Goal: Task Accomplishment & Management: Manage account settings

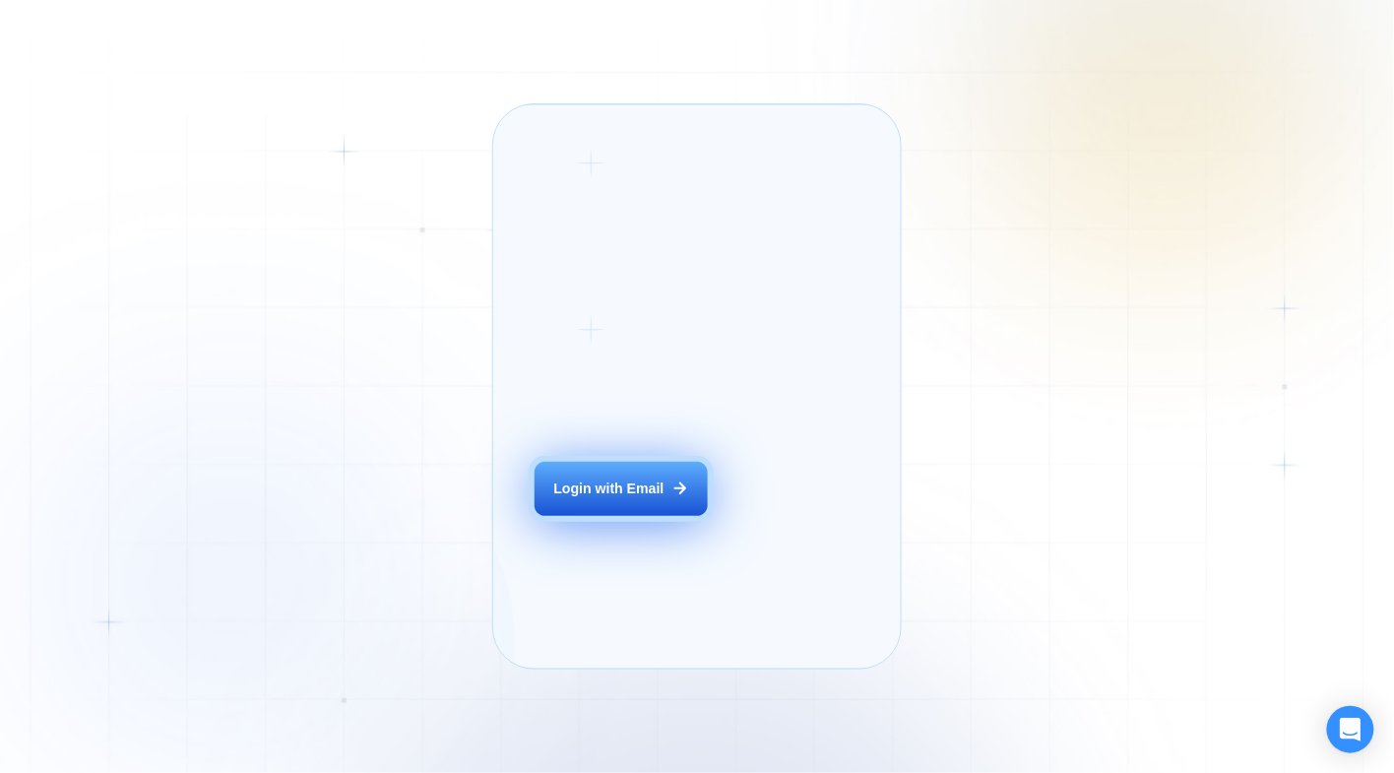
click at [623, 498] on div "Login with Email" at bounding box center [609, 489] width 110 height 19
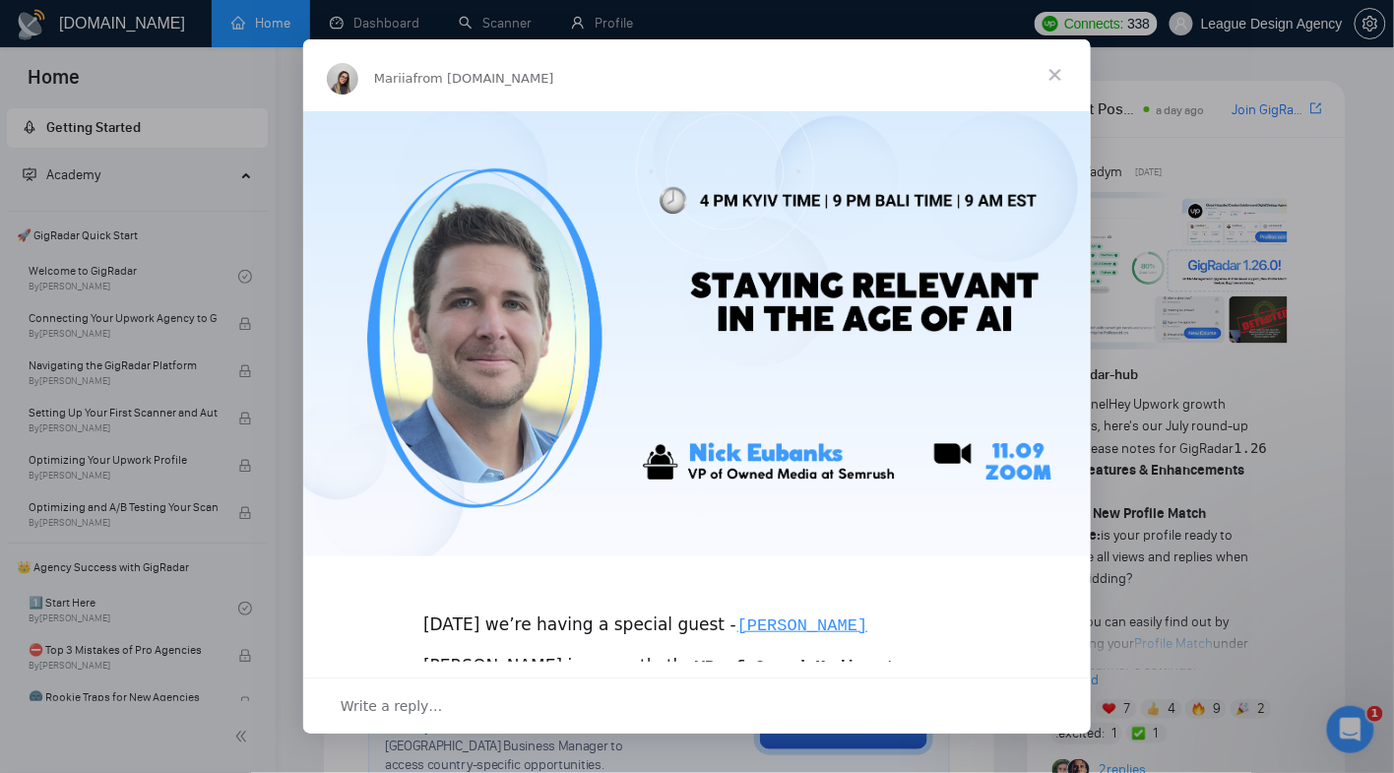
click at [1063, 80] on span "Close" at bounding box center [1055, 74] width 71 height 71
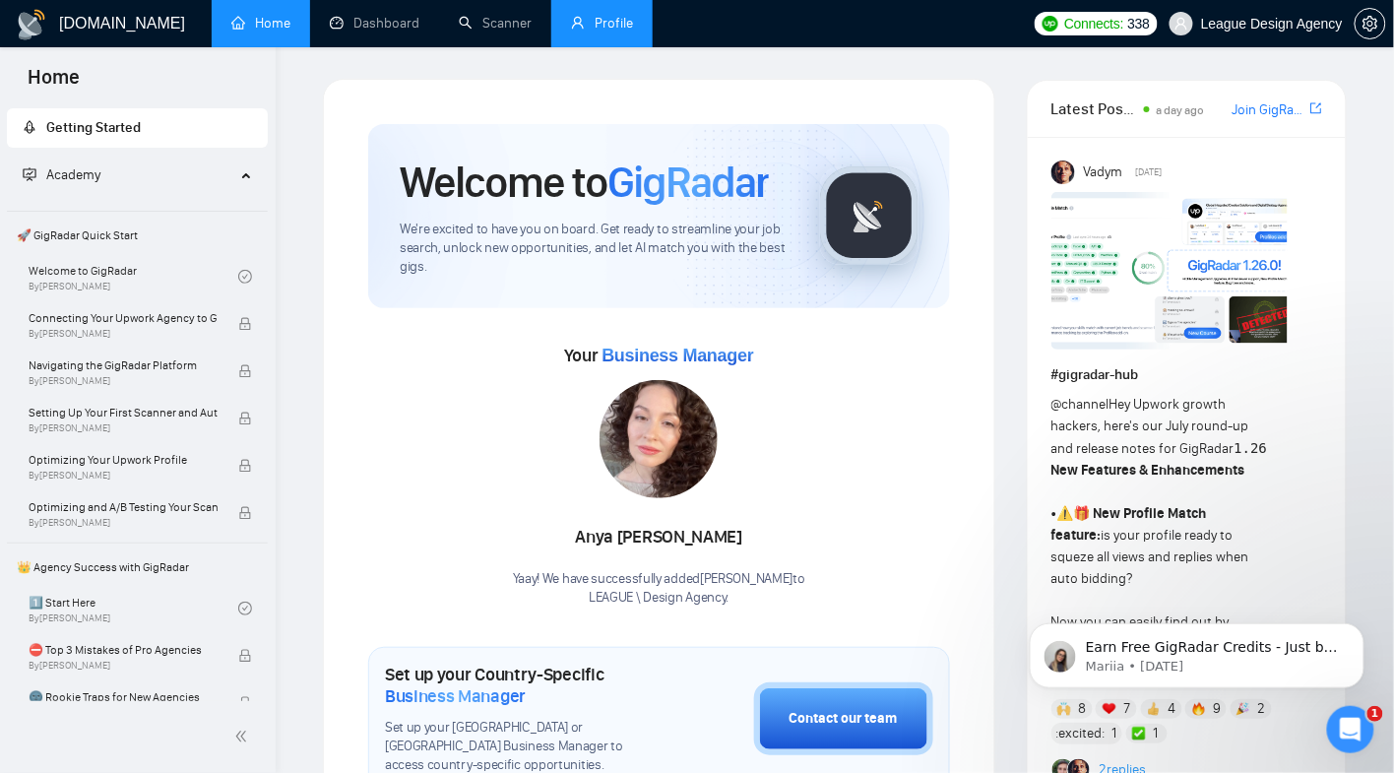
click at [590, 26] on link "Profile" at bounding box center [602, 23] width 62 height 17
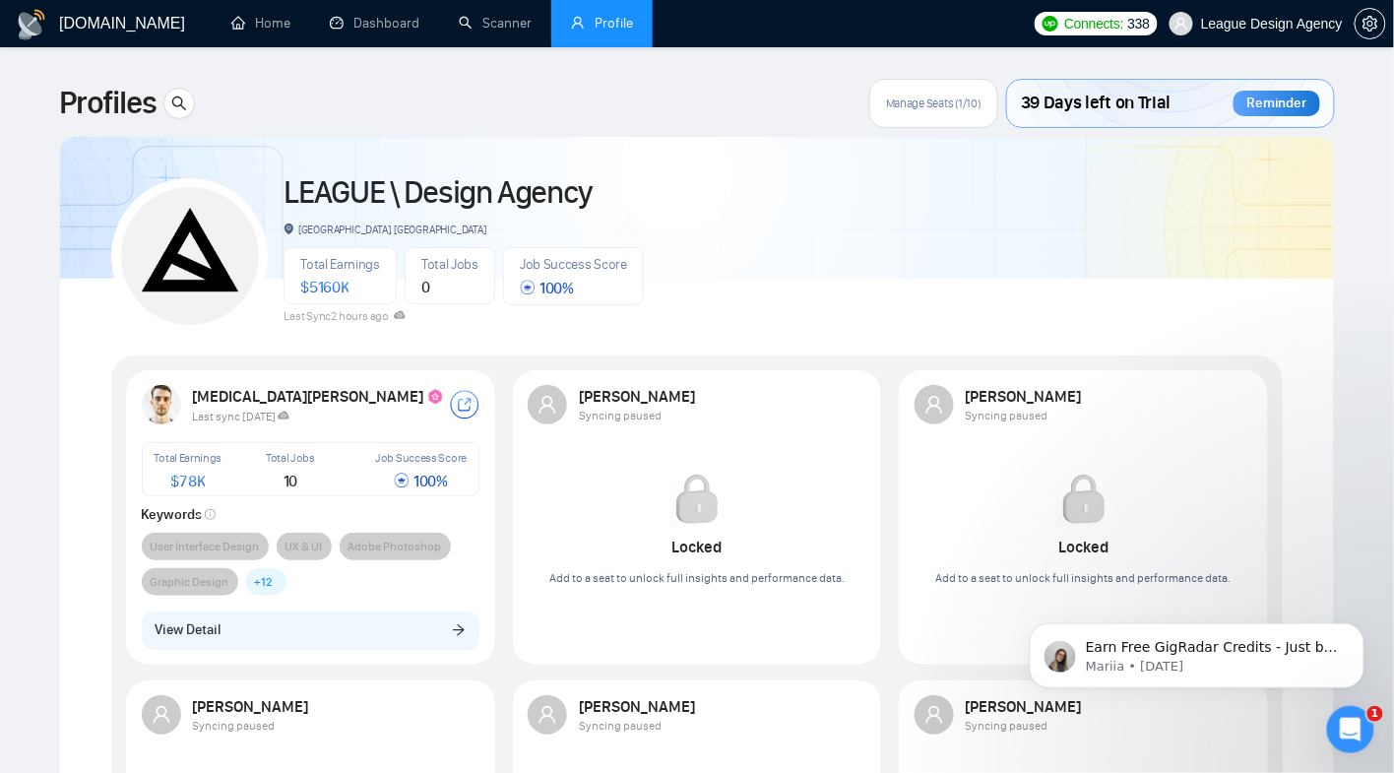
scroll to position [210, 0]
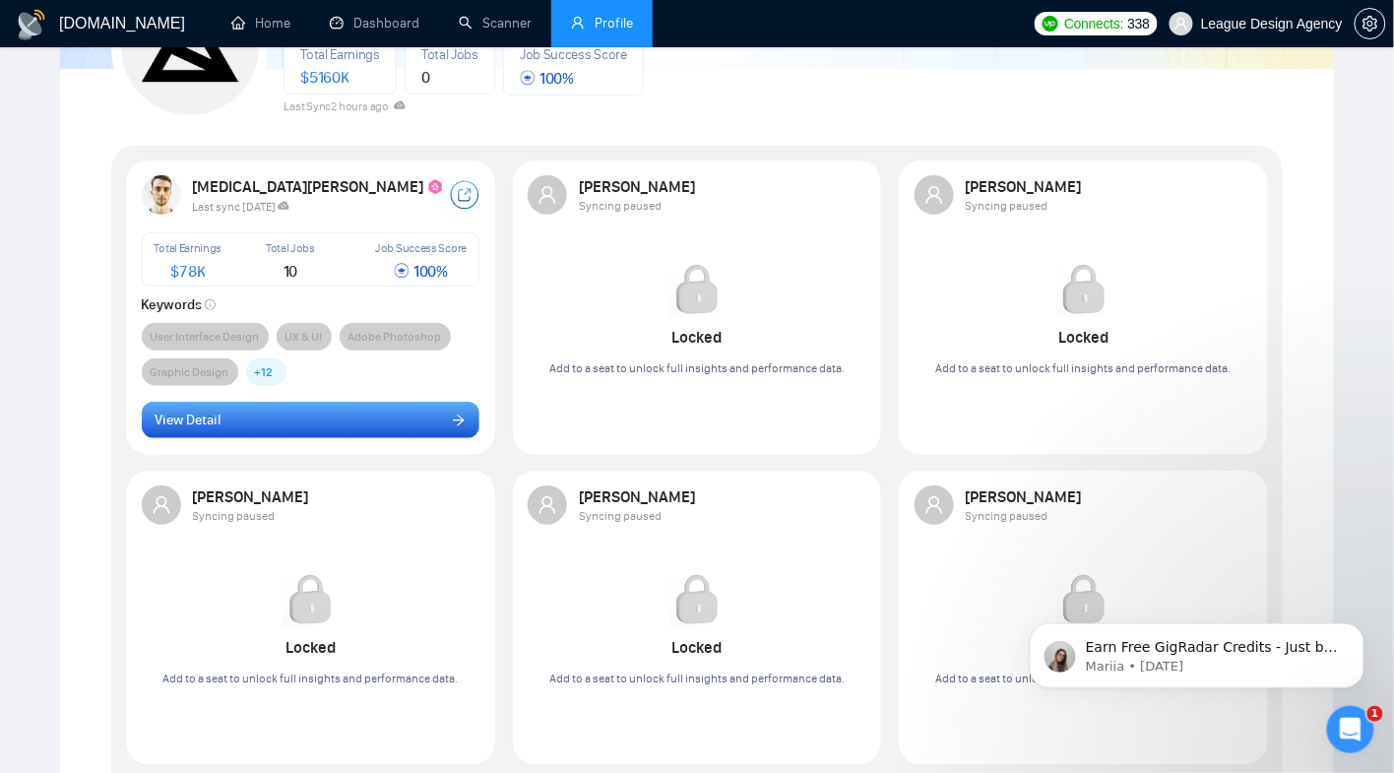
click at [243, 434] on button "View Detail" at bounding box center [311, 420] width 339 height 37
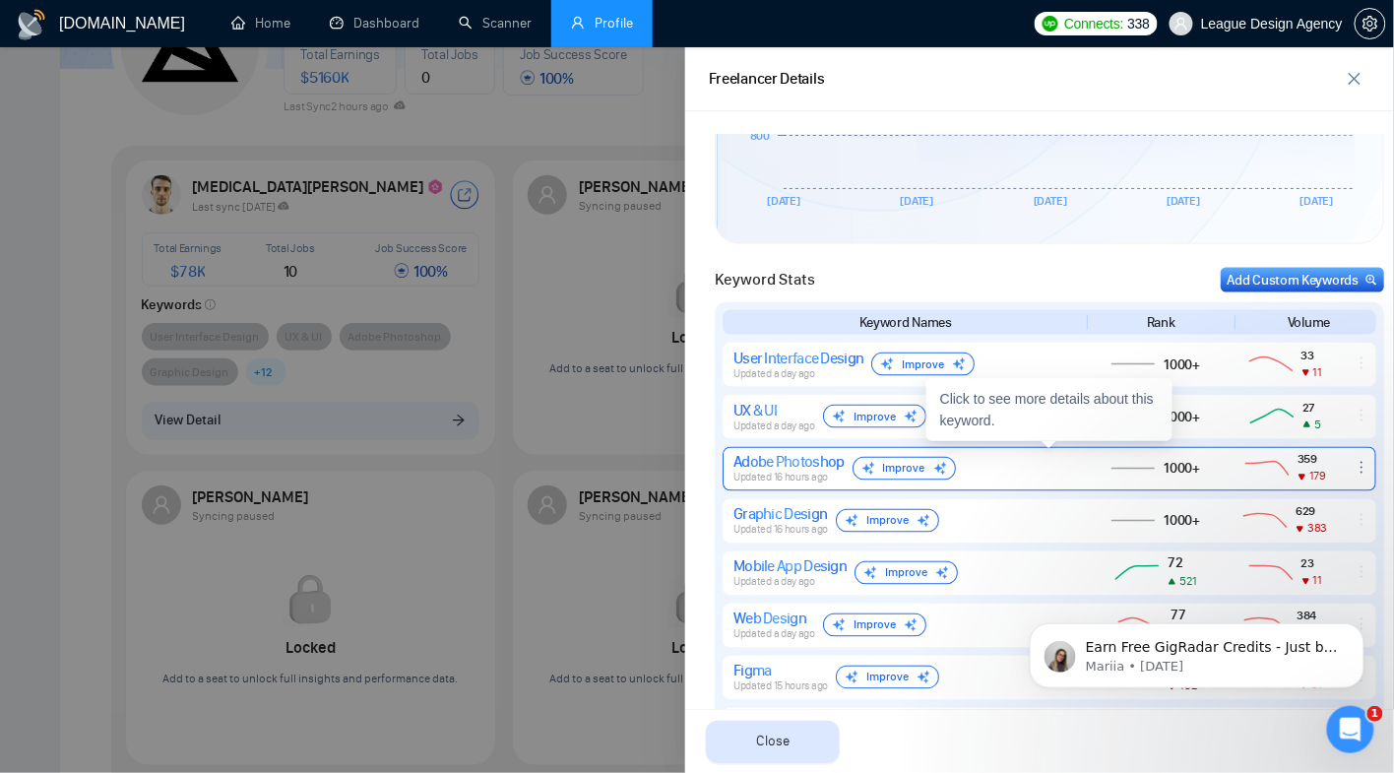
scroll to position [776, 0]
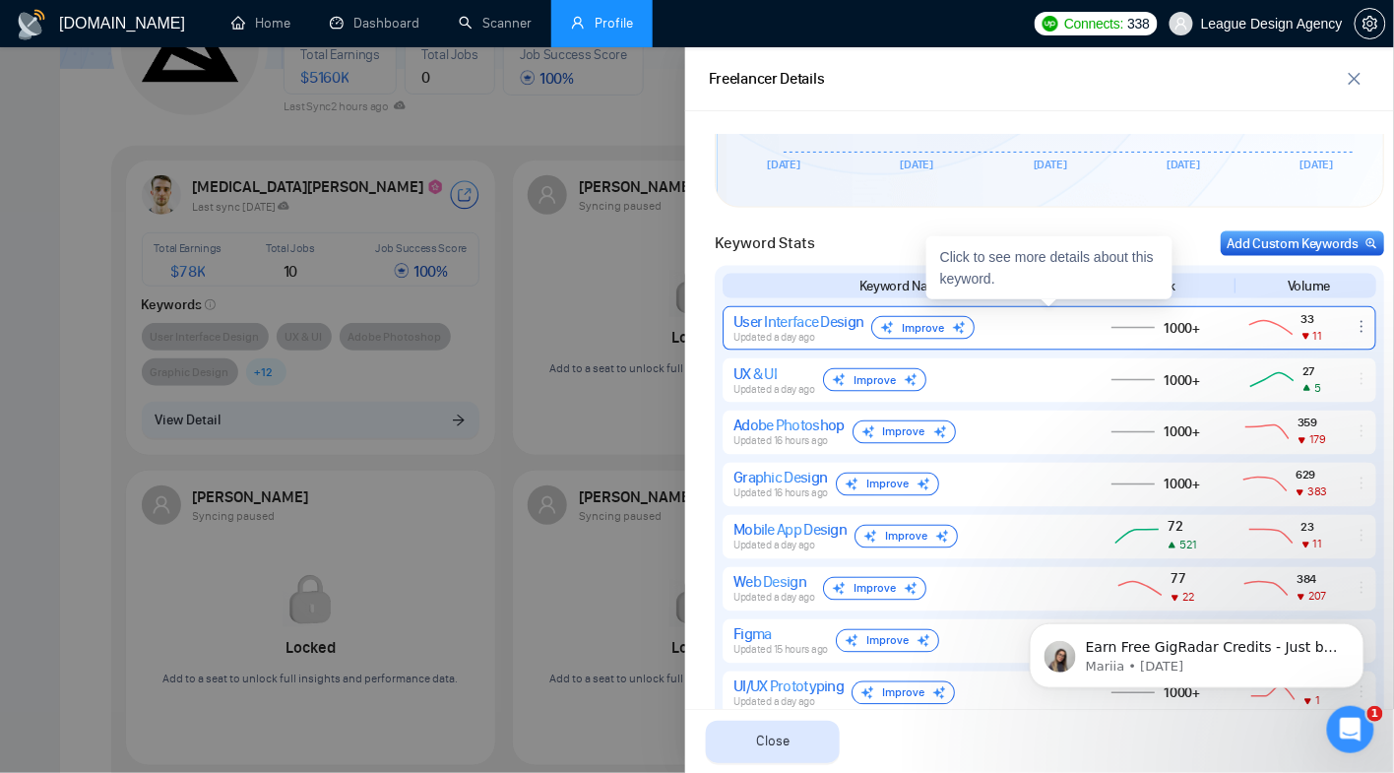
click at [950, 328] on div "Improve" at bounding box center [923, 328] width 103 height 24
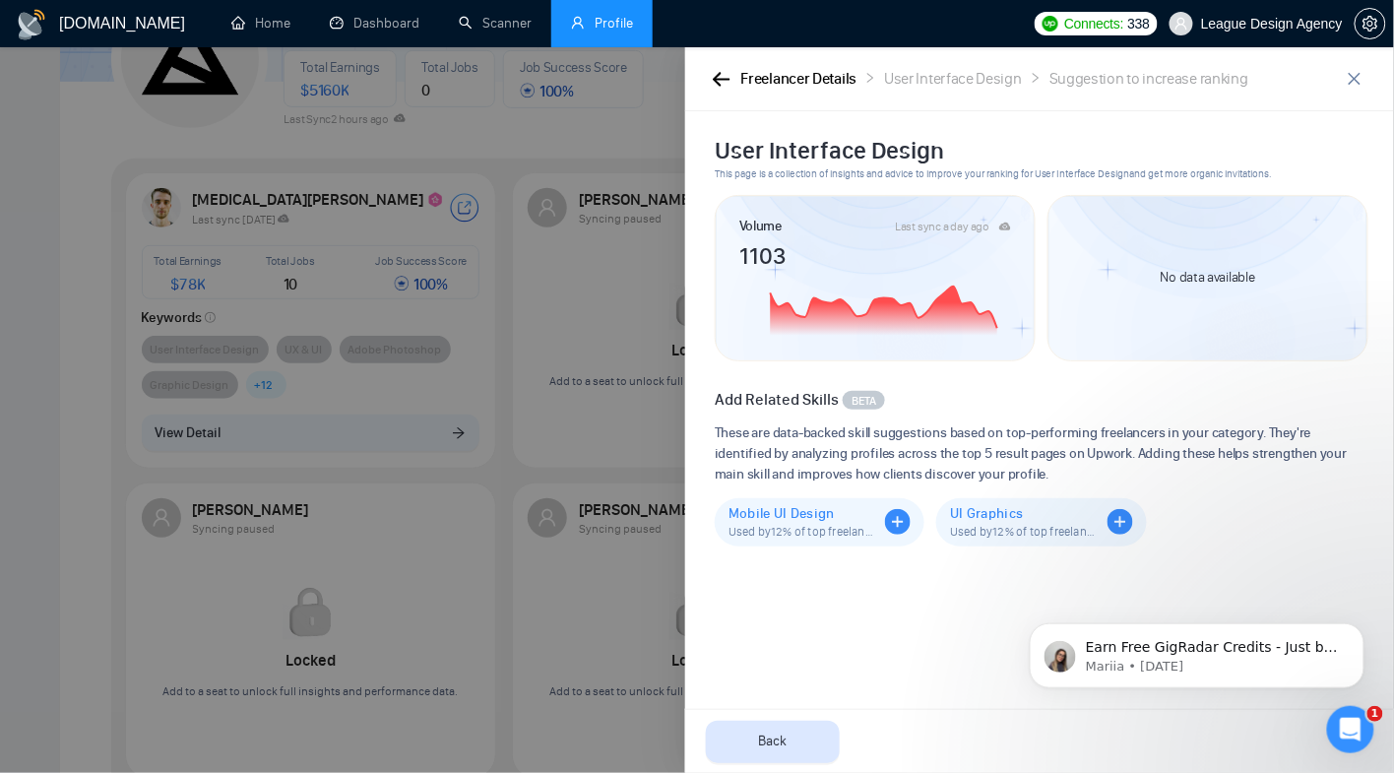
scroll to position [0, 0]
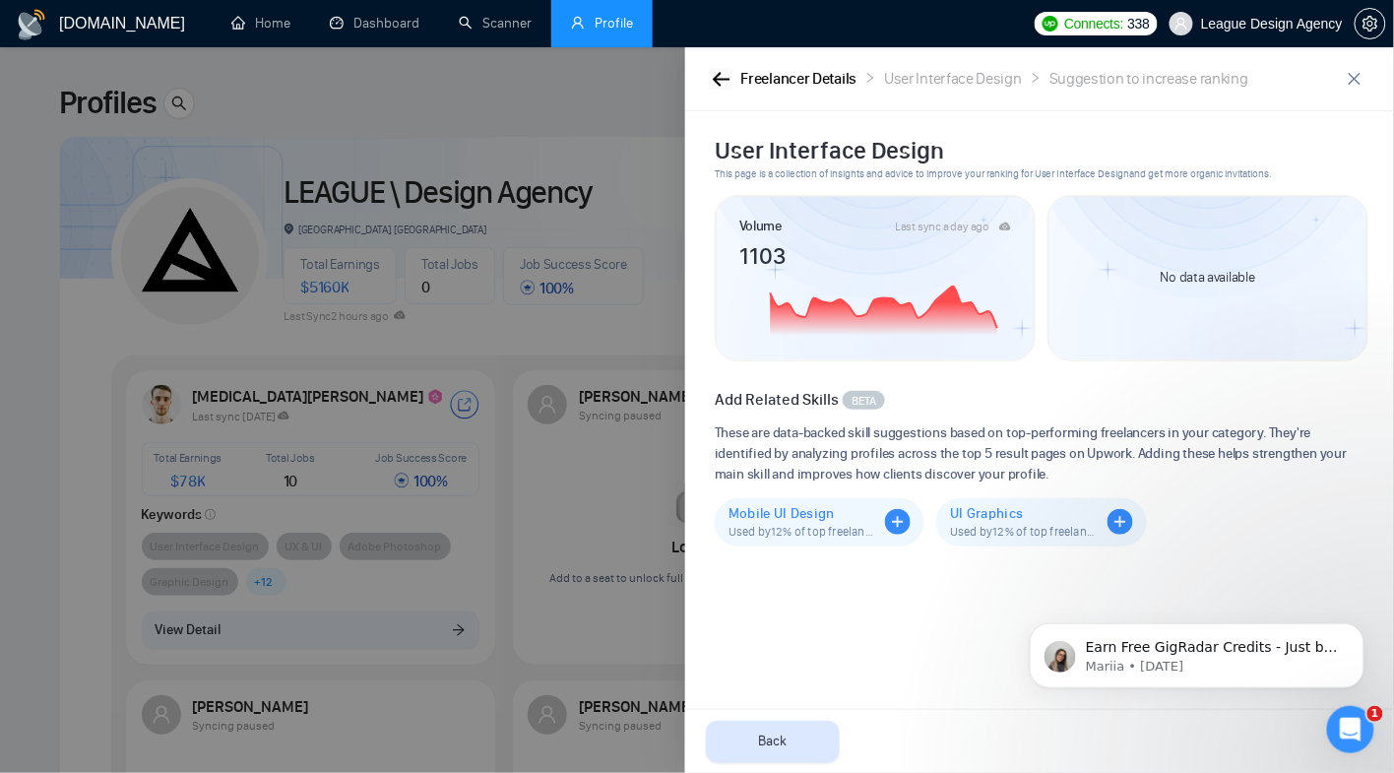
click at [717, 80] on icon "button" at bounding box center [722, 79] width 18 height 15
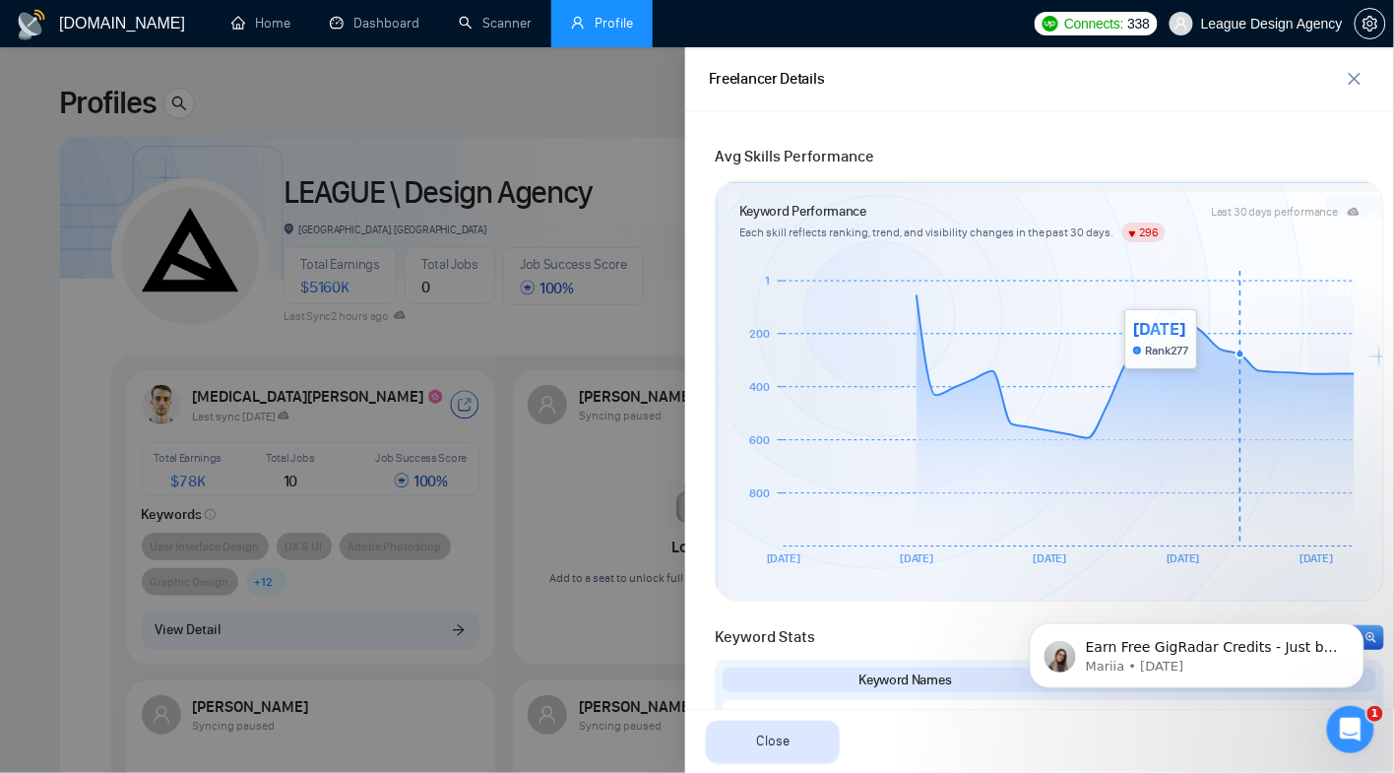
scroll to position [386, 0]
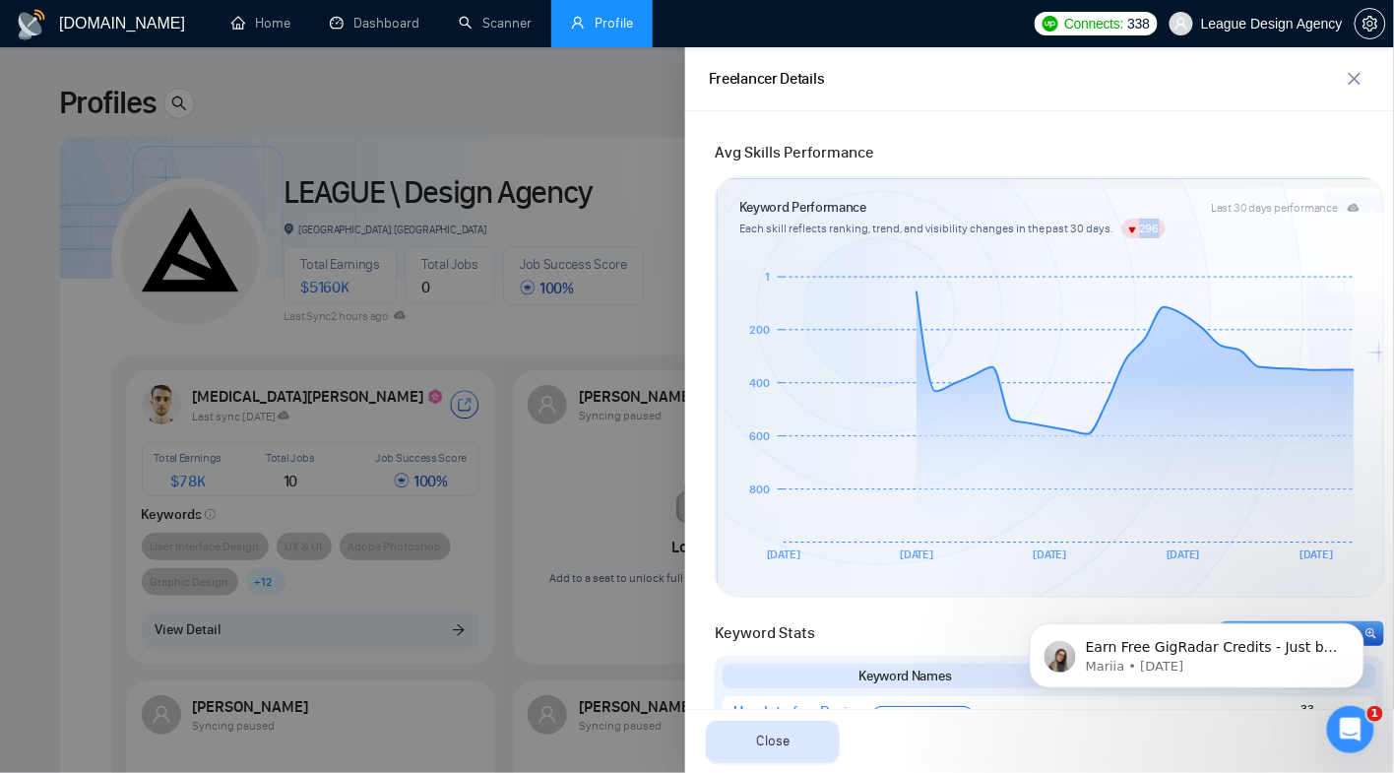
drag, startPoint x: 1142, startPoint y: 230, endPoint x: 1155, endPoint y: 230, distance: 12.8
click at [1155, 230] on span "296" at bounding box center [1150, 229] width 20 height 14
click at [1175, 230] on article "Each skill reflects ranking, trend, and visibility changes in the past 30 days.…" at bounding box center [1050, 229] width 620 height 20
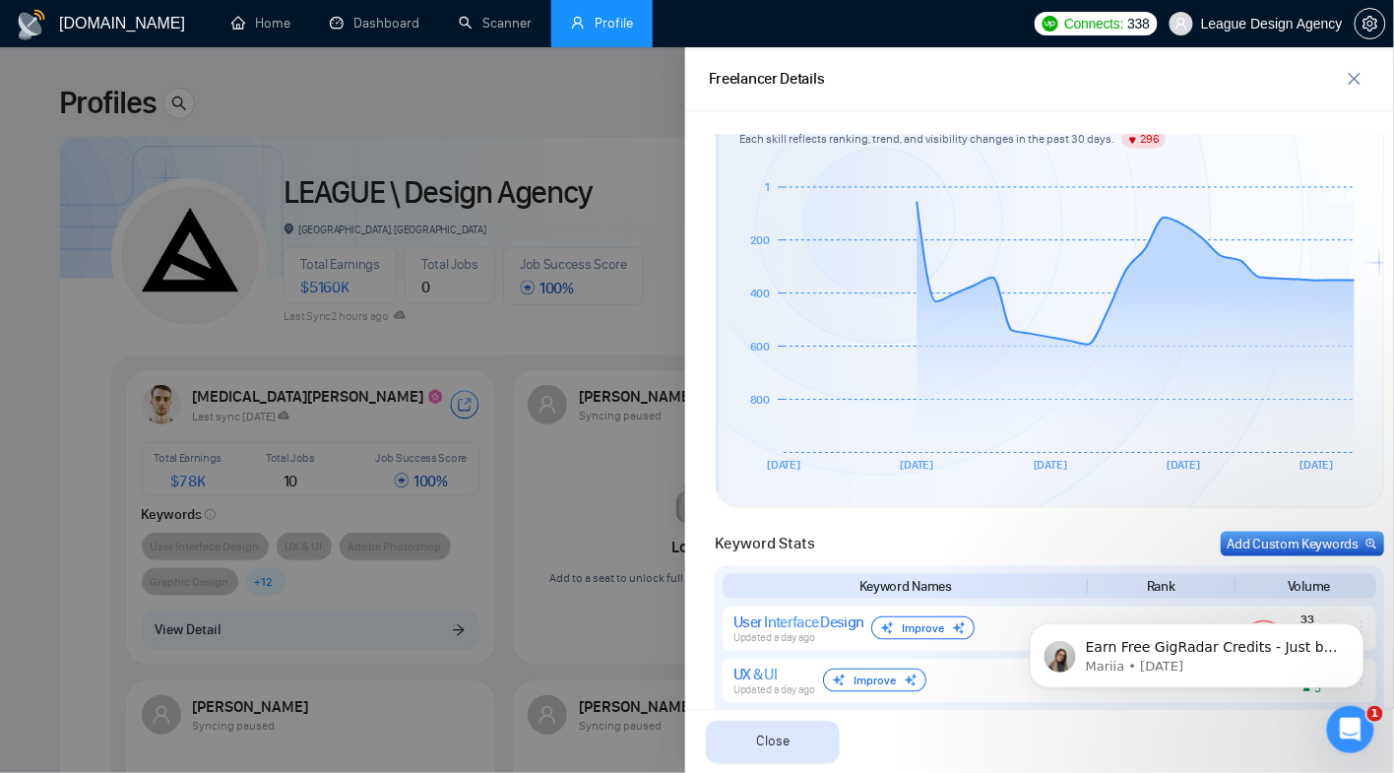
scroll to position [551, 0]
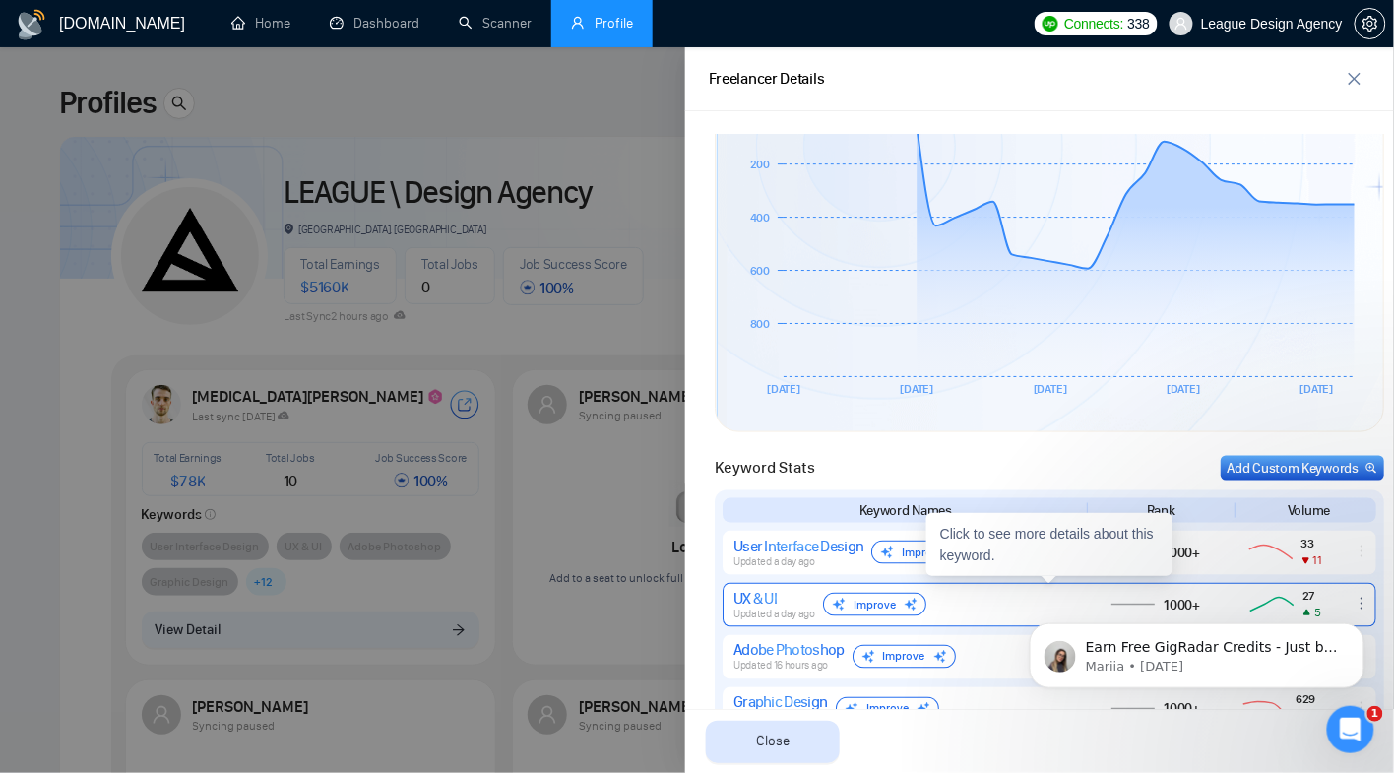
click at [1002, 598] on div "UX & UI Updated a day ago Improve" at bounding box center [904, 605] width 340 height 32
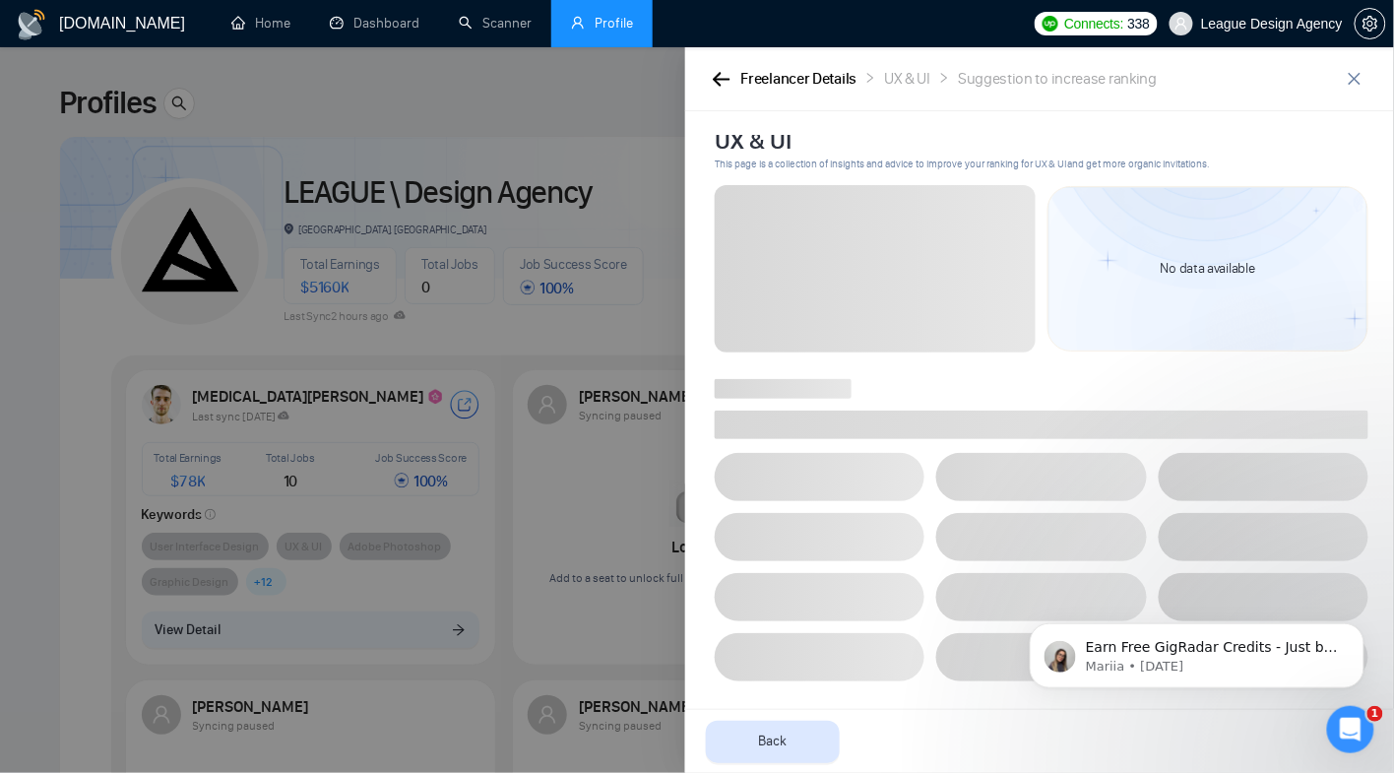
scroll to position [0, 0]
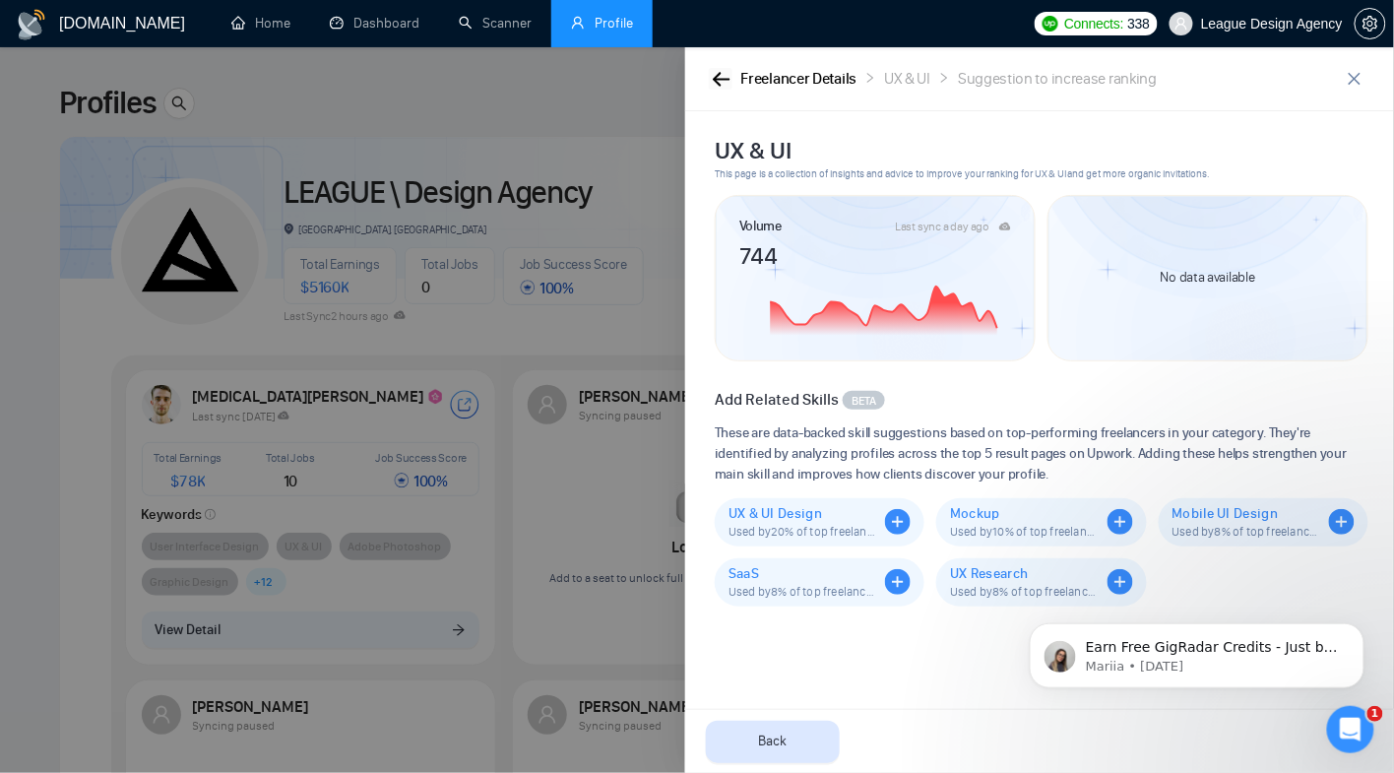
click at [724, 77] on icon "button" at bounding box center [722, 79] width 18 height 15
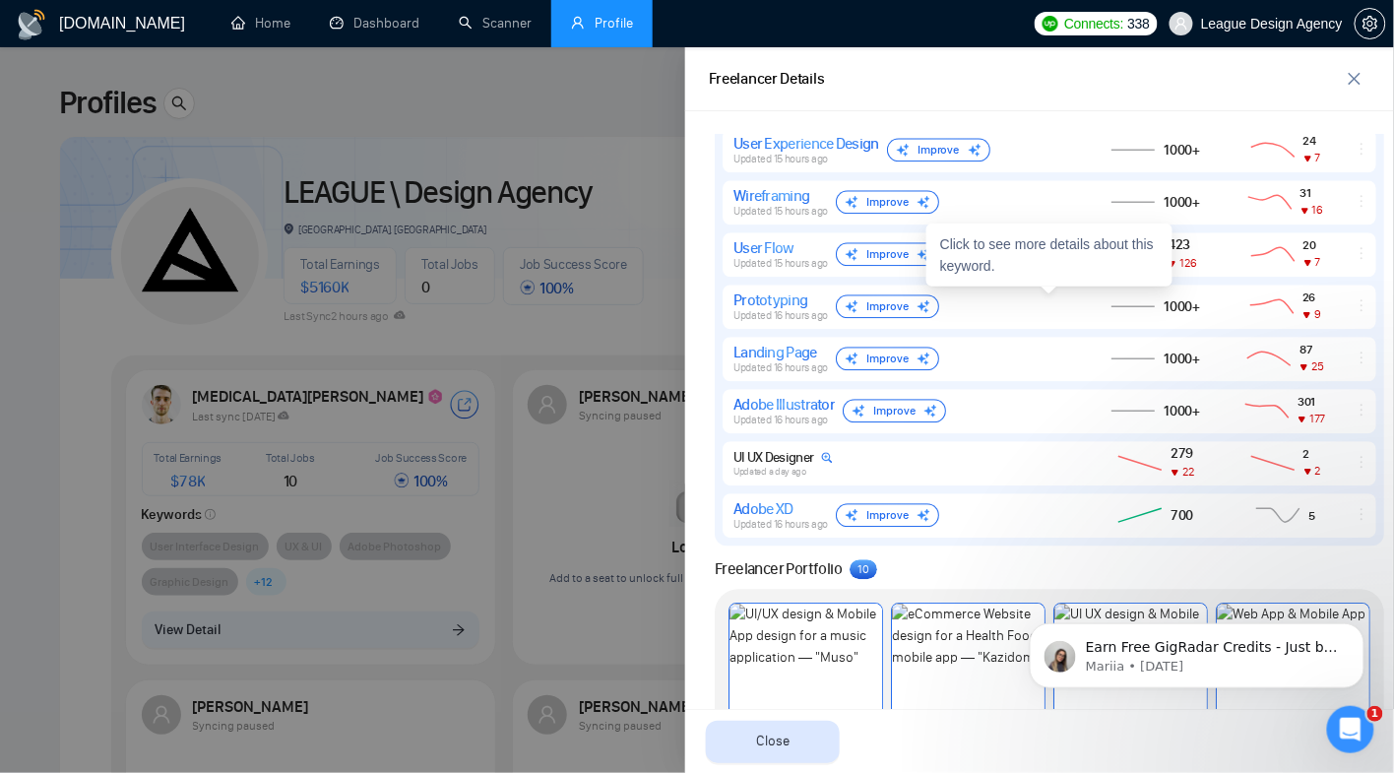
scroll to position [1505, 0]
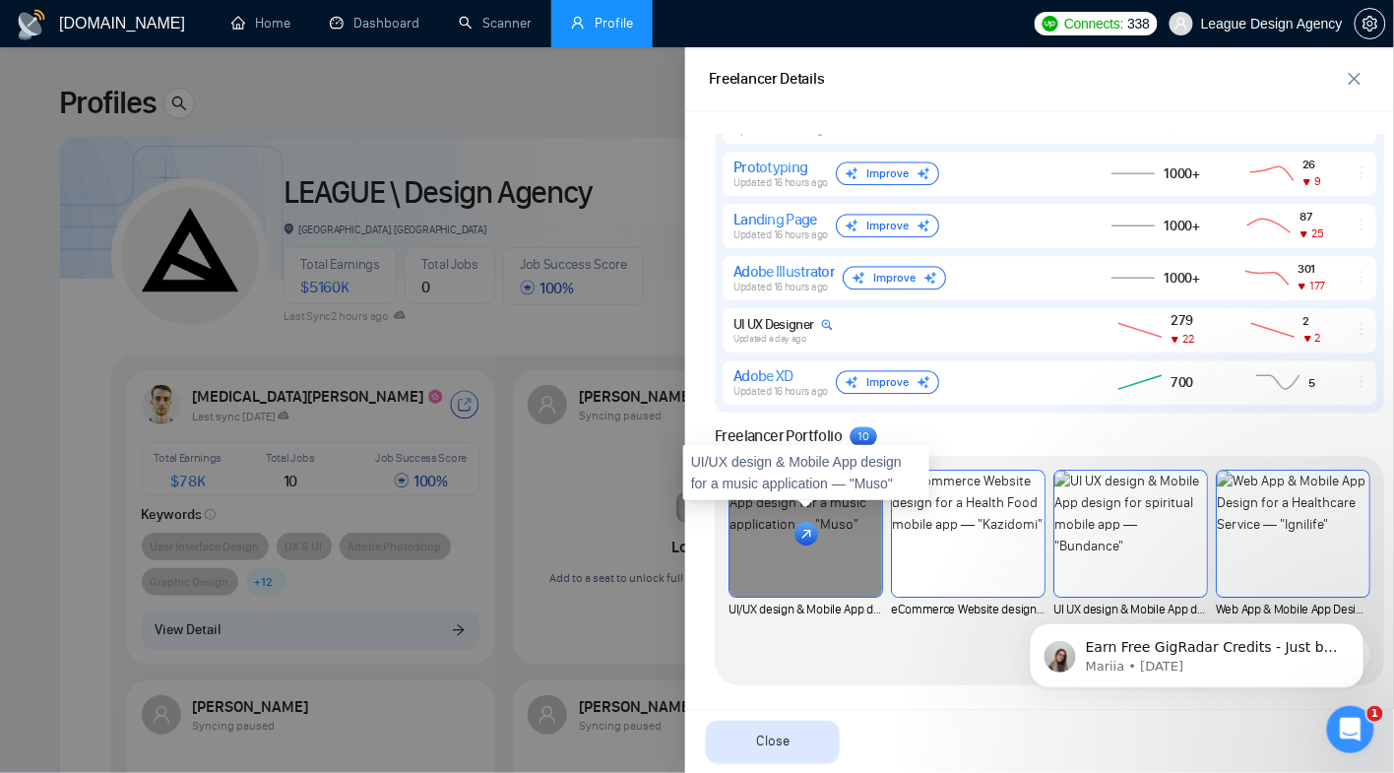
click at [837, 563] on div at bounding box center [806, 534] width 153 height 126
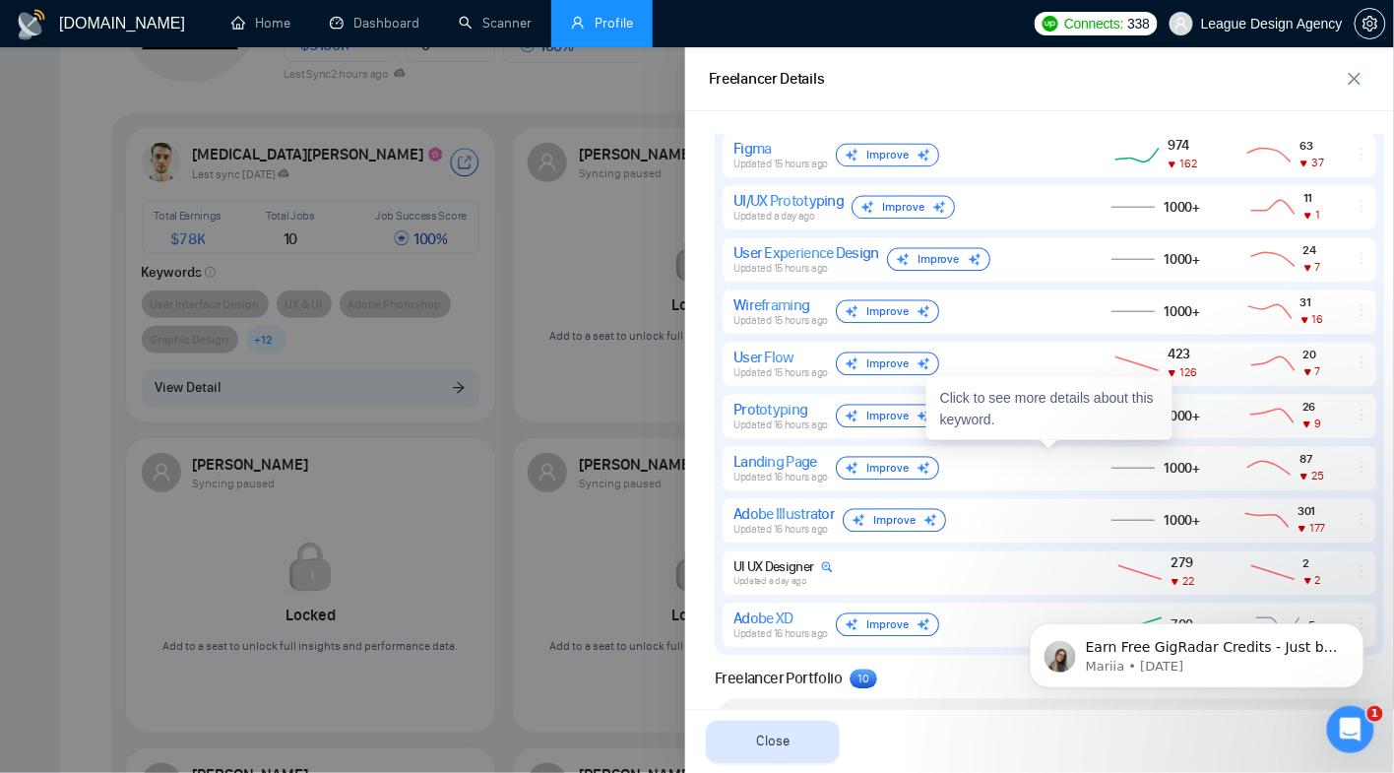
scroll to position [618, 0]
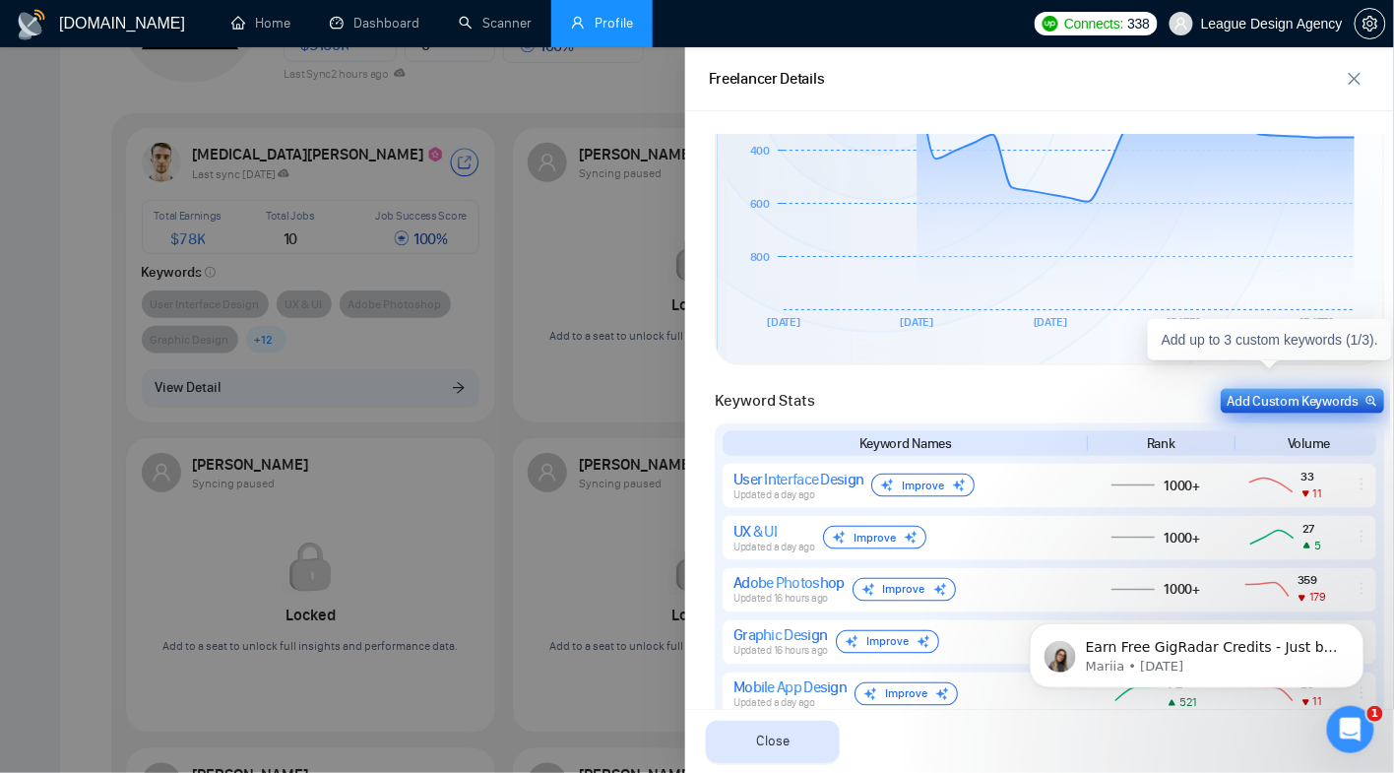
click at [1246, 392] on div "Add Custom Keywords" at bounding box center [1303, 401] width 150 height 21
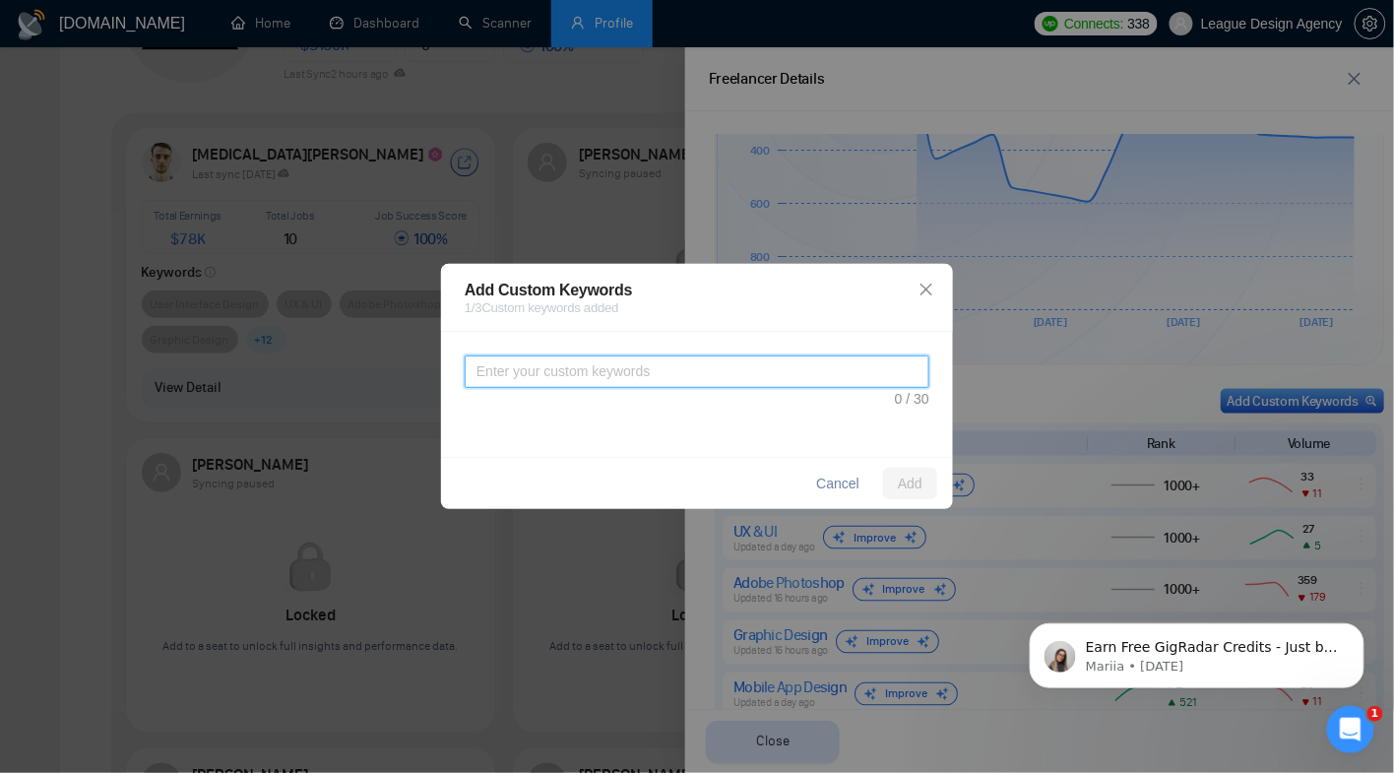
click at [816, 375] on textarea at bounding box center [697, 372] width 465 height 32
click at [861, 489] on button "Cancel" at bounding box center [838, 484] width 75 height 32
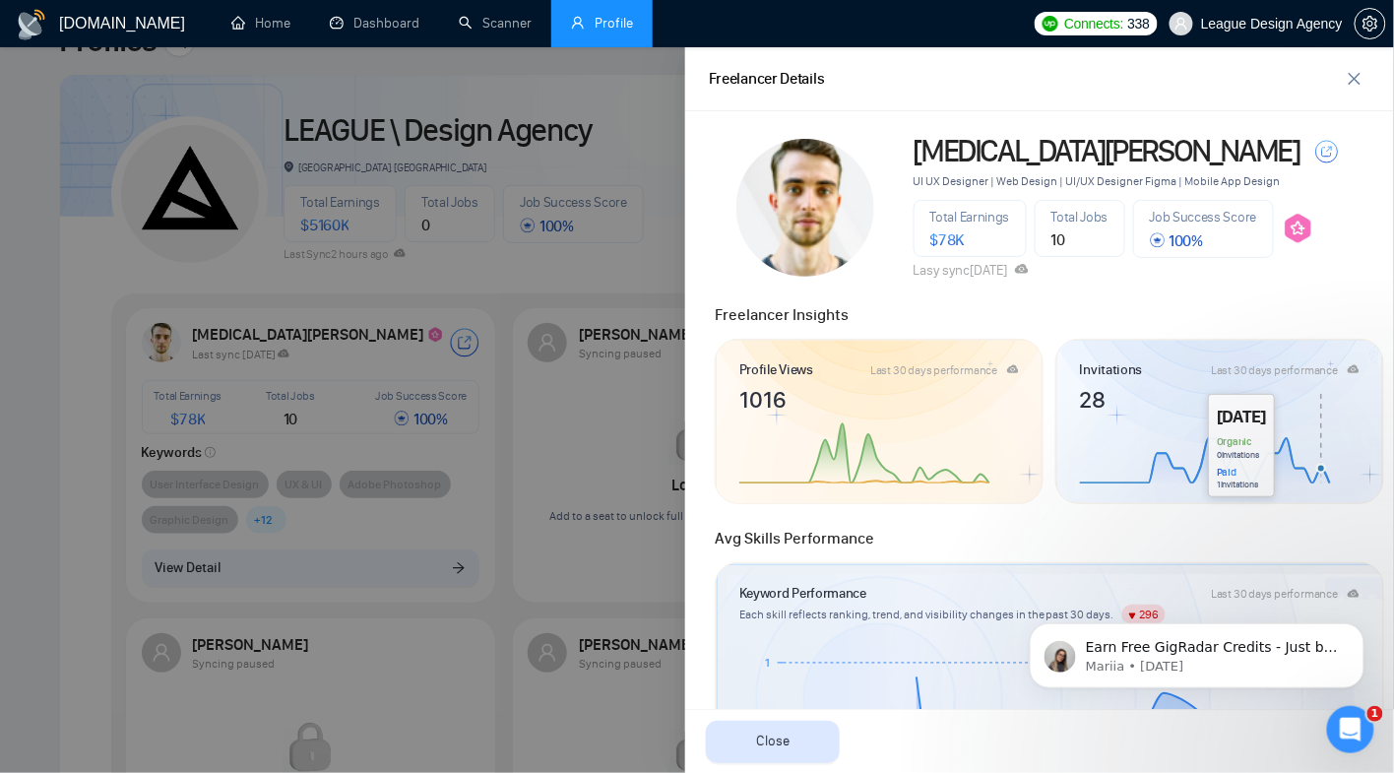
scroll to position [4, 0]
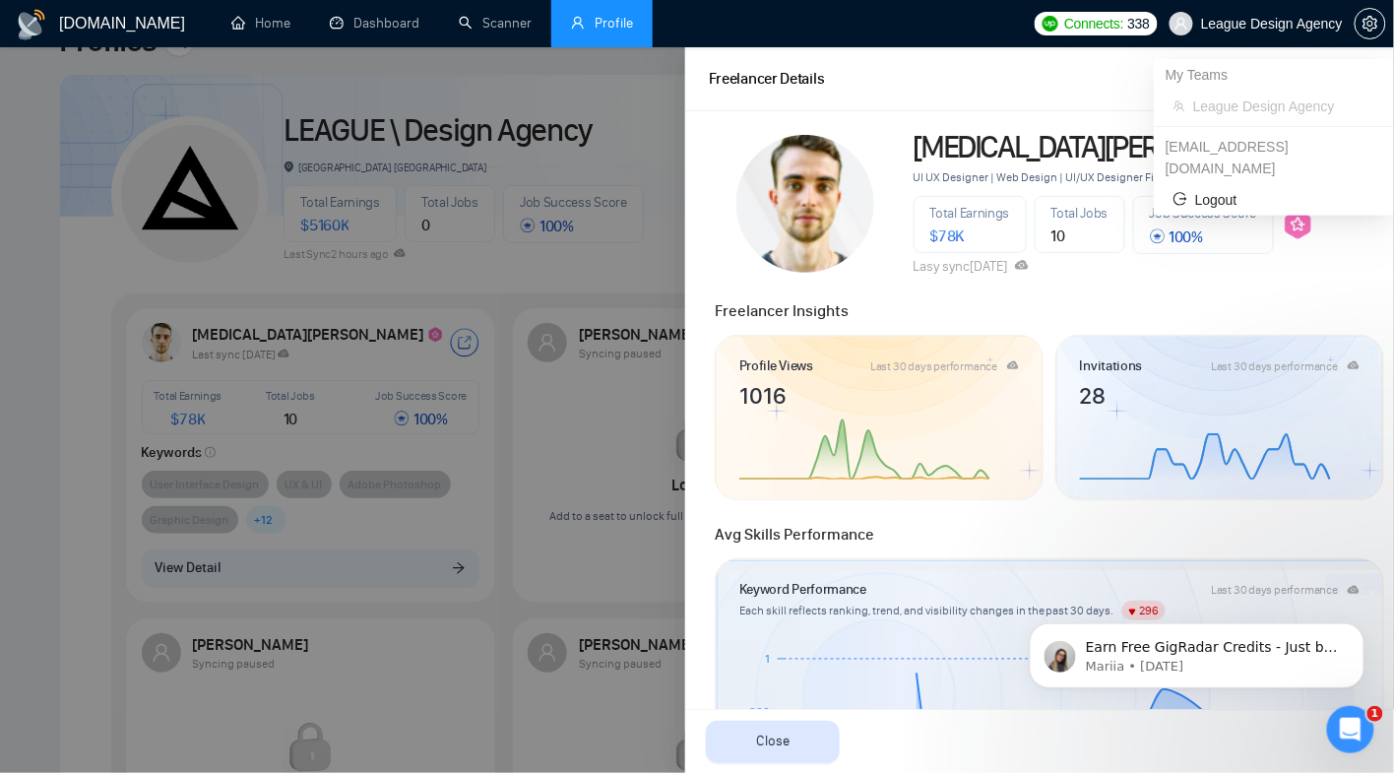
click at [1345, 75] on div "My Teams" at bounding box center [1274, 75] width 240 height 32
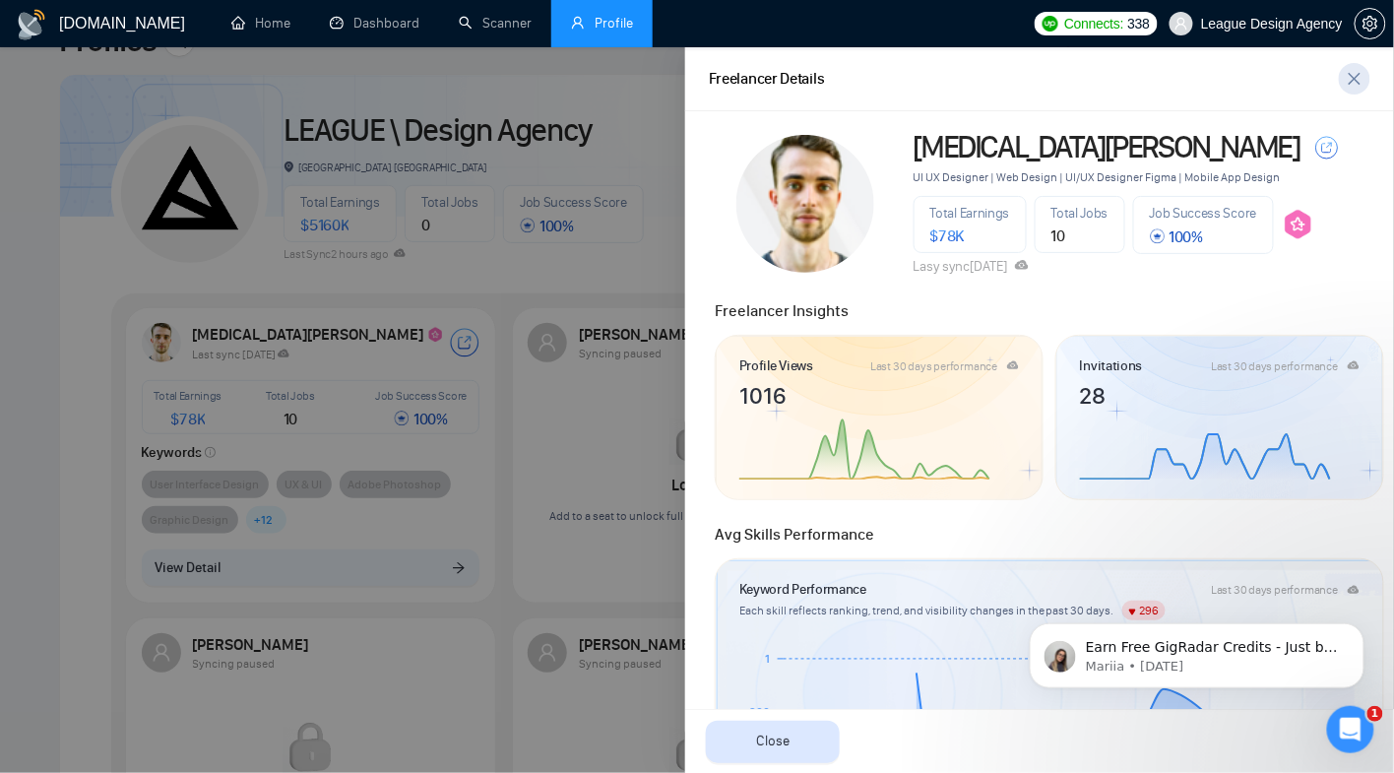
click at [1369, 76] on span "close" at bounding box center [1355, 79] width 30 height 16
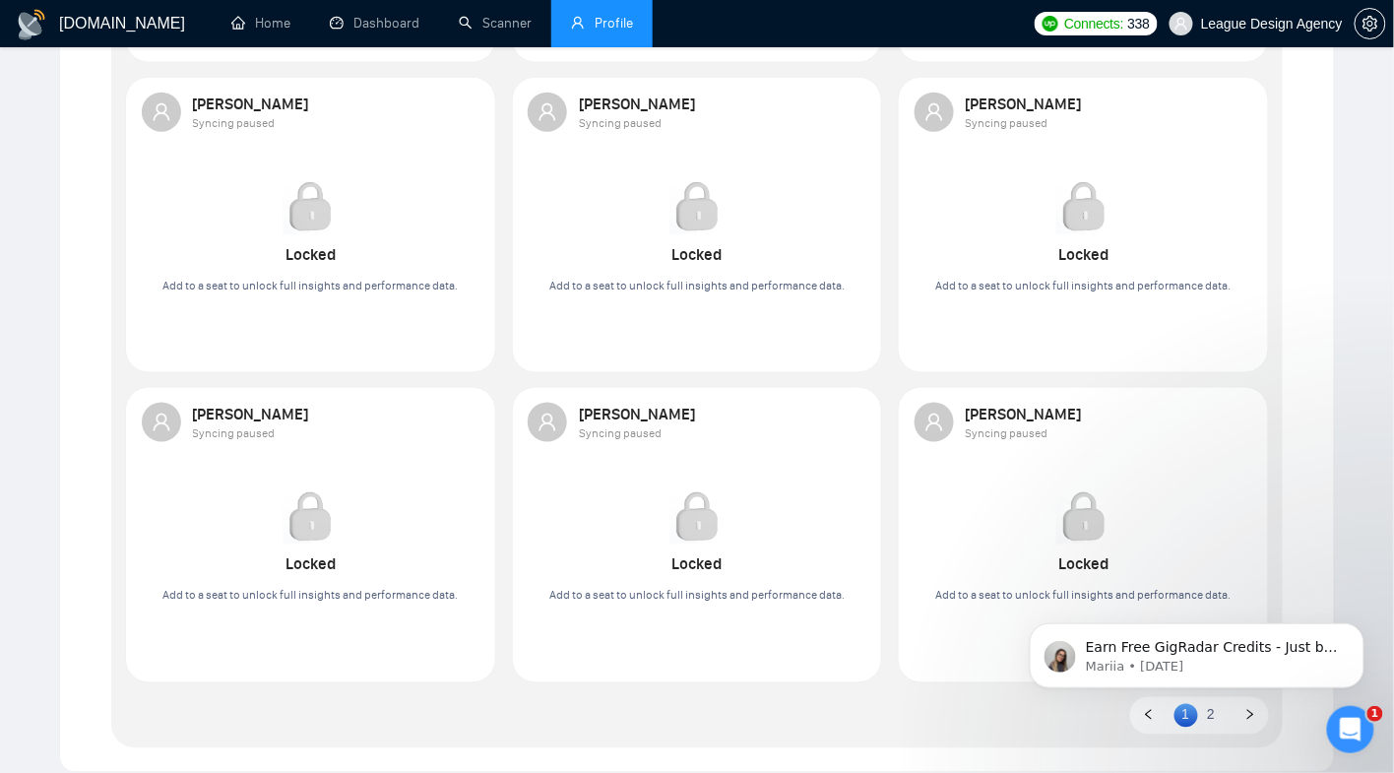
scroll to position [848, 0]
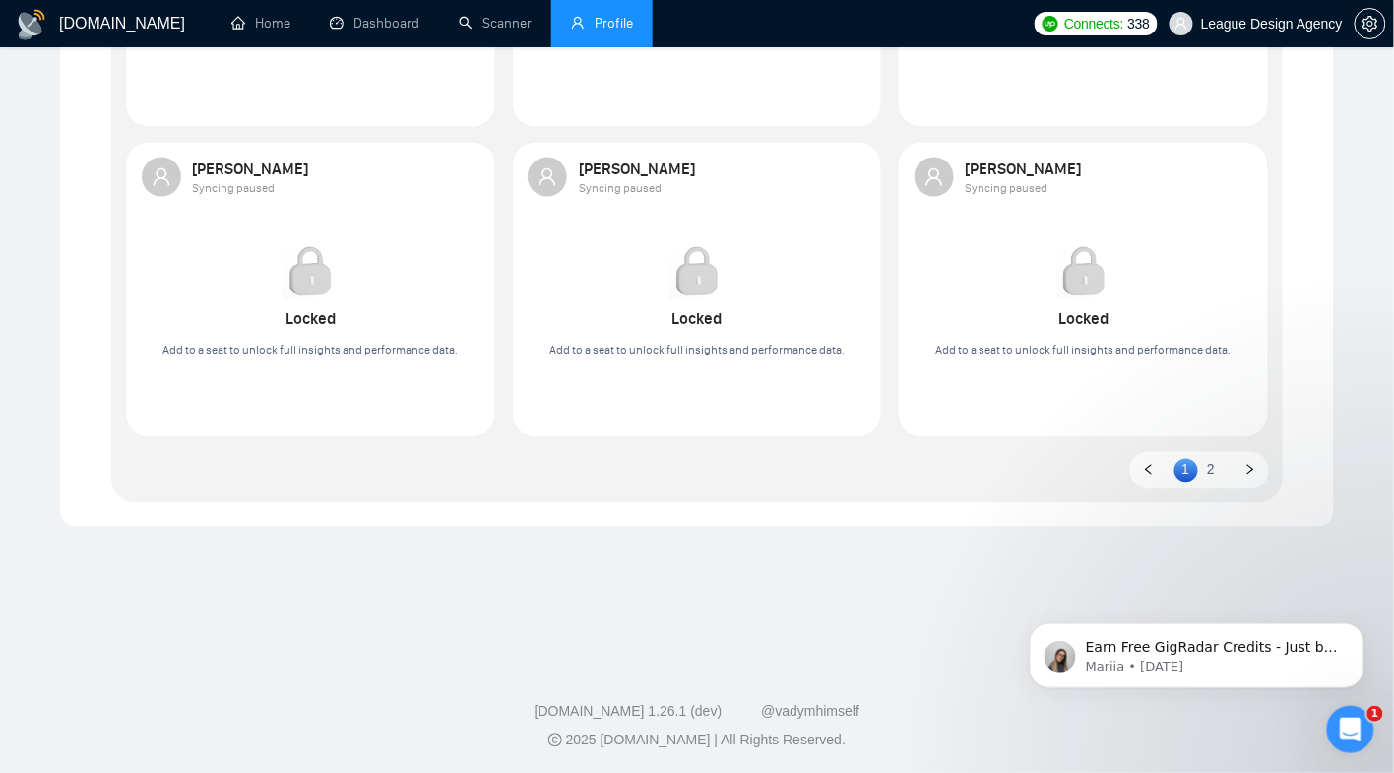
click at [1216, 473] on link "2" at bounding box center [1211, 470] width 24 height 22
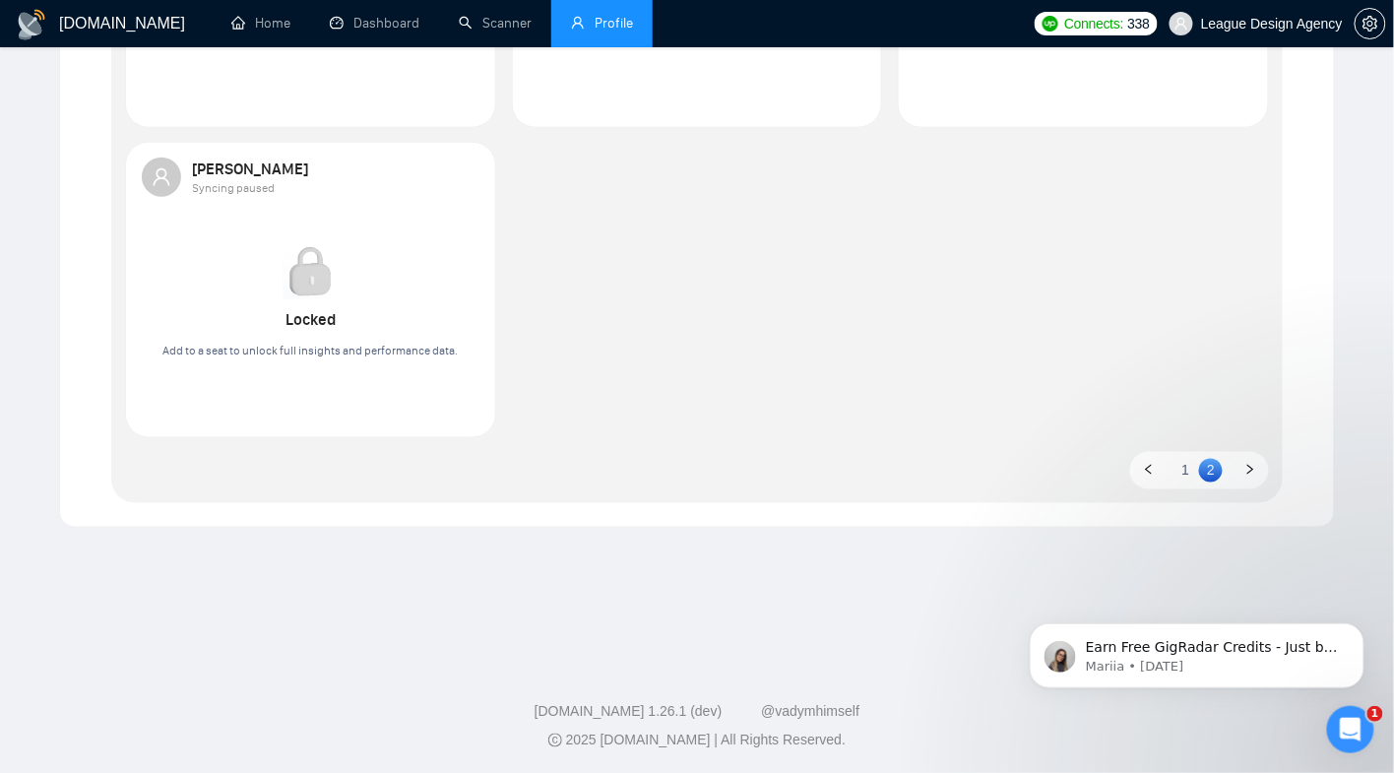
click at [1190, 471] on link "1" at bounding box center [1187, 470] width 24 height 22
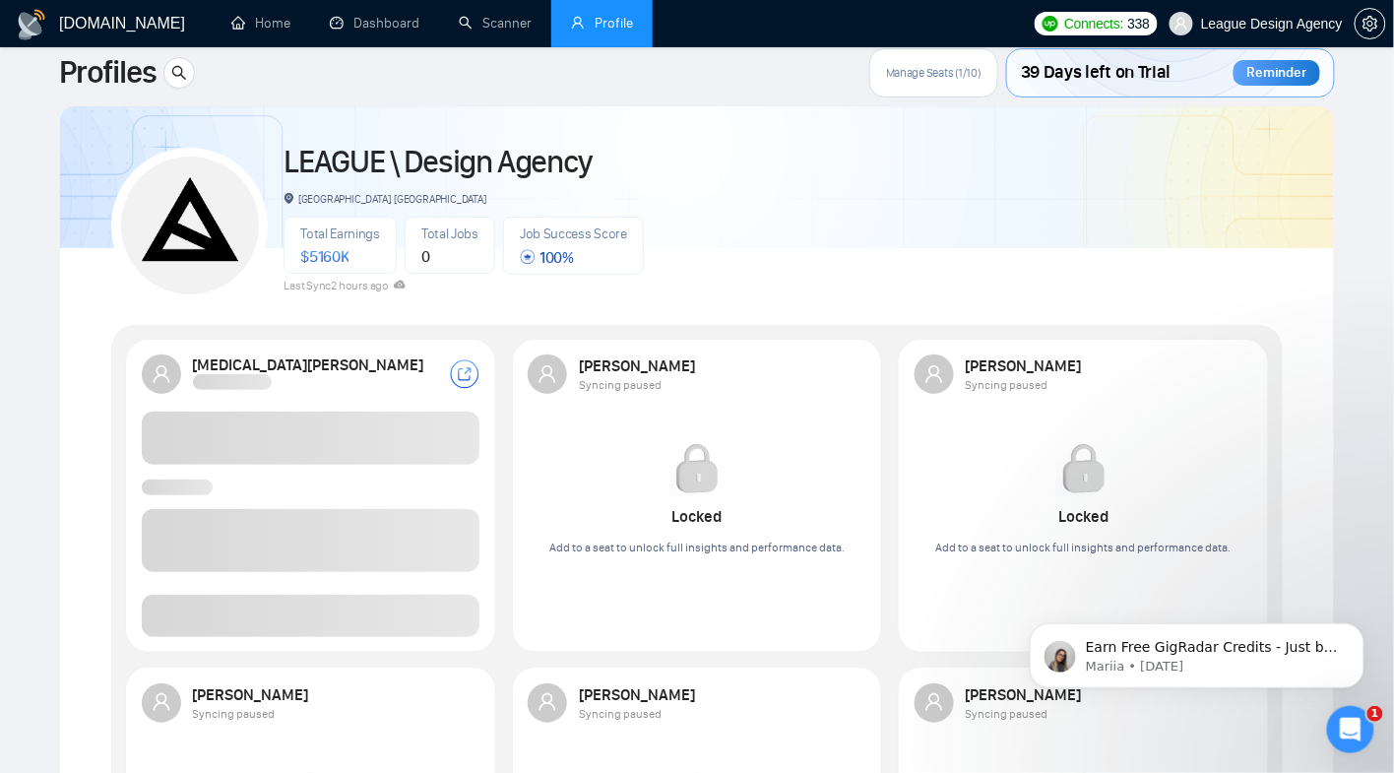
scroll to position [0, 0]
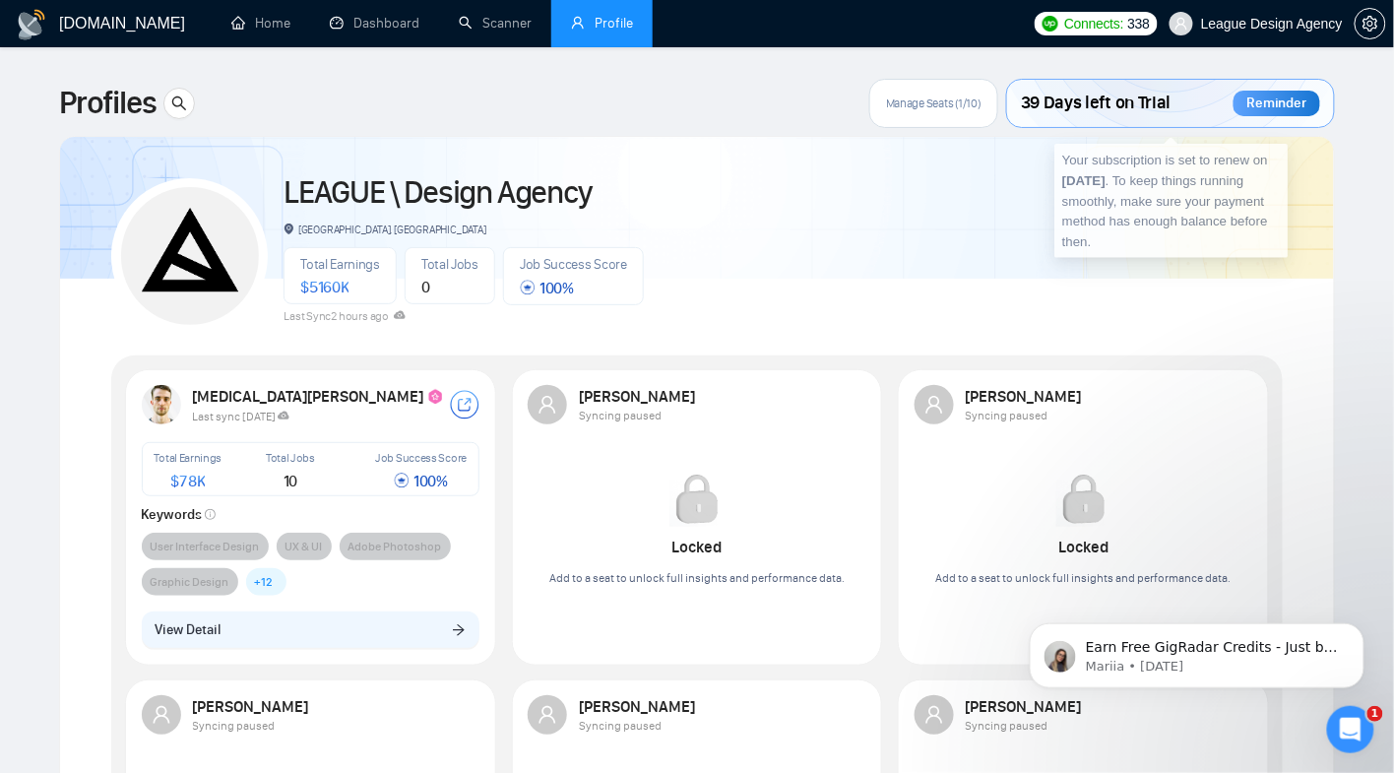
click at [958, 102] on span "Manage Seats (1/10)" at bounding box center [934, 104] width 96 height 16
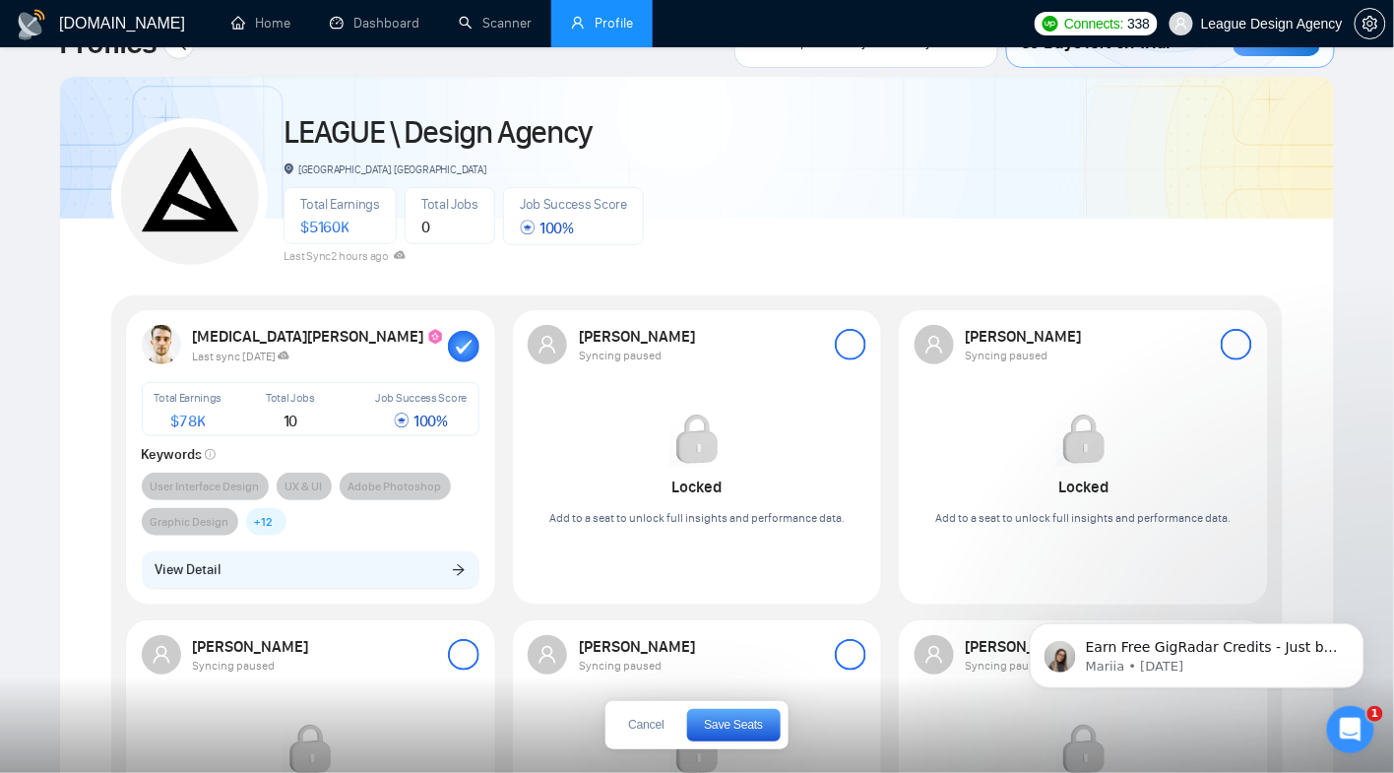
scroll to position [62, 0]
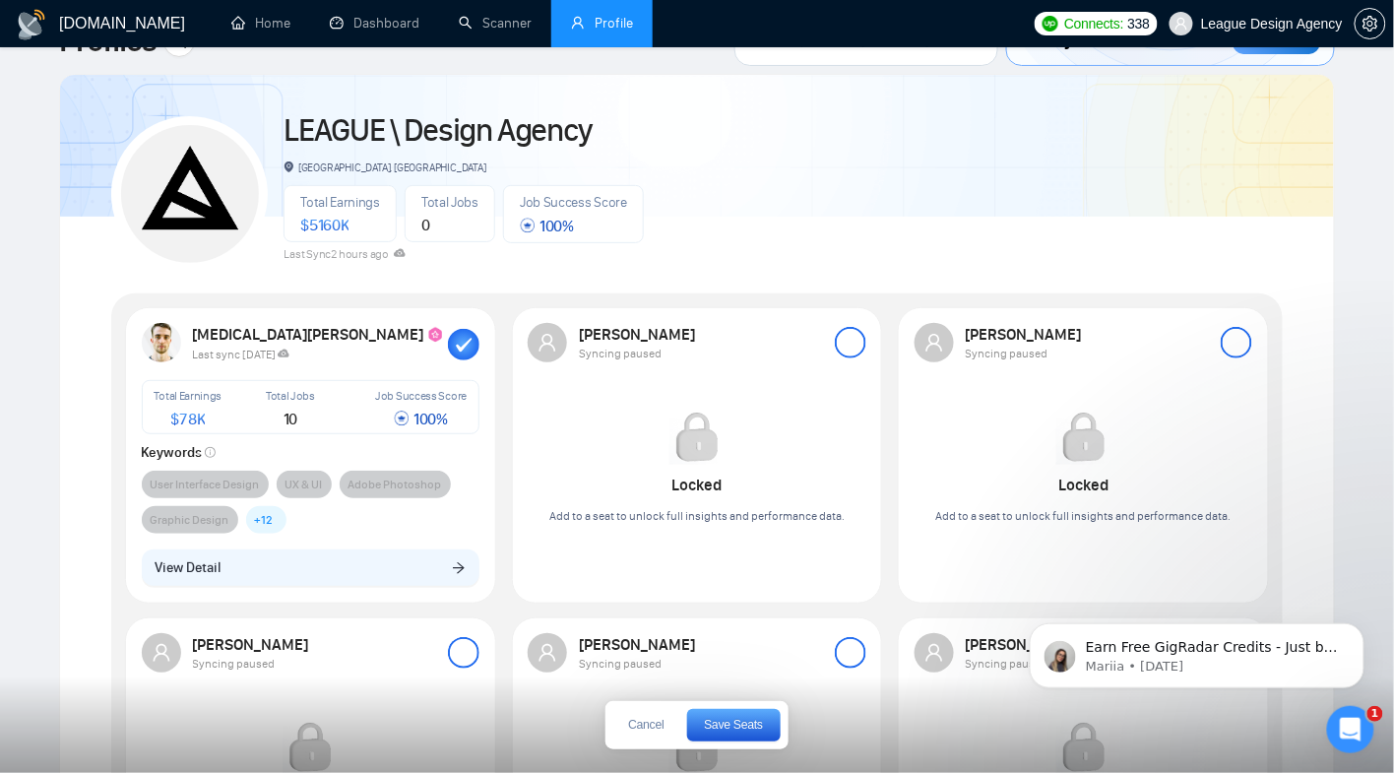
click at [847, 344] on div at bounding box center [851, 343] width 32 height 32
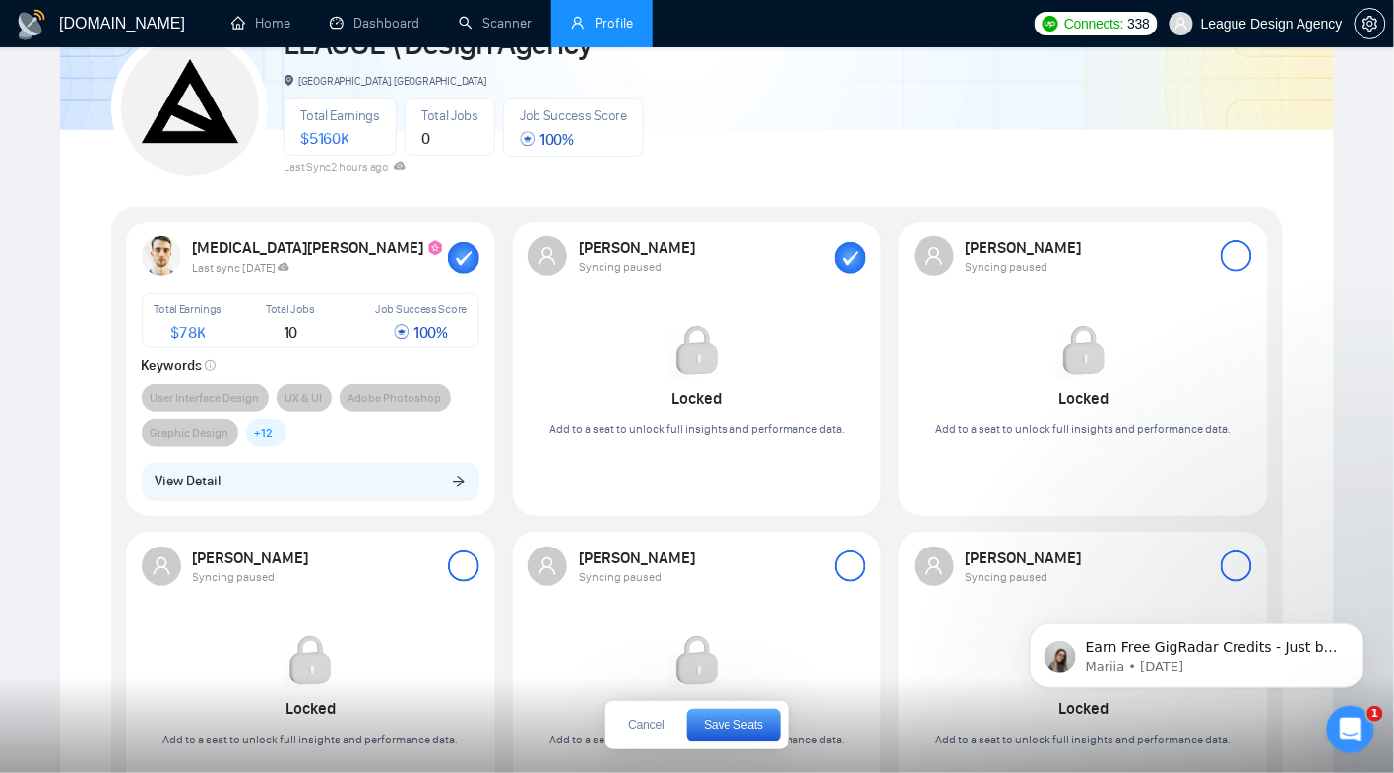
click at [1241, 254] on div at bounding box center [1237, 256] width 32 height 32
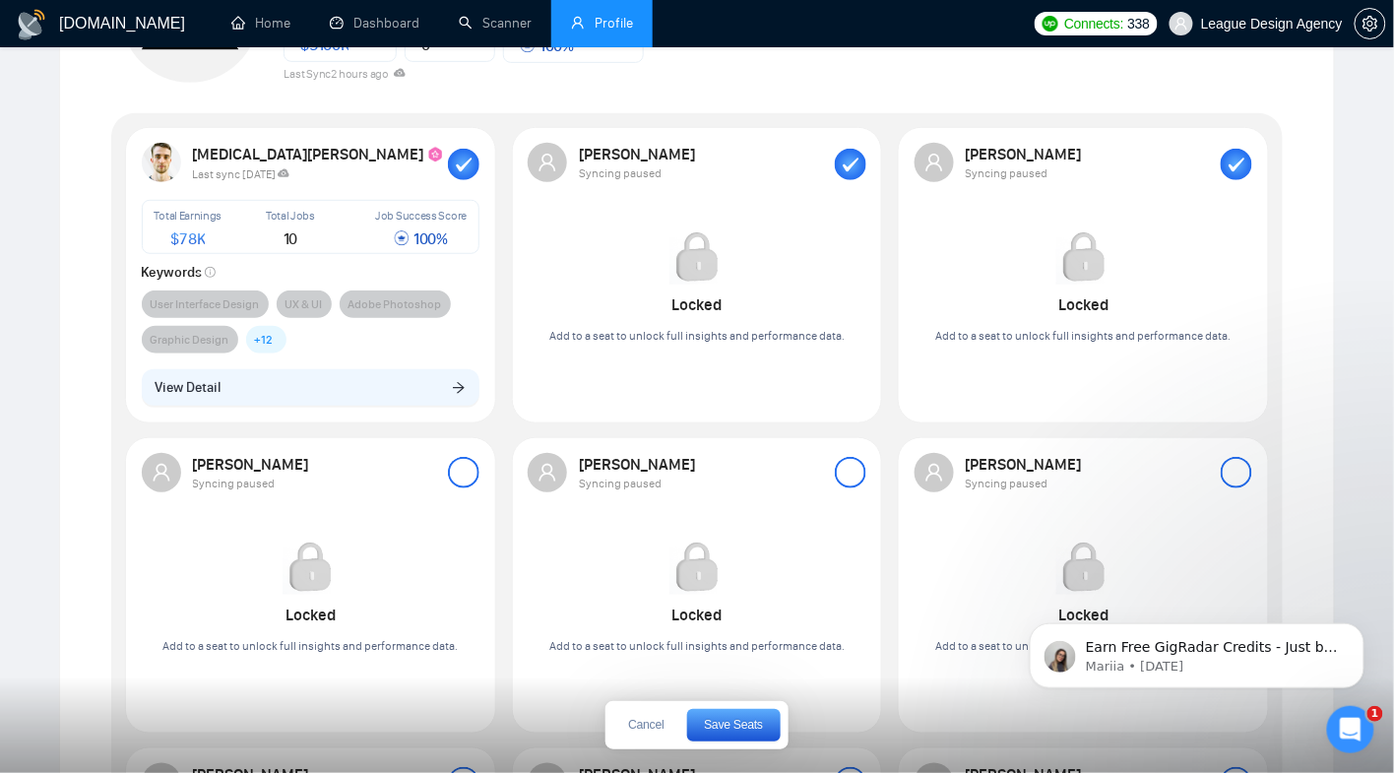
click at [464, 471] on div at bounding box center [464, 473] width 32 height 32
click at [851, 466] on div at bounding box center [851, 473] width 32 height 32
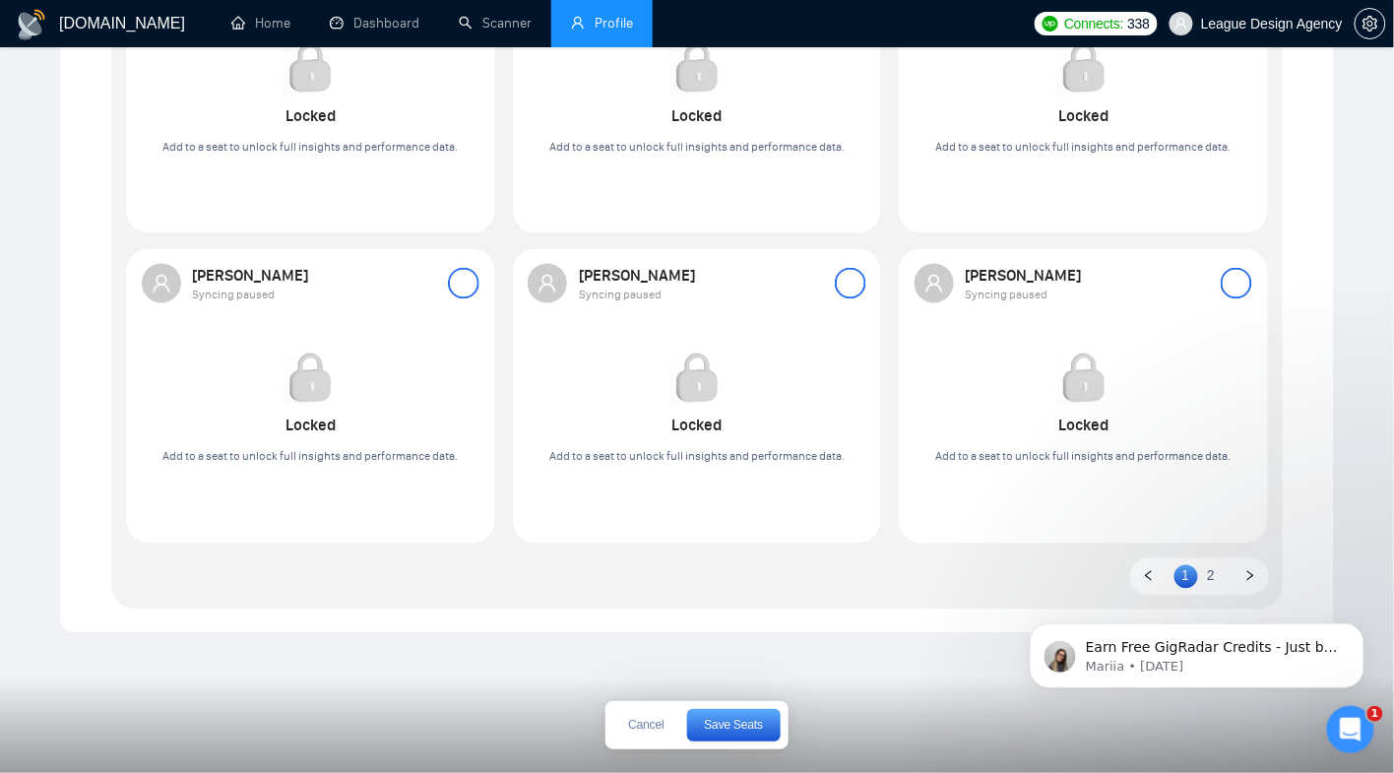
scroll to position [823, 0]
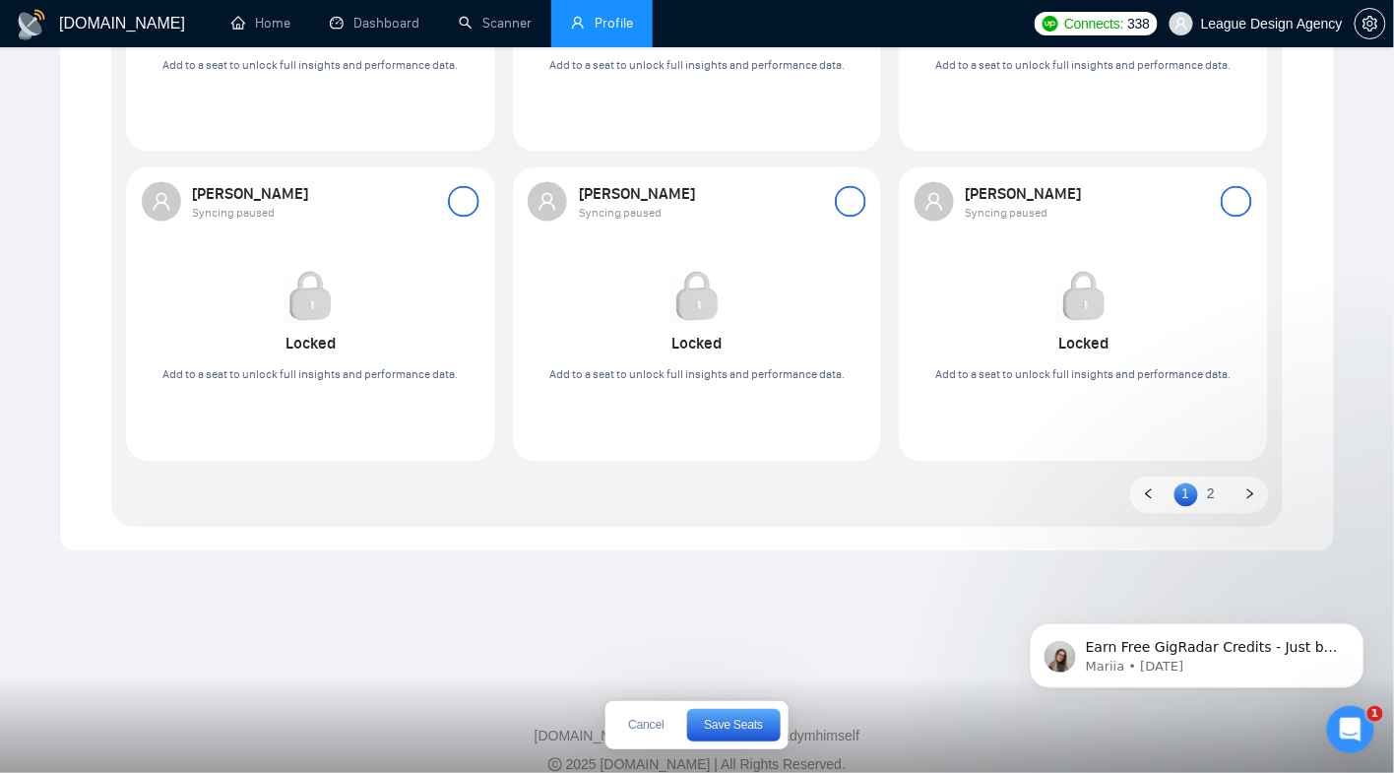
click at [1214, 486] on link "2" at bounding box center [1211, 495] width 24 height 22
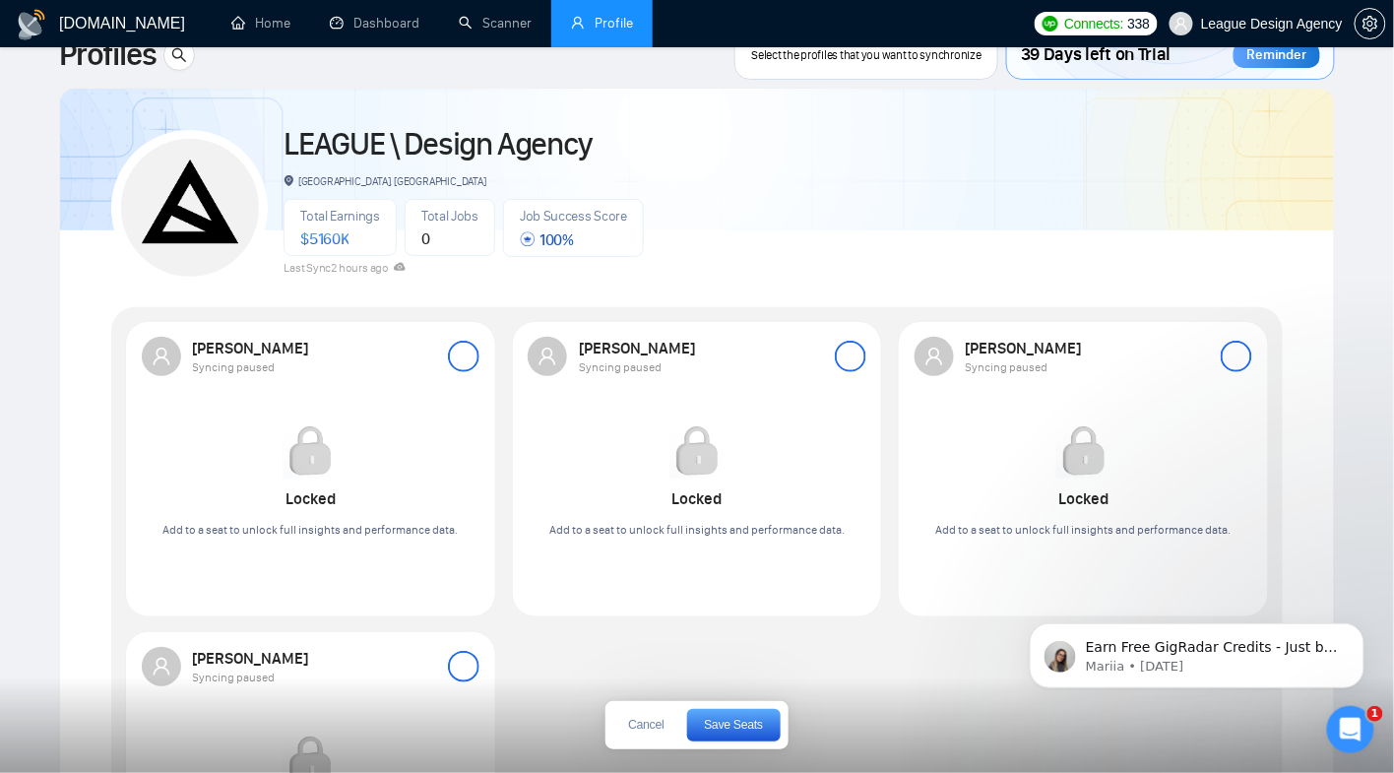
scroll to position [113, 0]
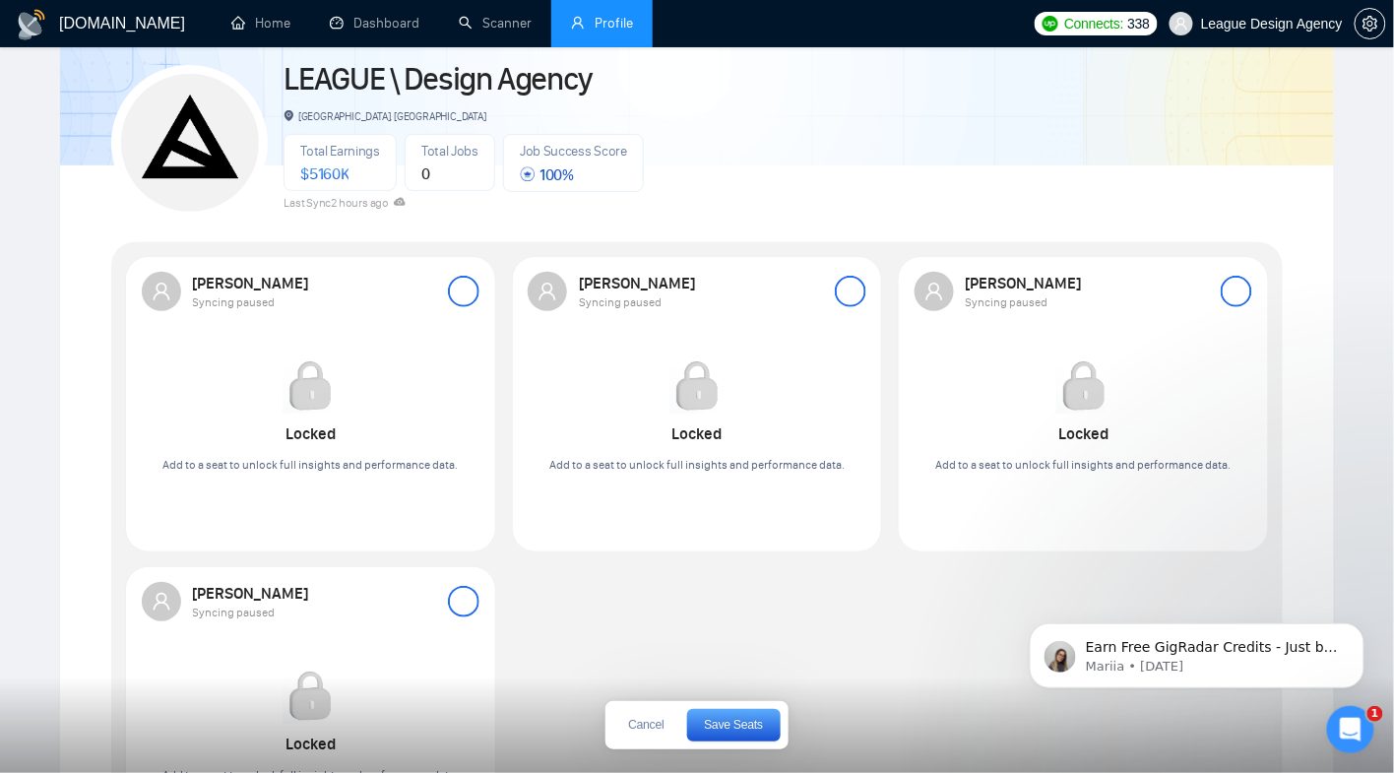
click at [473, 611] on div at bounding box center [464, 602] width 32 height 32
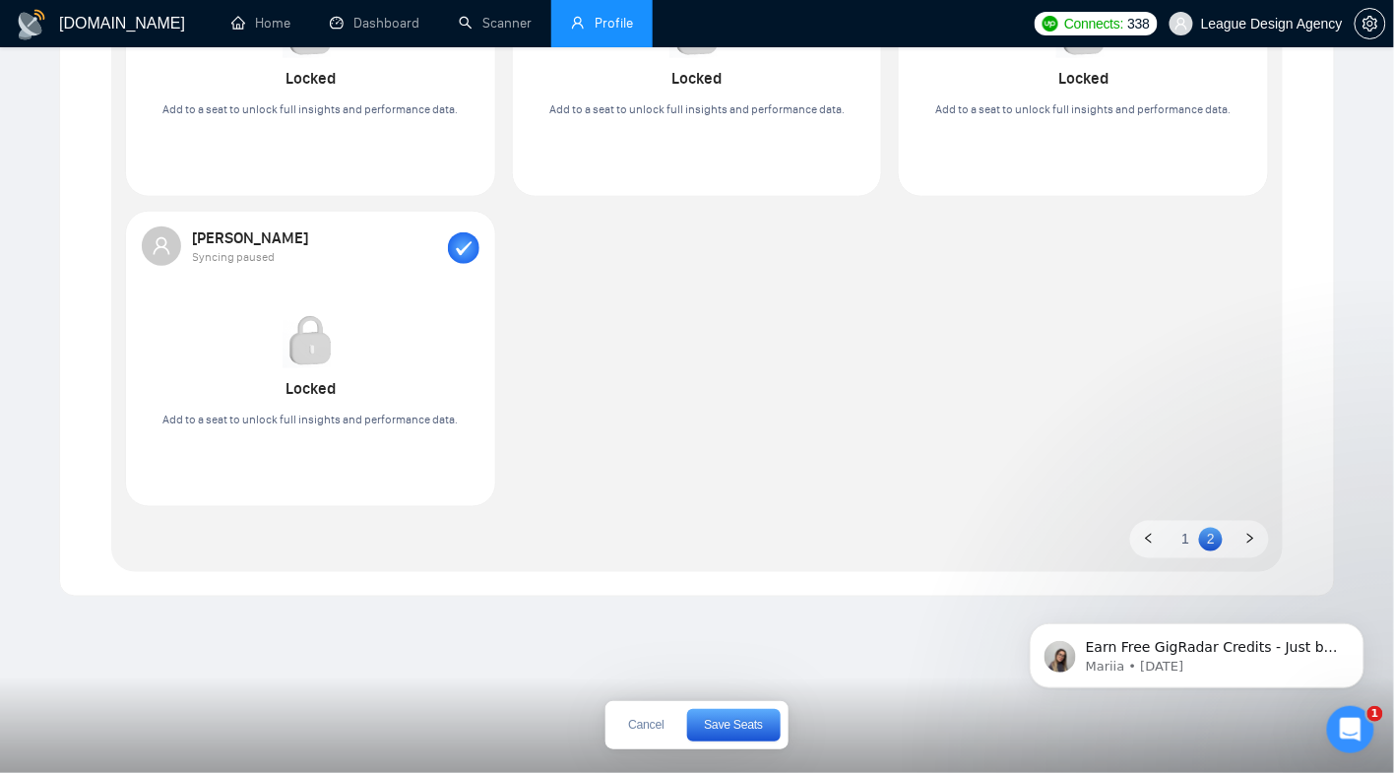
scroll to position [538, 0]
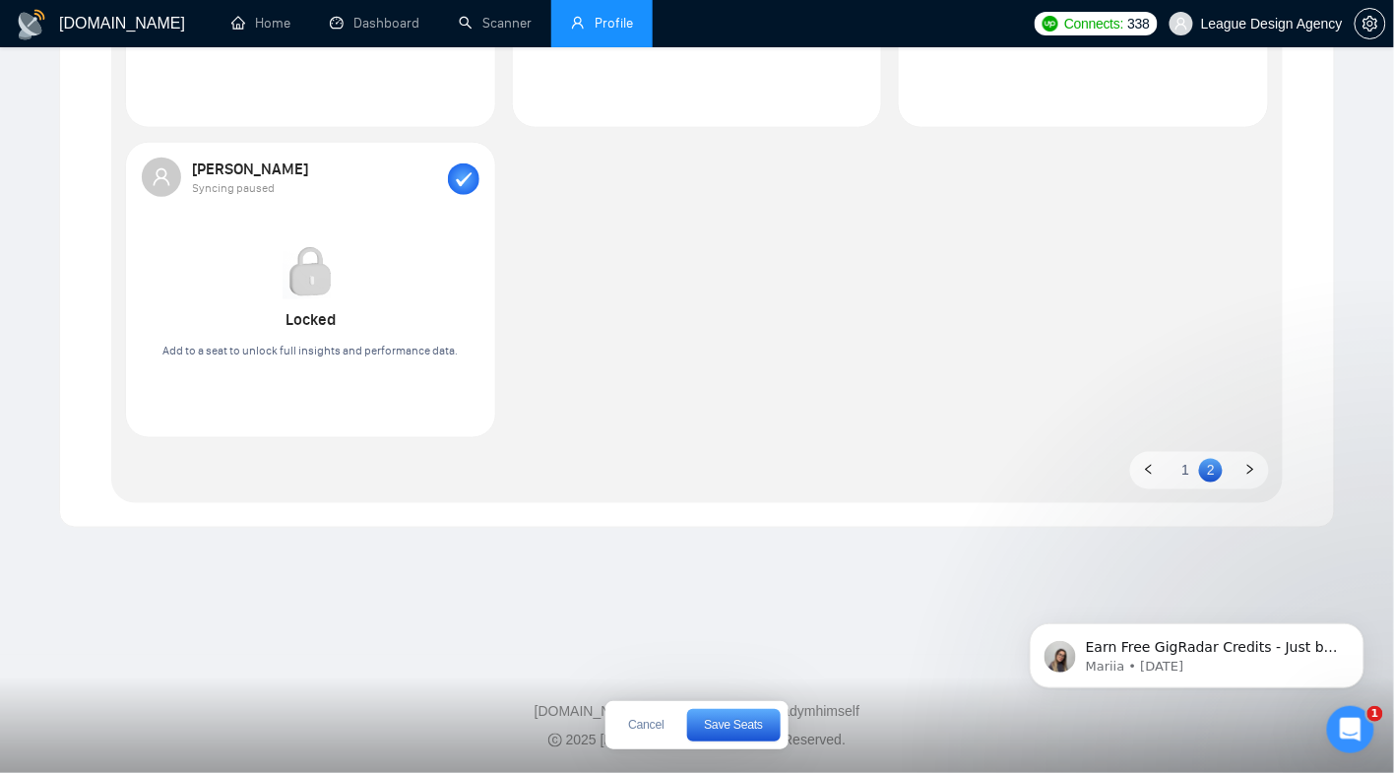
click at [1194, 473] on link "1" at bounding box center [1187, 470] width 24 height 22
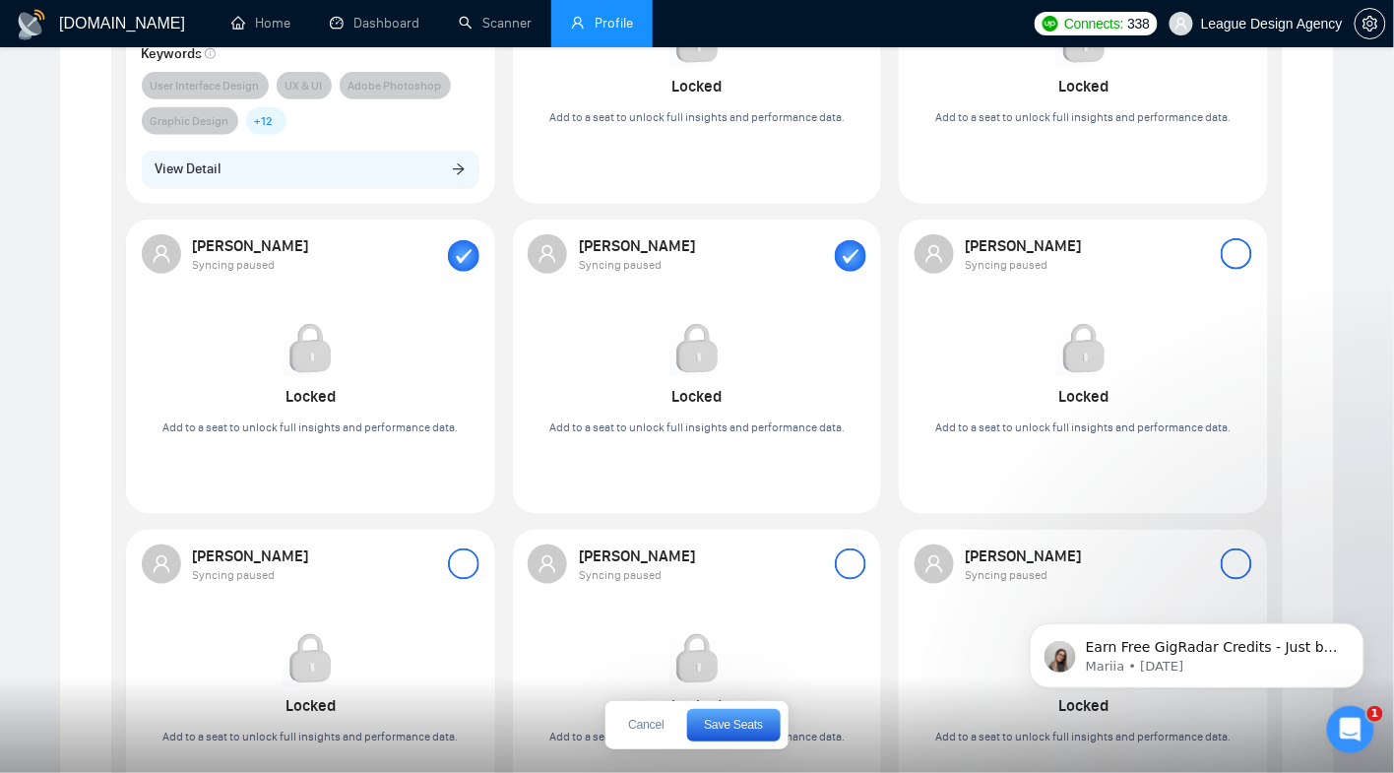
scroll to position [468, 0]
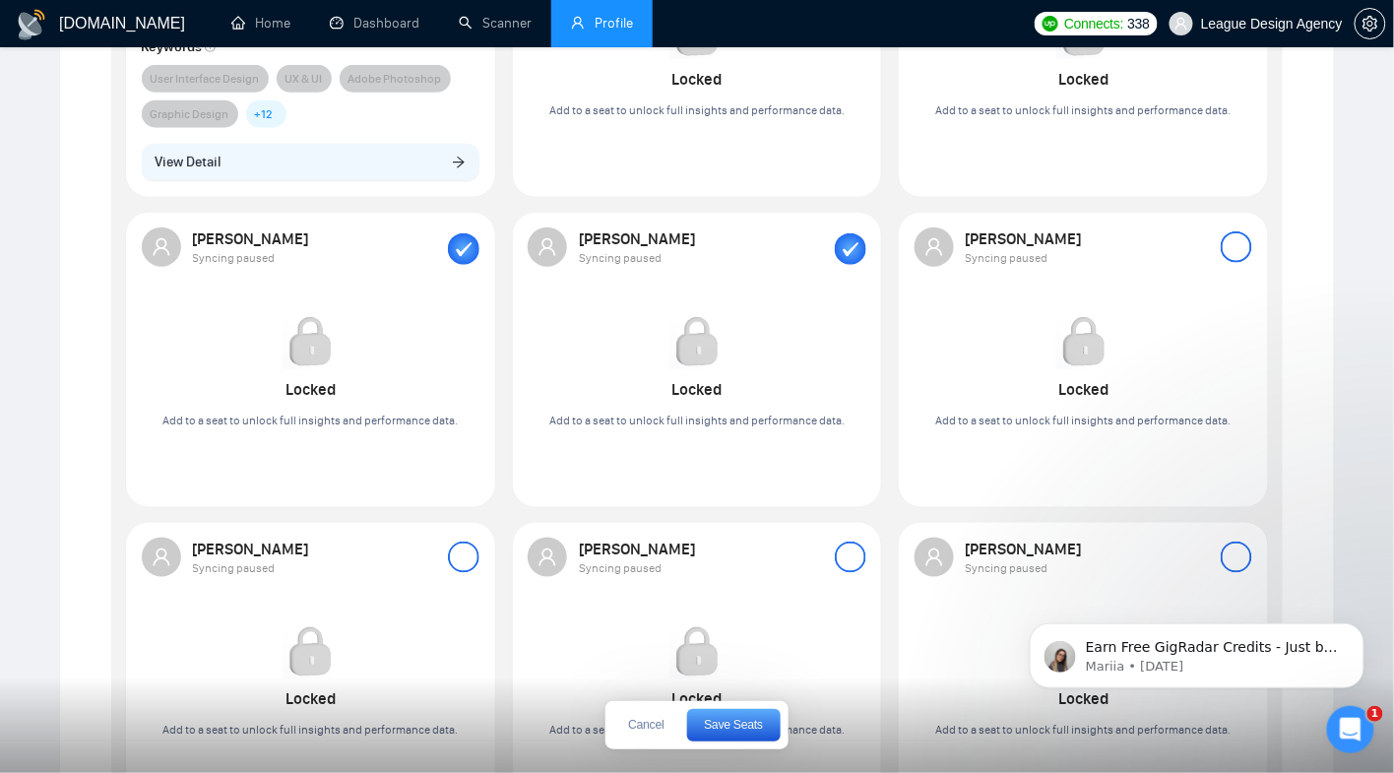
click at [460, 555] on div at bounding box center [464, 558] width 32 height 32
click at [1224, 237] on div at bounding box center [1237, 247] width 32 height 32
click at [720, 731] on span "Save Seats" at bounding box center [733, 725] width 59 height 12
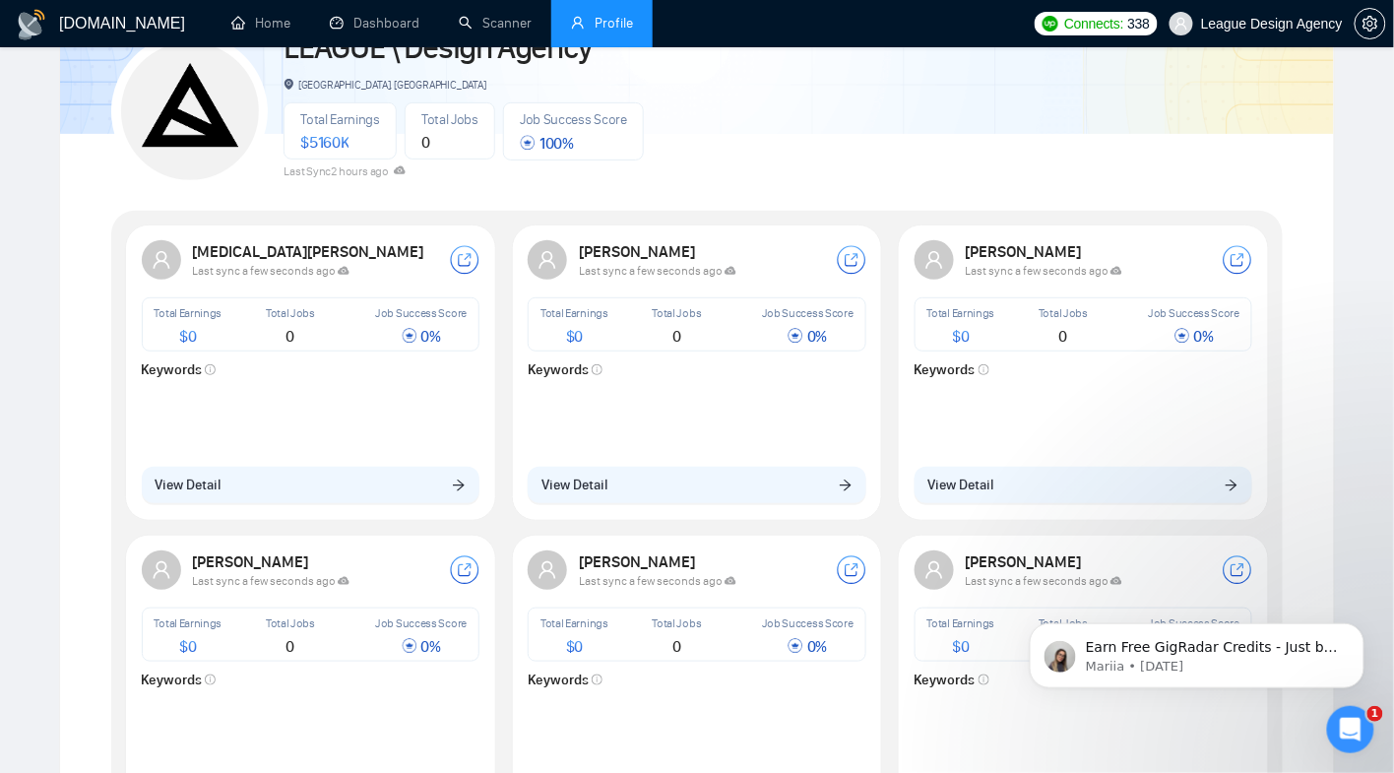
scroll to position [49, 0]
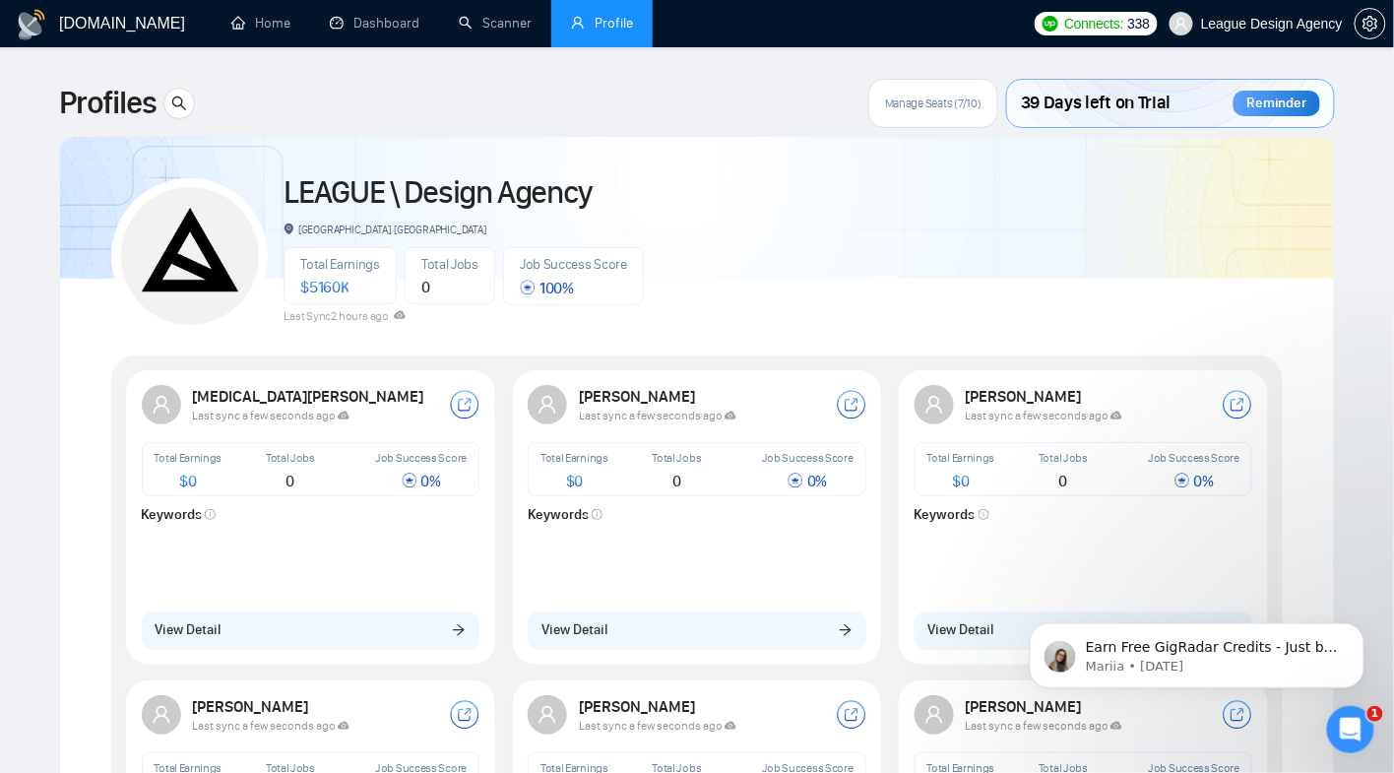
click at [963, 106] on span "Manage Seats (7/10)" at bounding box center [933, 104] width 97 height 16
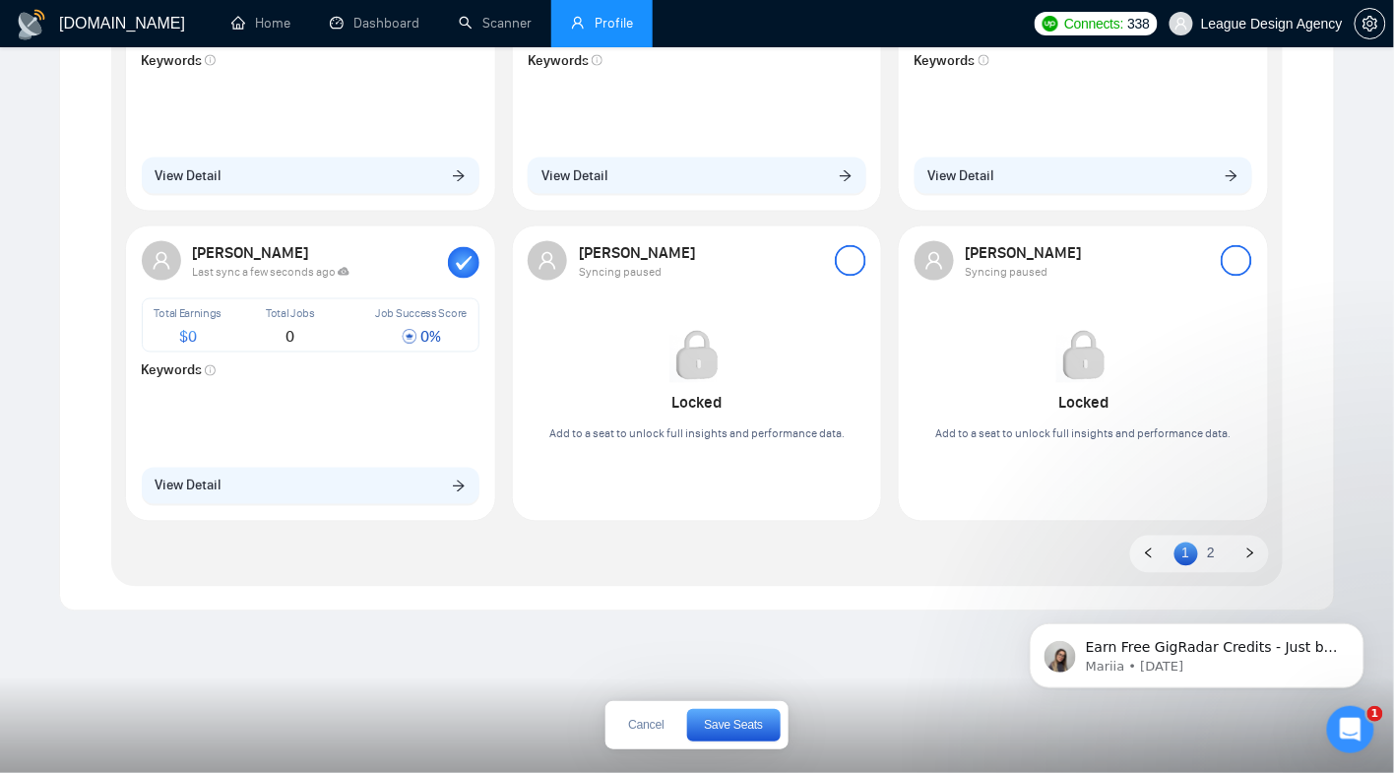
scroll to position [798, 0]
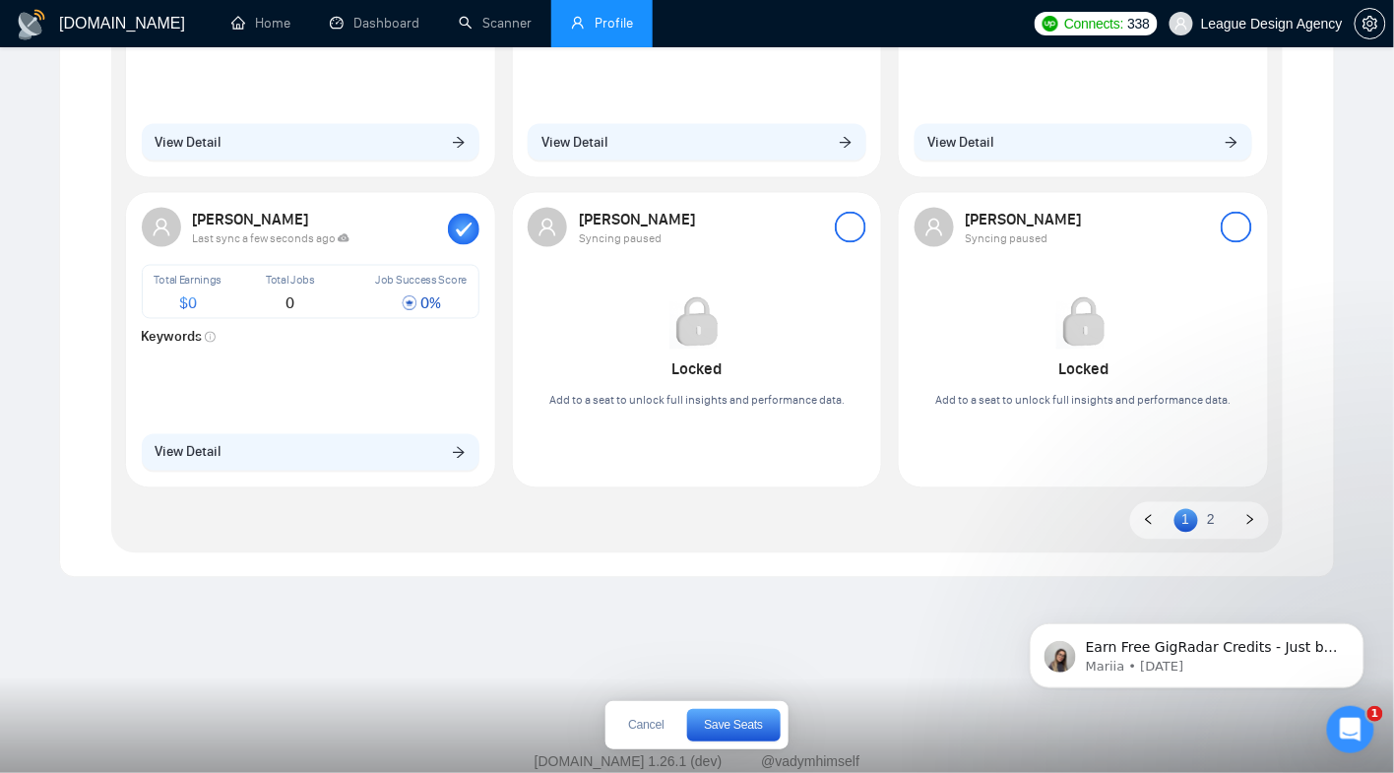
click at [1207, 530] on li "2" at bounding box center [1211, 521] width 24 height 24
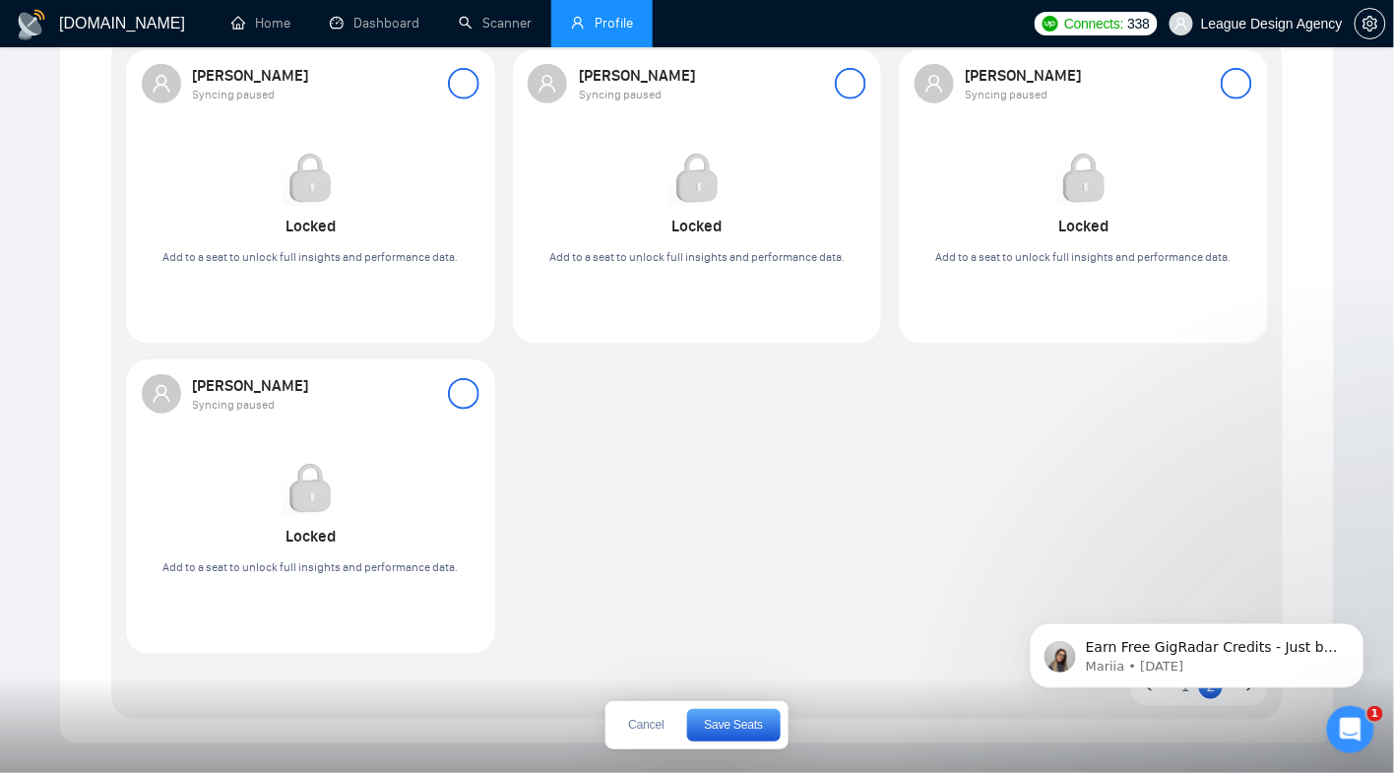
scroll to position [407, 0]
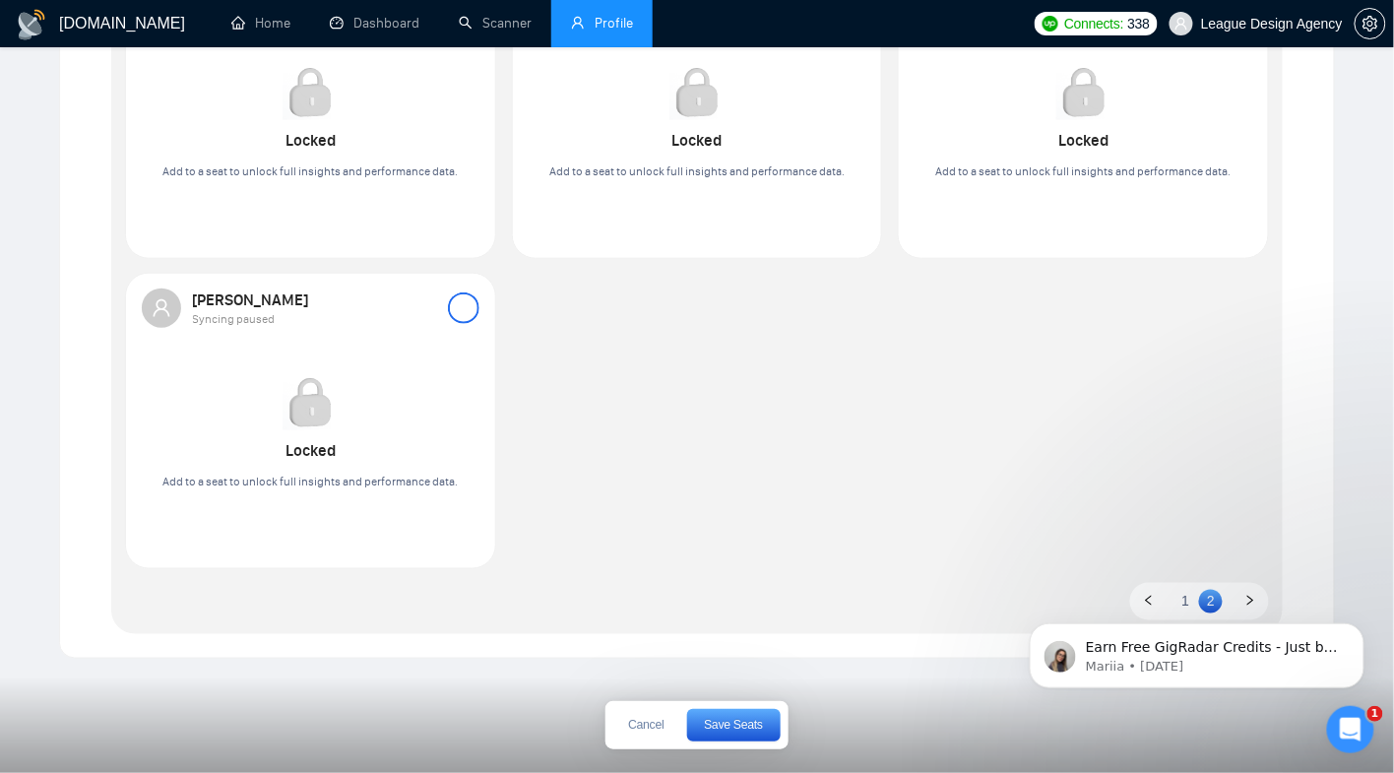
click at [1174, 582] on html "Earn Free GigRadar Credits - Just by Sharing Your Story! 💬 Want more credits fo…" at bounding box center [1197, 650] width 394 height 138
click at [1174, 595] on body "Earn Free GigRadar Credits - Just by Sharing Your Story! 💬 Want more credits fo…" at bounding box center [1196, 650] width 378 height 122
click at [1177, 609] on body "Earn Free GigRadar Credits - Just by Sharing Your Story! 💬 Want more credits fo…" at bounding box center [1196, 650] width 378 height 122
click at [1145, 604] on body "Earn Free GigRadar Credits - Just by Sharing Your Story! 💬 Want more credits fo…" at bounding box center [1196, 650] width 378 height 122
click at [1140, 602] on body "Earn Free GigRadar Credits - Just by Sharing Your Story! 💬 Want more credits fo…" at bounding box center [1196, 650] width 378 height 122
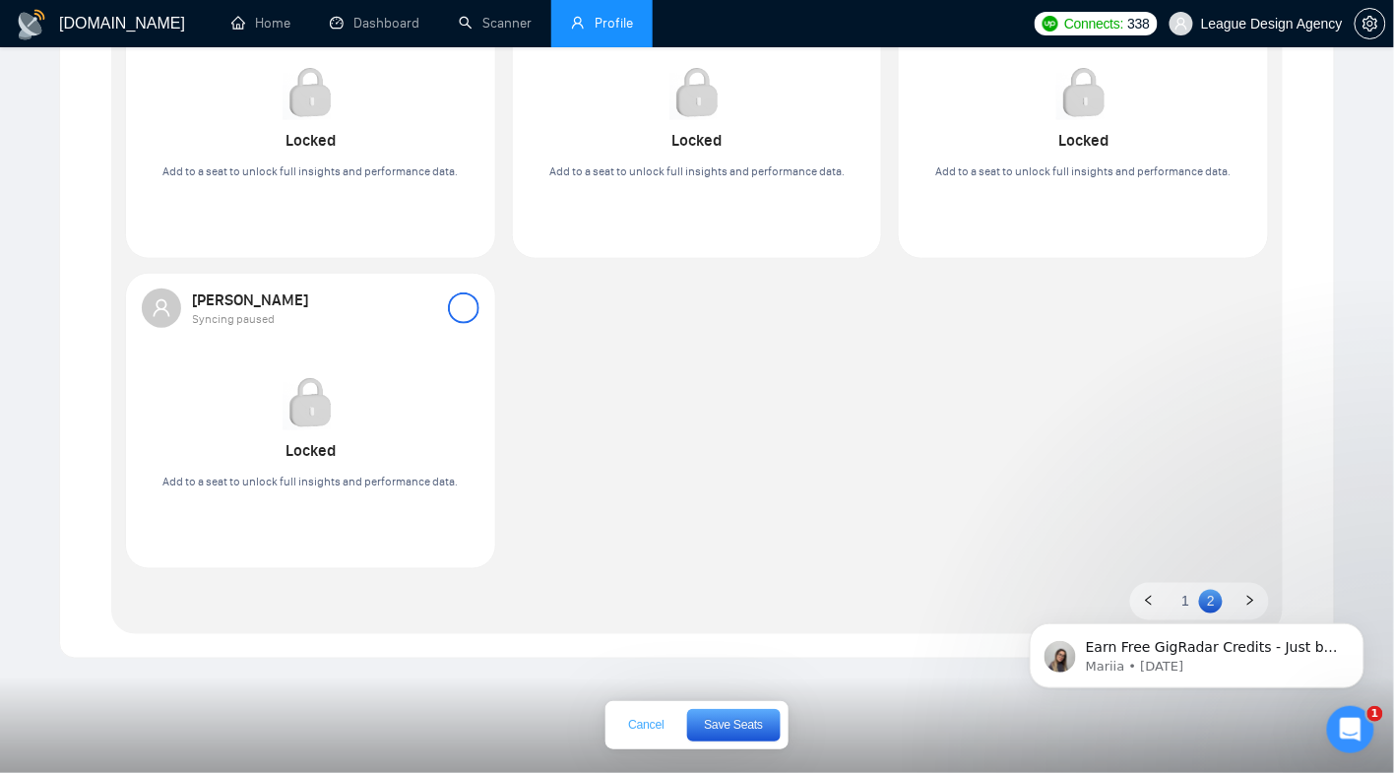
click at [656, 733] on button "Cancel" at bounding box center [646, 726] width 65 height 32
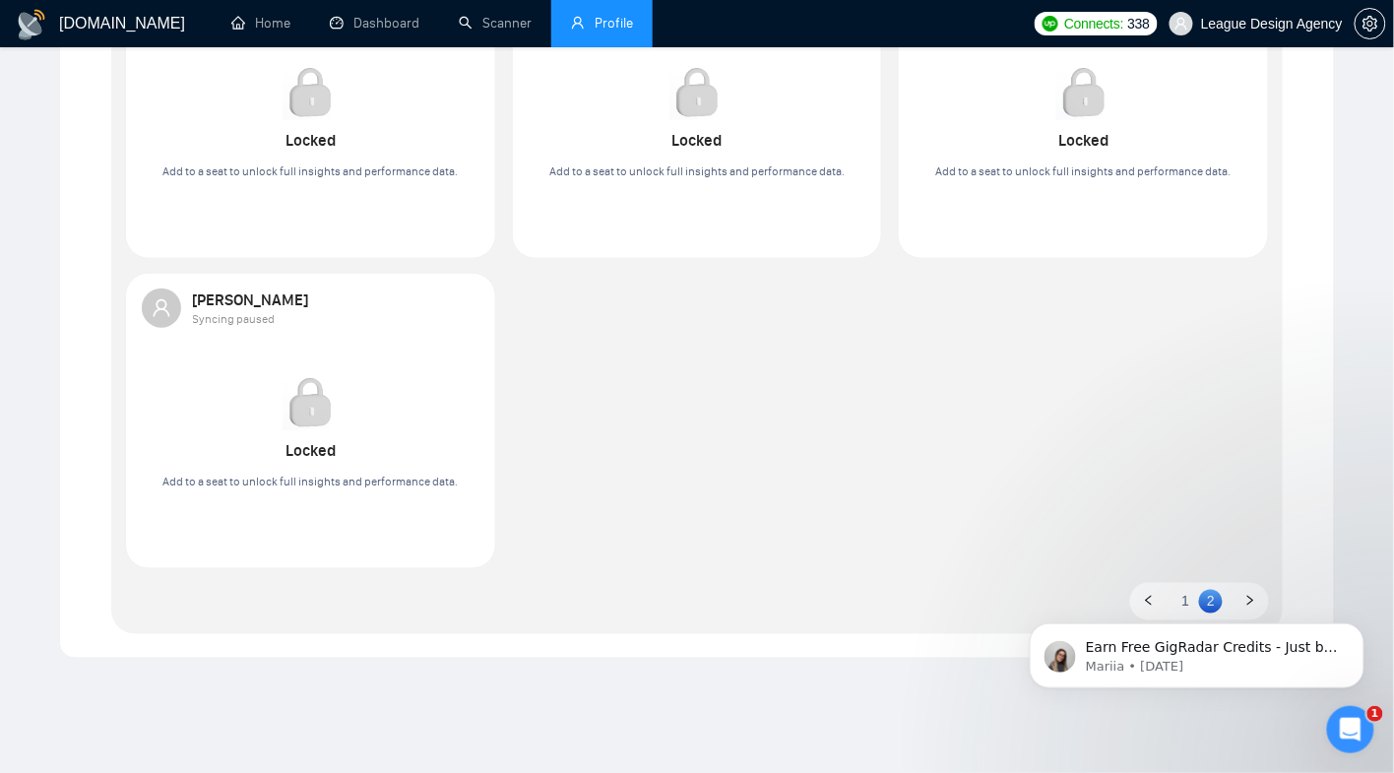
click at [1172, 595] on body "Earn Free GigRadar Credits - Just by Sharing Your Story! 💬 Want more credits fo…" at bounding box center [1196, 650] width 378 height 122
click at [1147, 595] on body "Earn Free GigRadar Credits - Just by Sharing Your Story! 💬 Want more credits fo…" at bounding box center [1196, 650] width 378 height 122
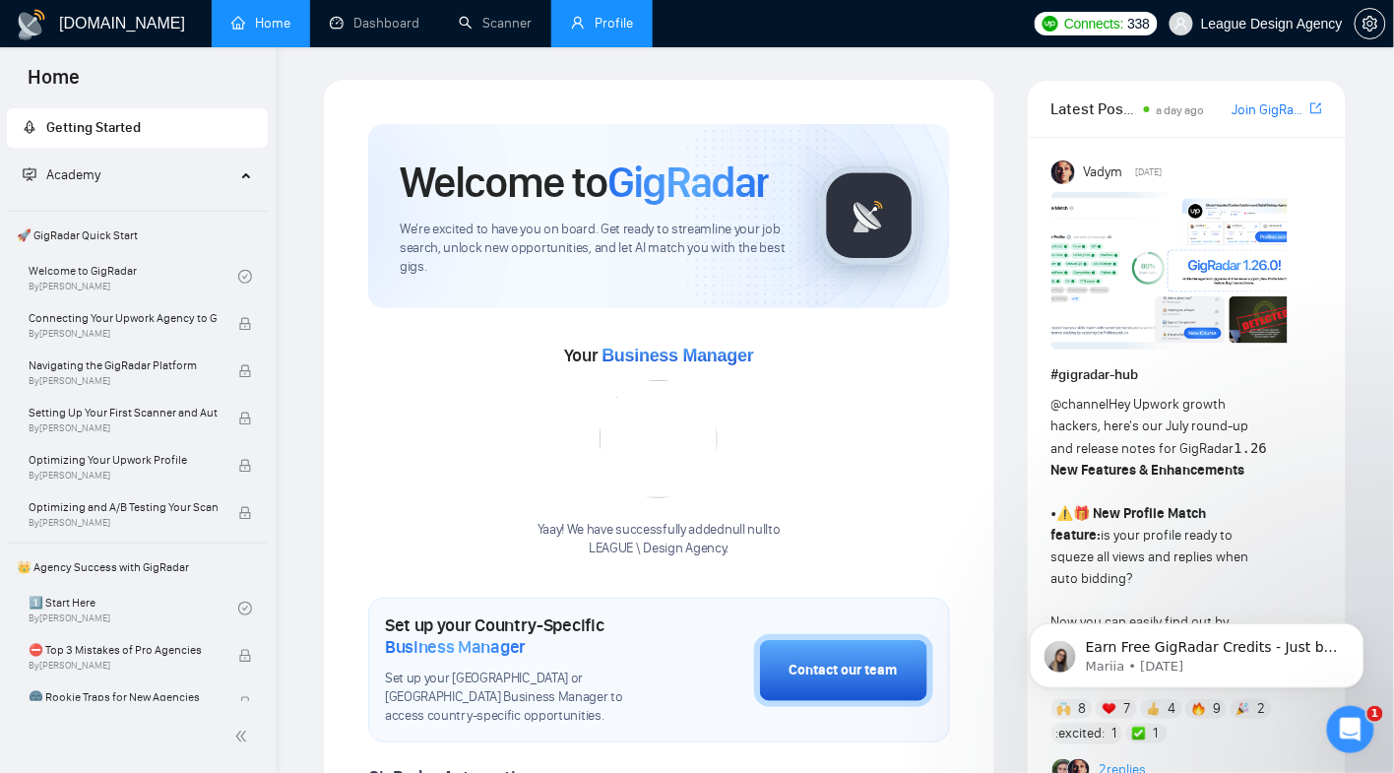
click at [605, 15] on link "Profile" at bounding box center [602, 23] width 62 height 17
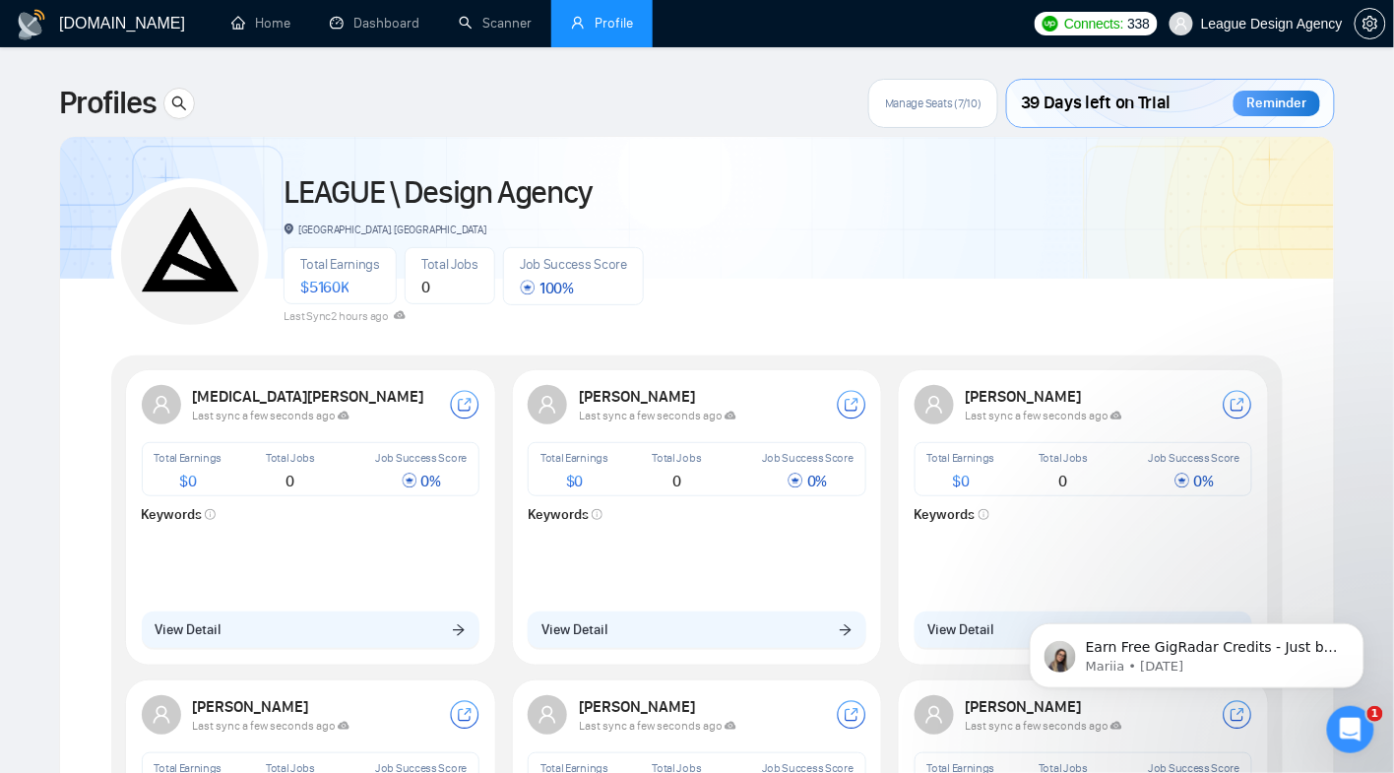
click at [962, 99] on span "Manage Seats (7/10)" at bounding box center [933, 104] width 97 height 16
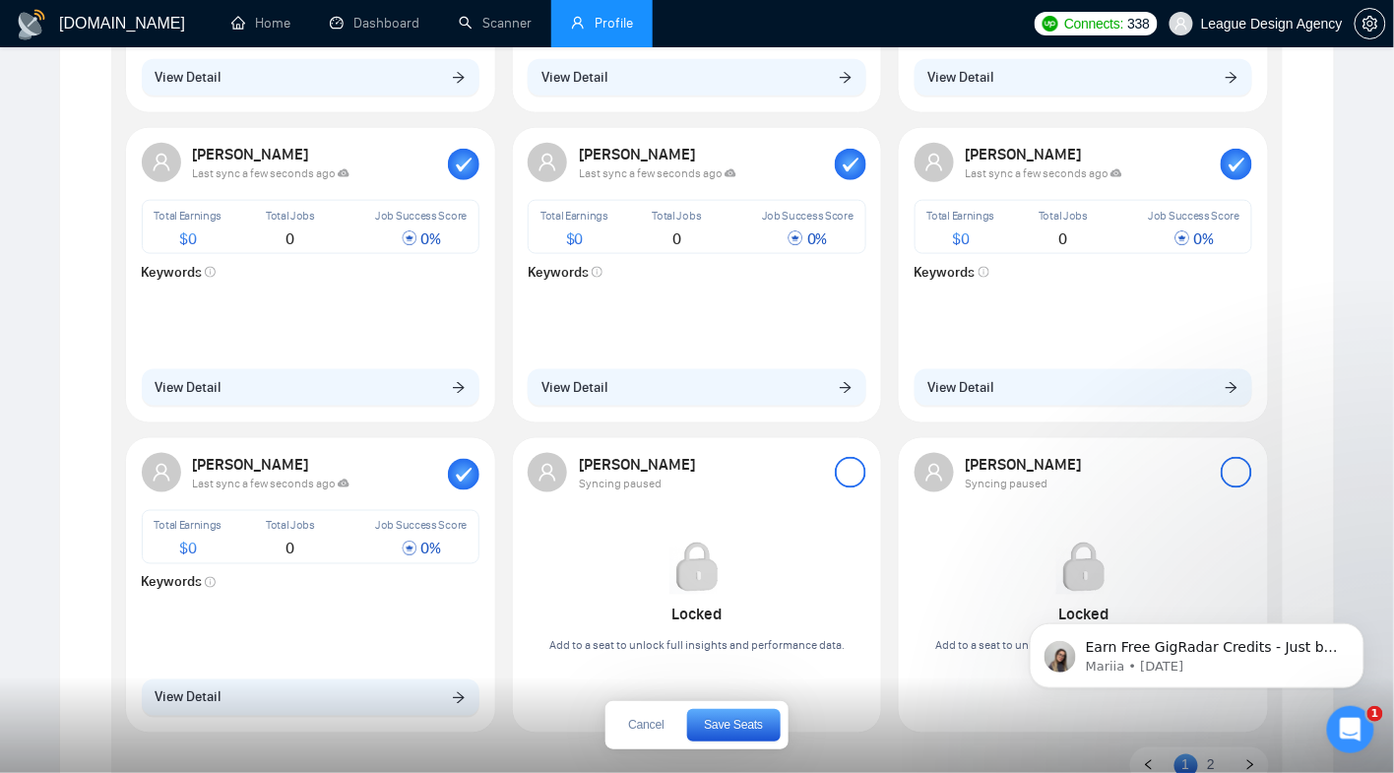
scroll to position [758, 0]
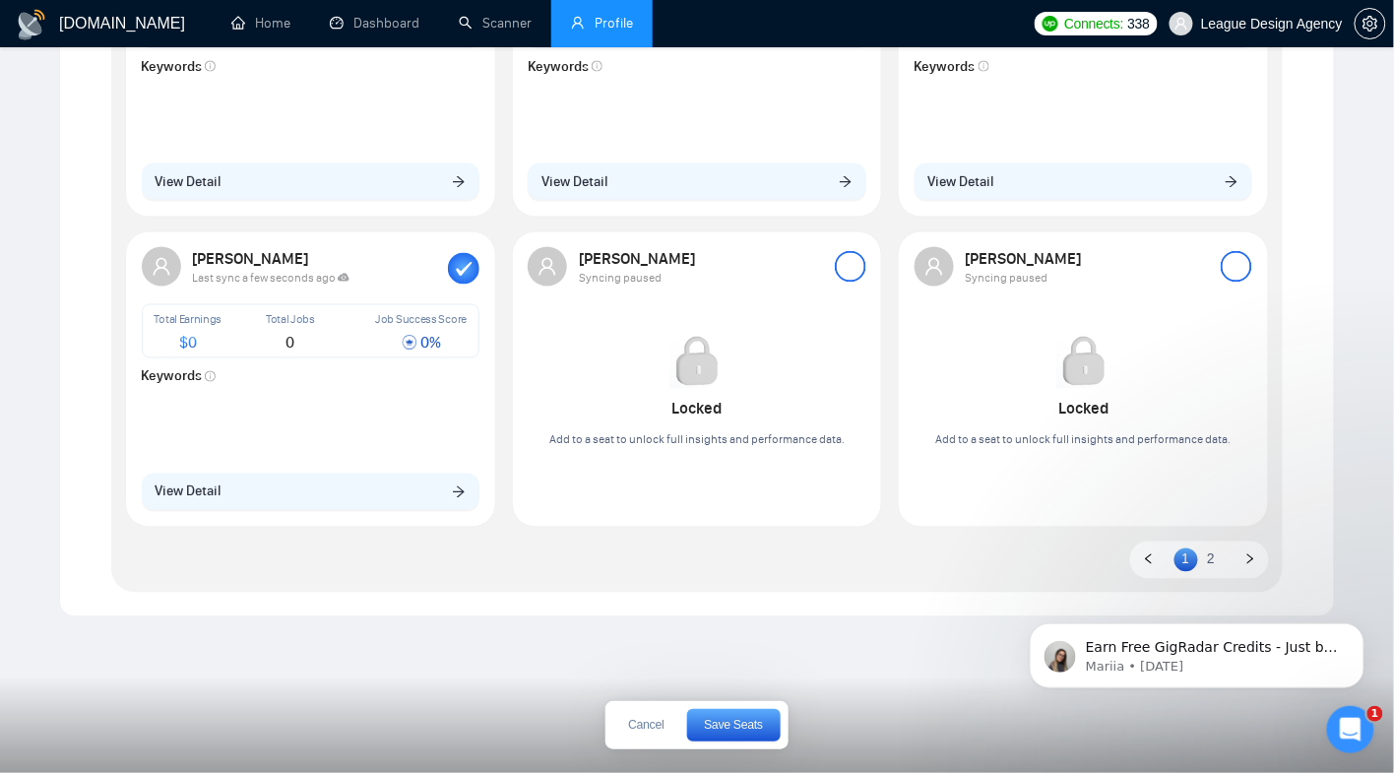
click at [856, 380] on div "Locked Add to a seat to unlock full insights and performance data." at bounding box center [697, 376] width 339 height 149
click at [860, 274] on div at bounding box center [851, 267] width 32 height 32
click at [737, 714] on button "Save Seats" at bounding box center [734, 725] width 94 height 32
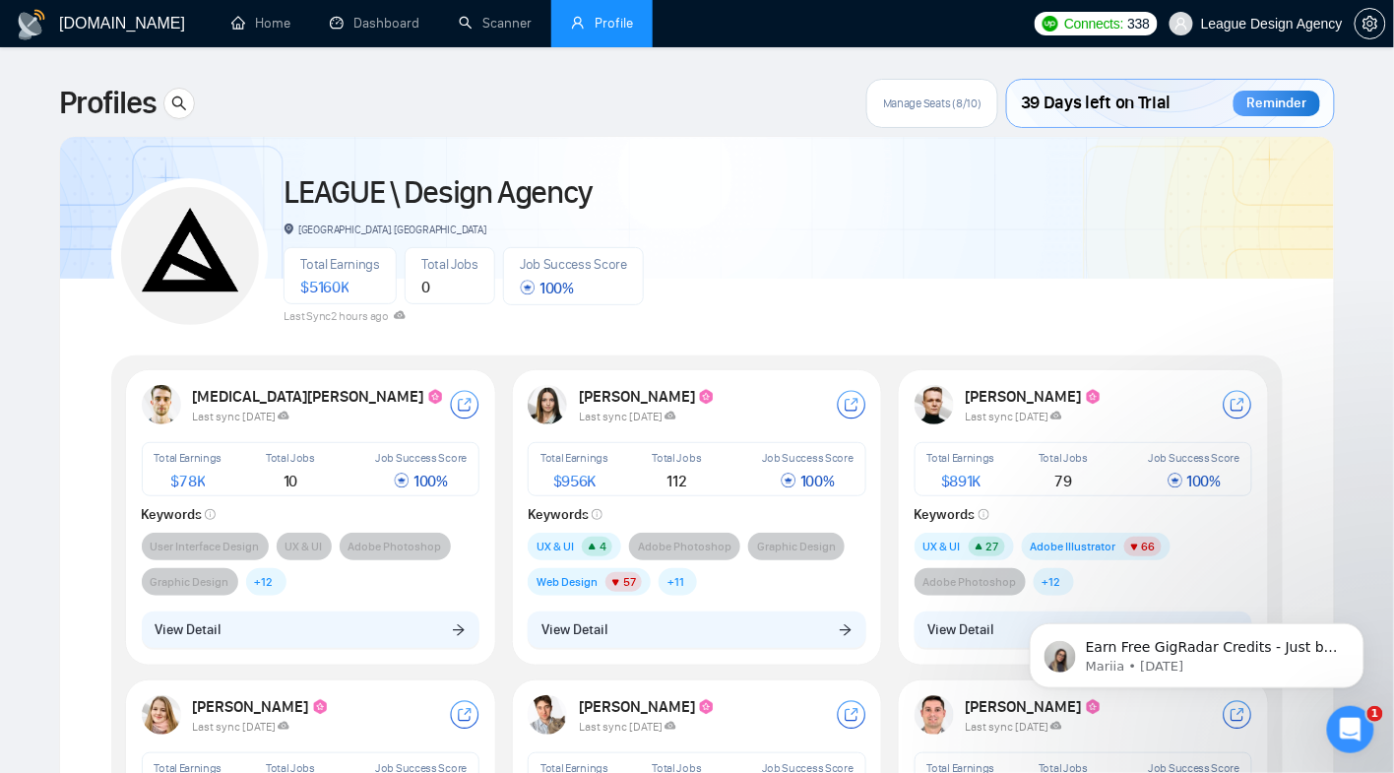
scroll to position [109, 0]
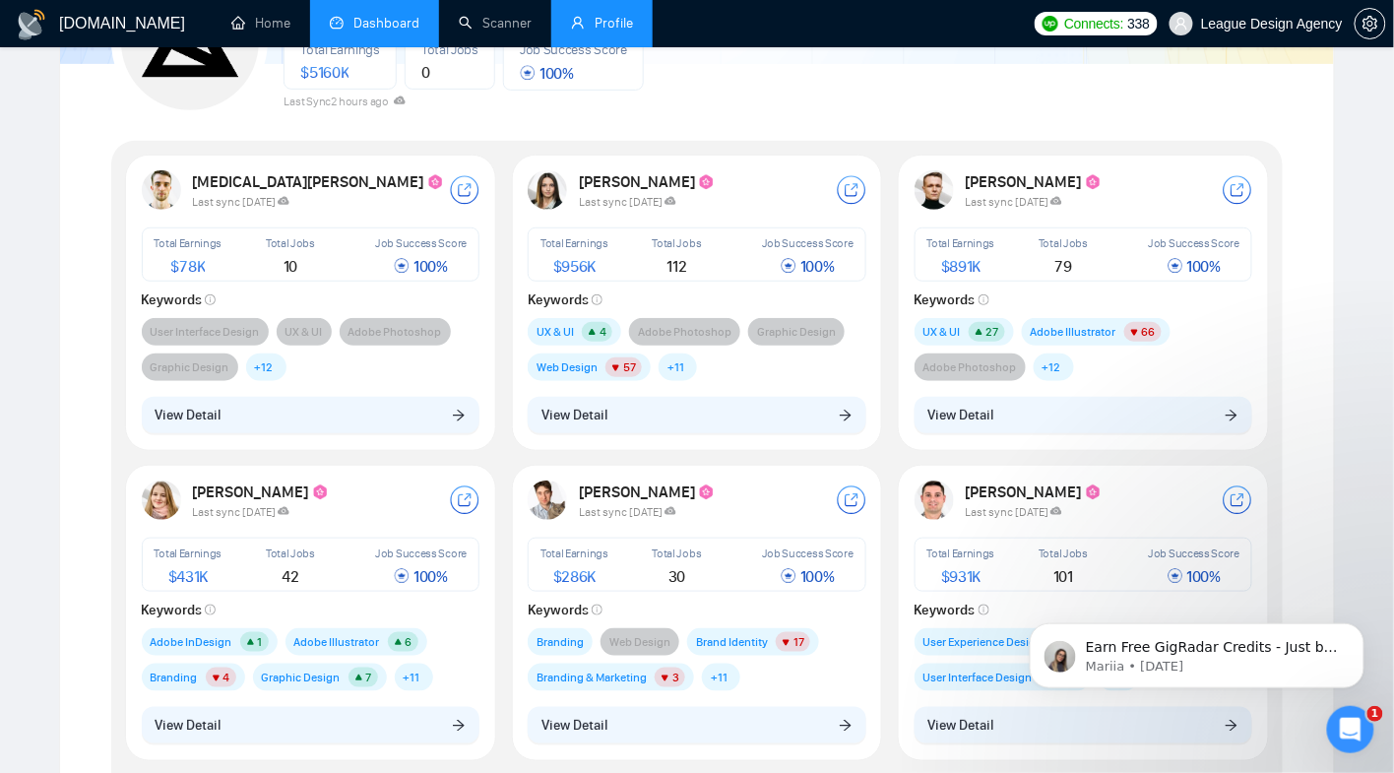
scroll to position [214, 0]
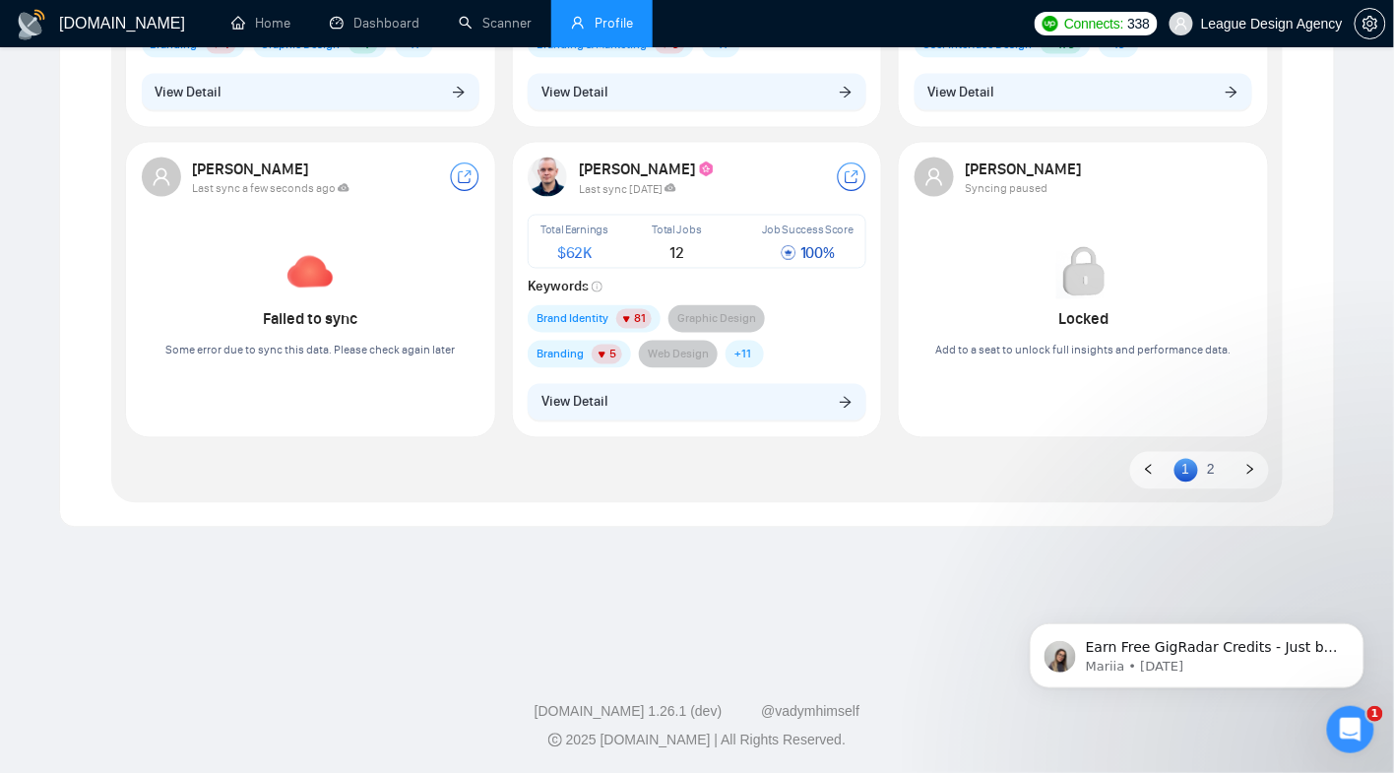
scroll to position [845, 0]
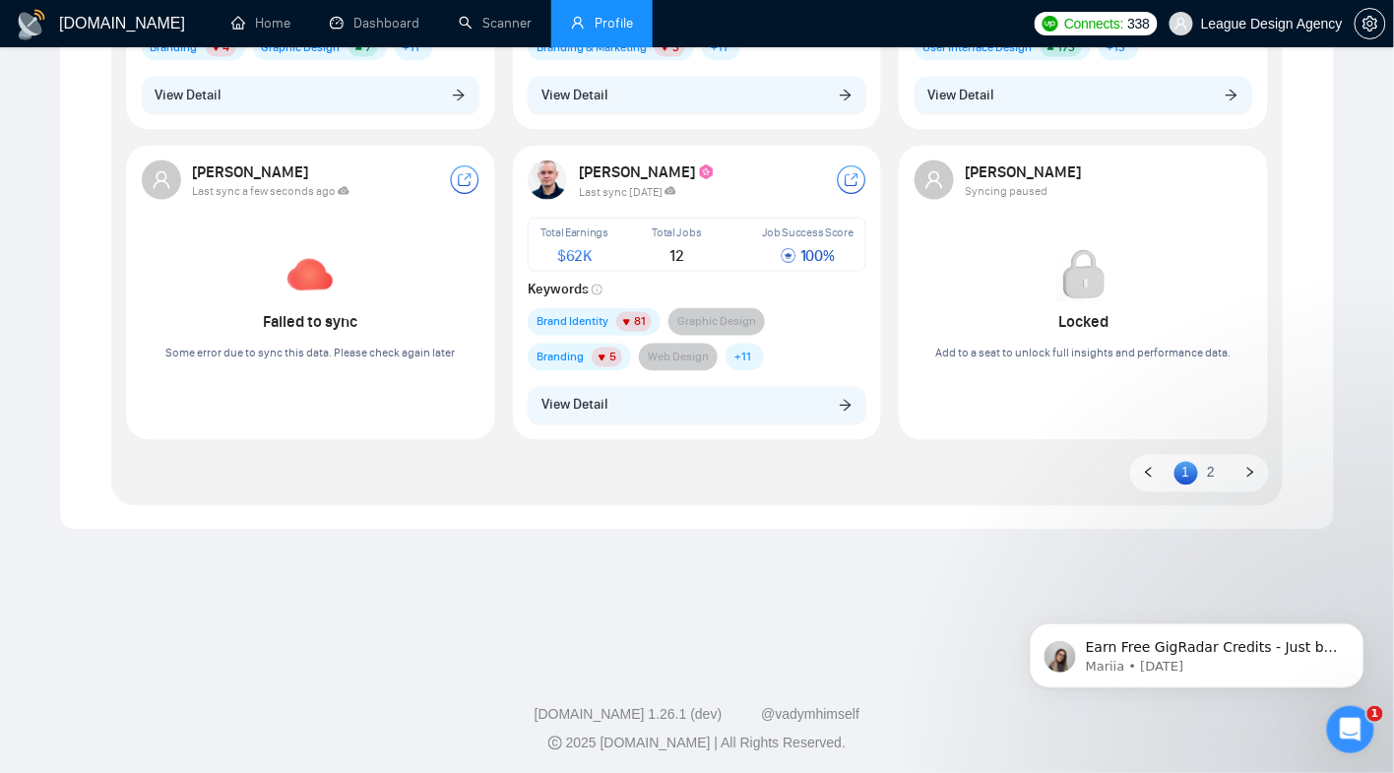
click at [421, 244] on div "Failed to sync Some error due to sync this data. Please check again later" at bounding box center [311, 290] width 339 height 149
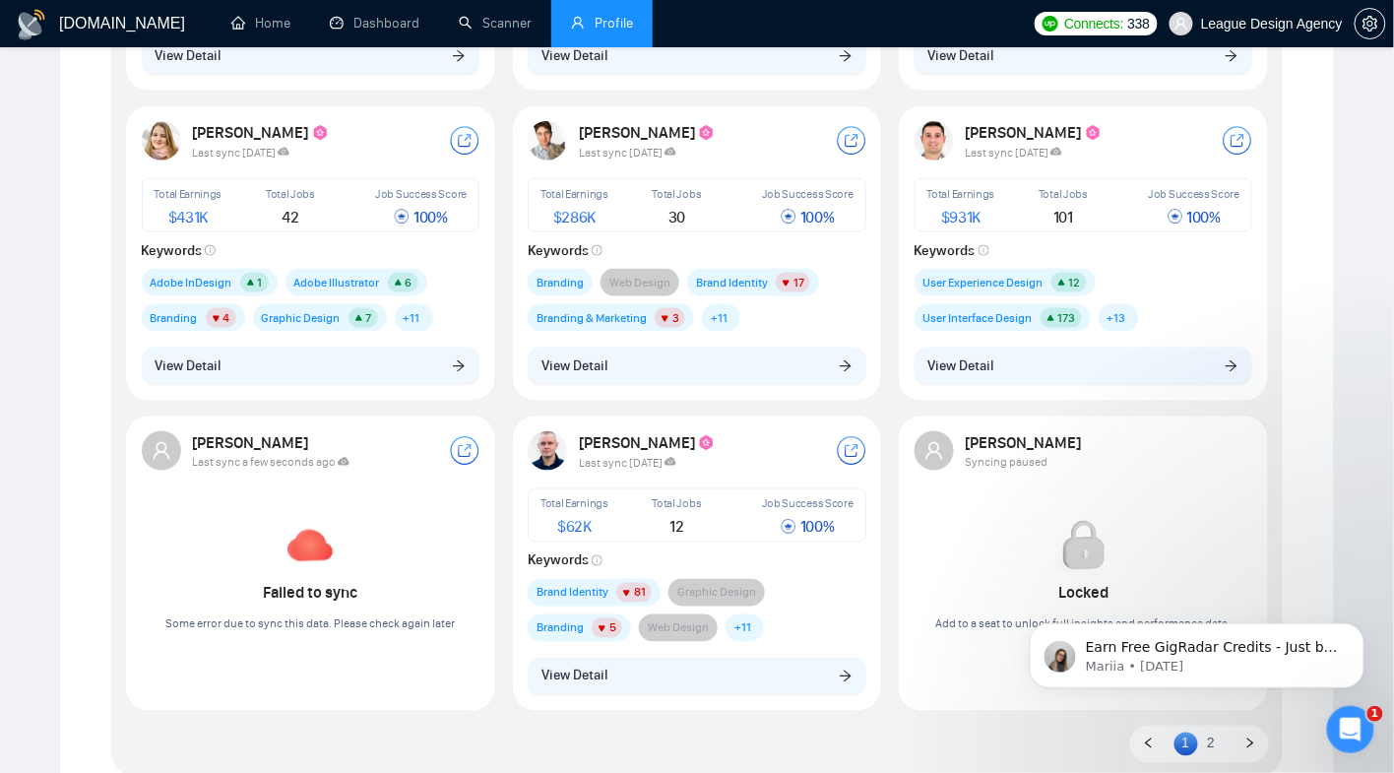
scroll to position [0, 0]
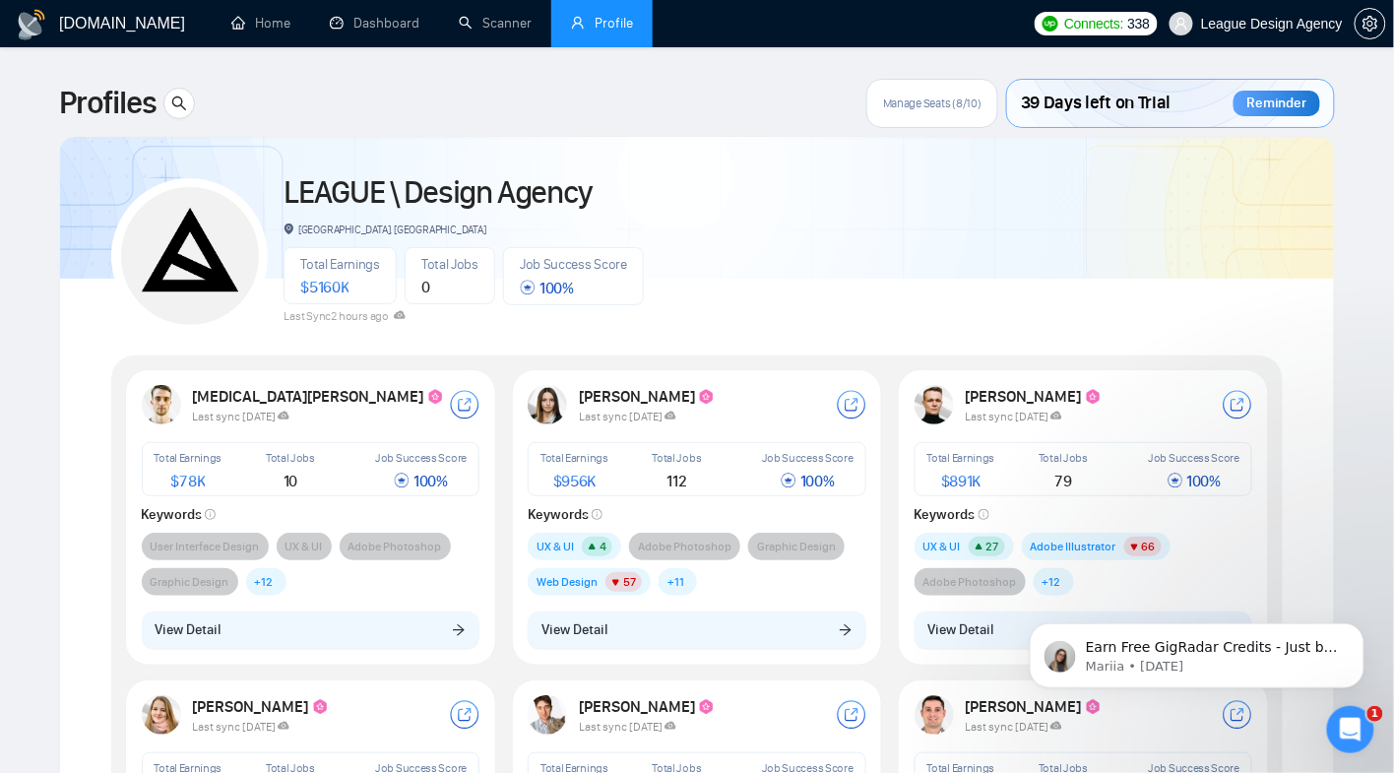
click at [972, 112] on div "Manage Seats (8/10)" at bounding box center [933, 103] width 132 height 49
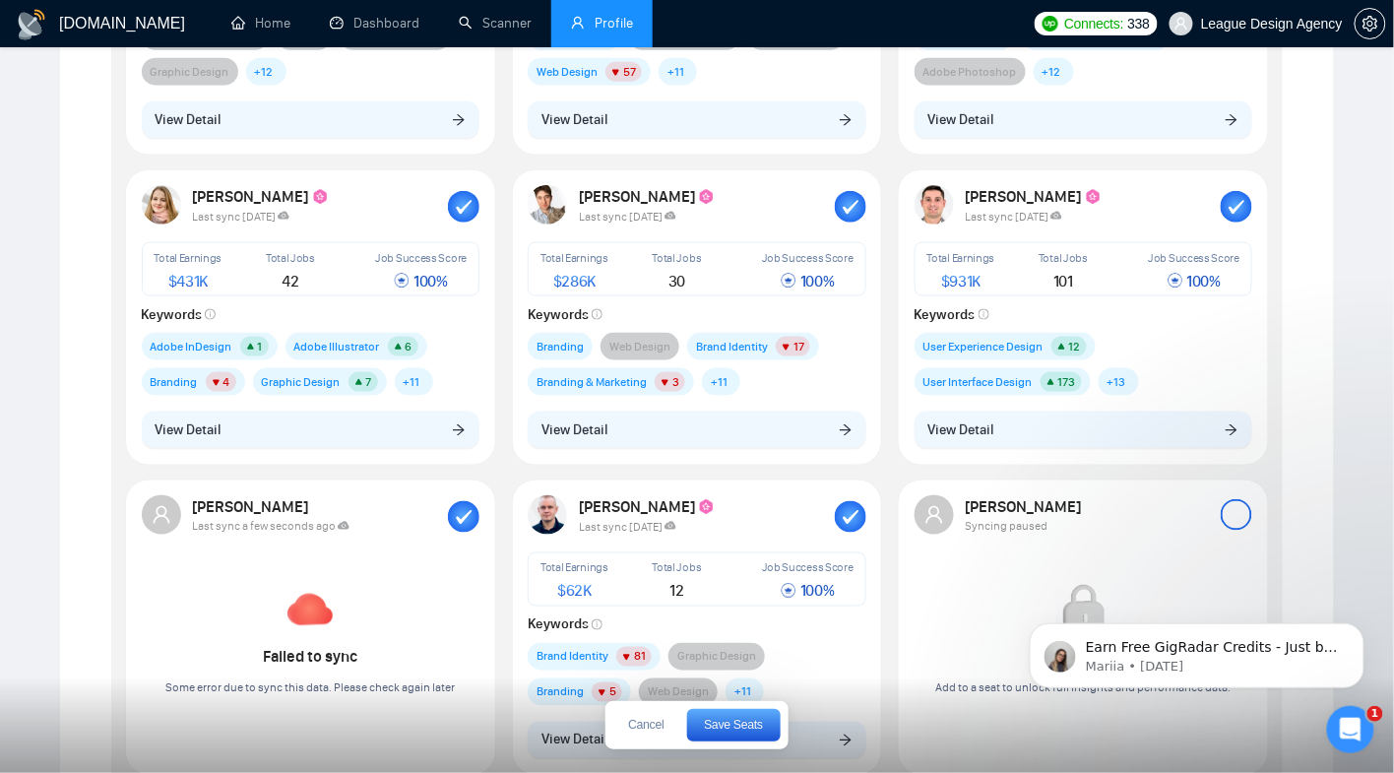
scroll to position [822, 0]
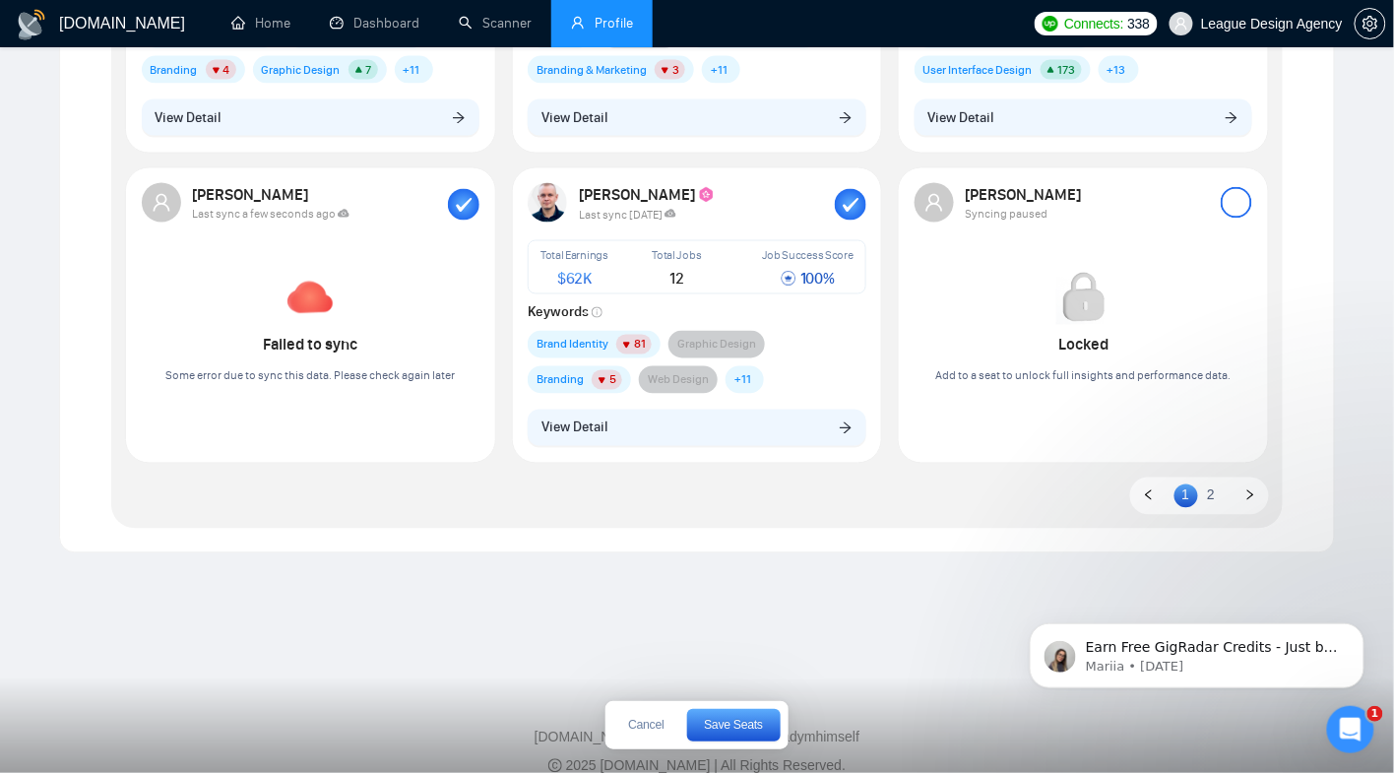
click at [476, 198] on rect "button" at bounding box center [464, 205] width 32 height 32
click at [750, 731] on span "Save Seats" at bounding box center [733, 725] width 59 height 12
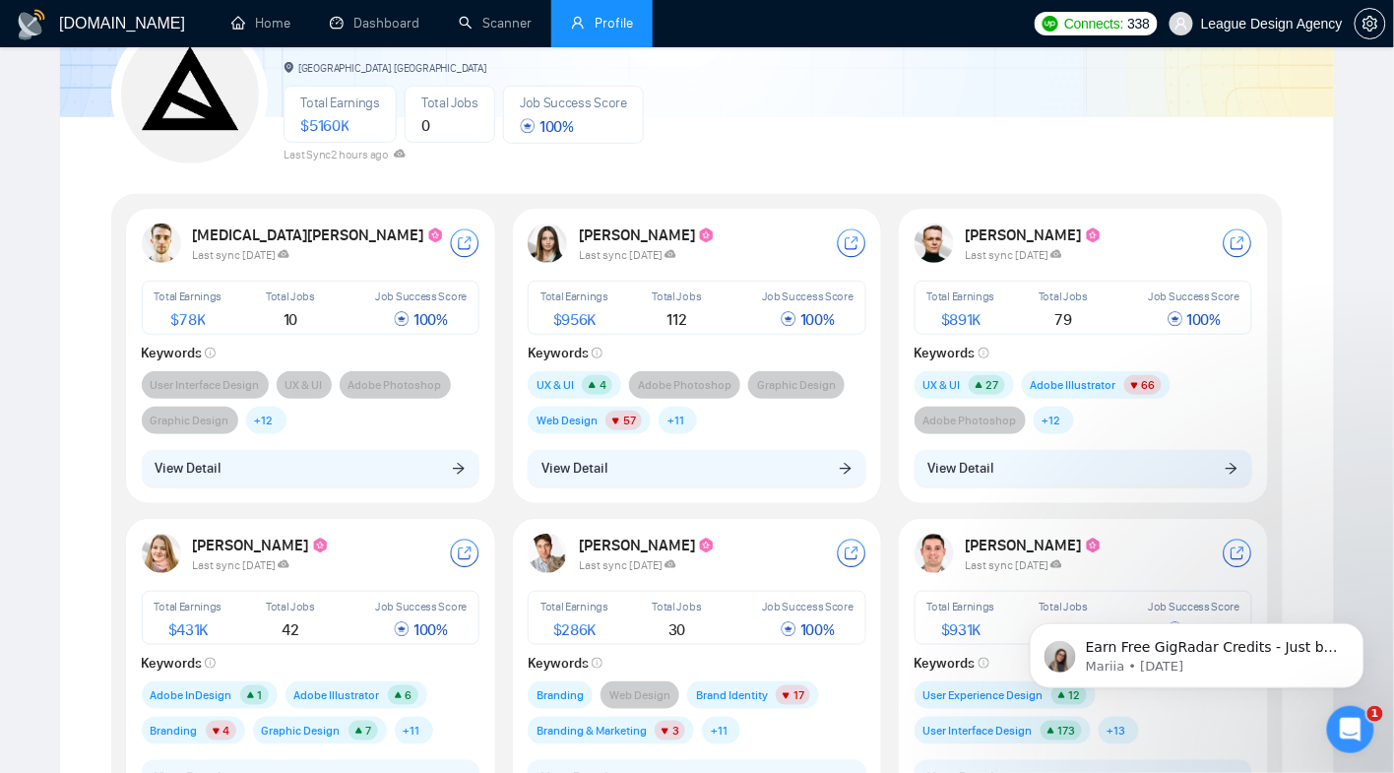
scroll to position [0, 0]
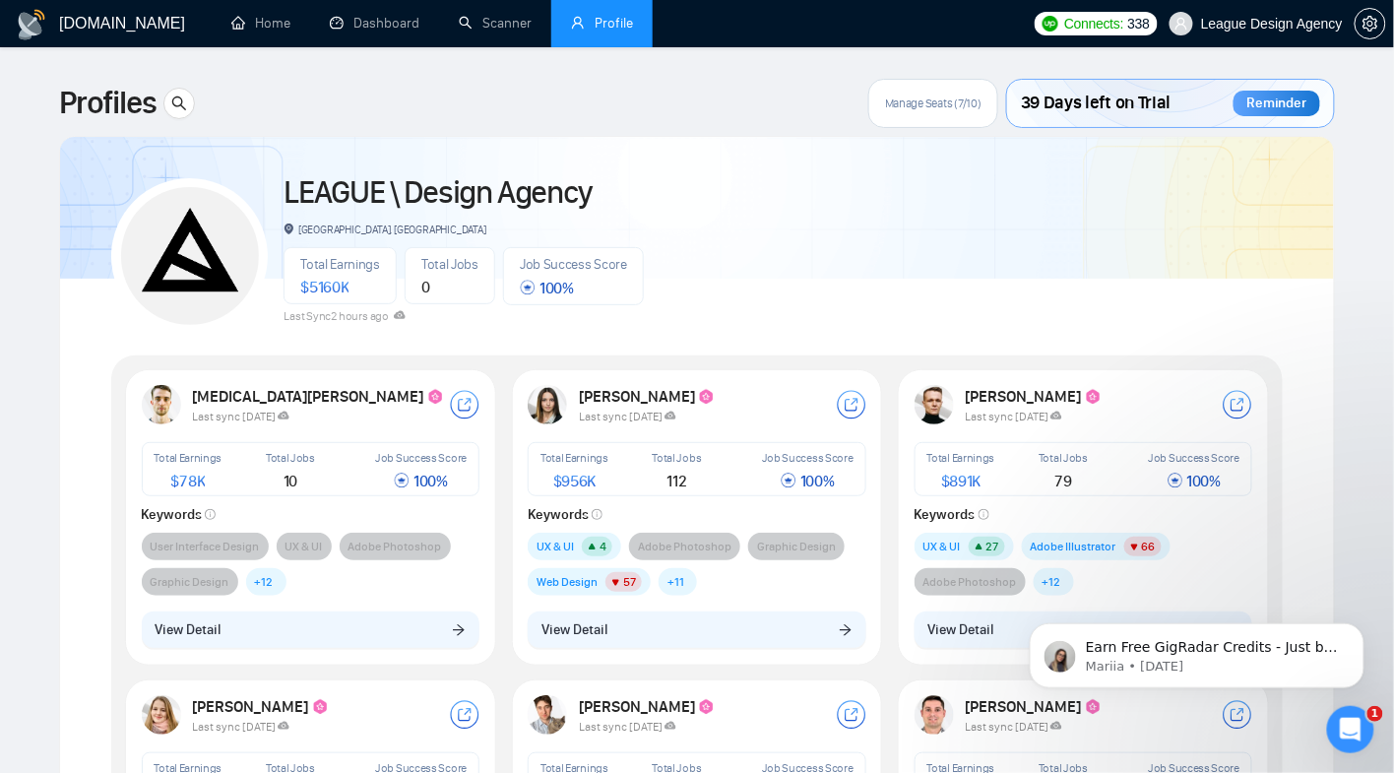
click at [951, 102] on span "Manage Seats (7/10)" at bounding box center [933, 104] width 97 height 16
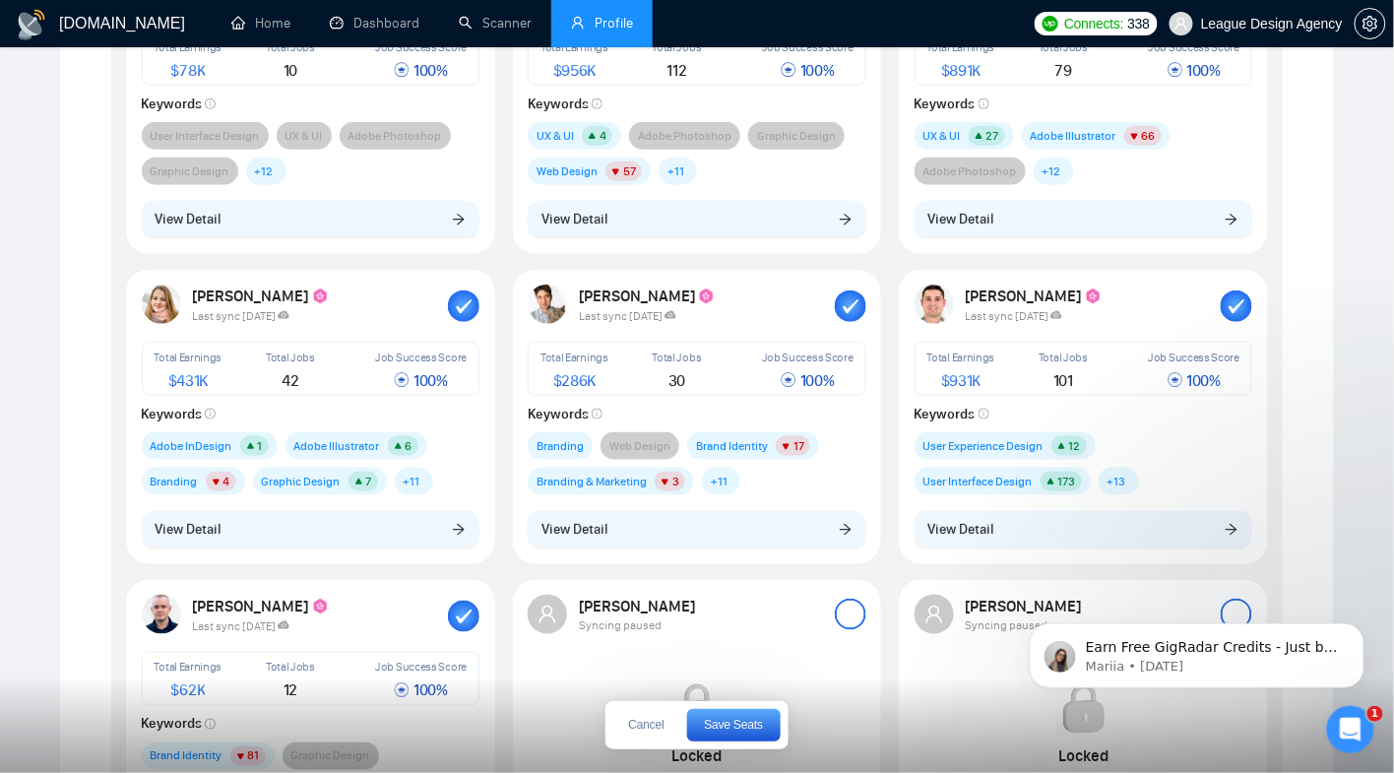
scroll to position [848, 0]
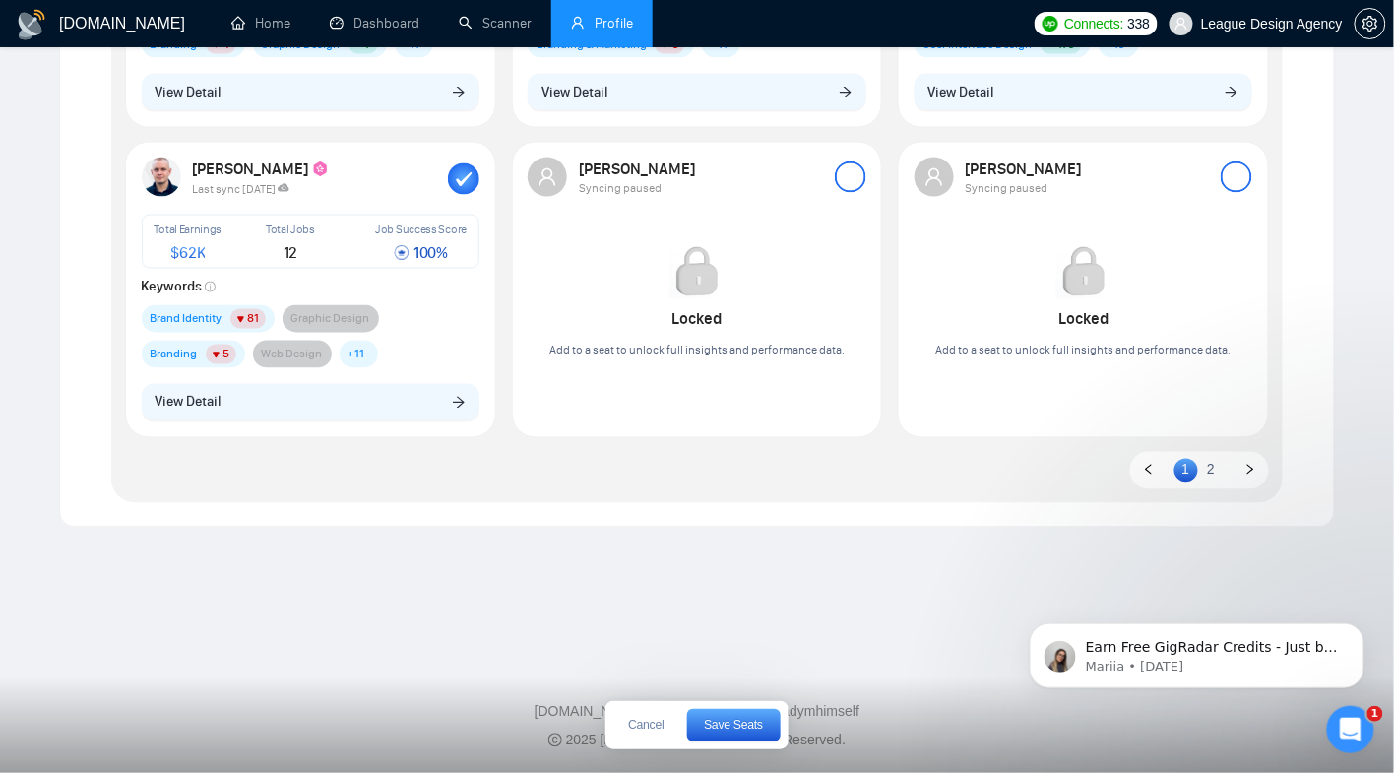
click at [866, 198] on div "Iryna Yuvko Syncing paused Locked Add to a seat to unlock full insights and per…" at bounding box center [697, 267] width 362 height 243
click at [852, 176] on div at bounding box center [851, 178] width 32 height 32
click at [1234, 176] on div at bounding box center [1237, 178] width 32 height 32
click at [1211, 468] on link "2" at bounding box center [1211, 470] width 24 height 22
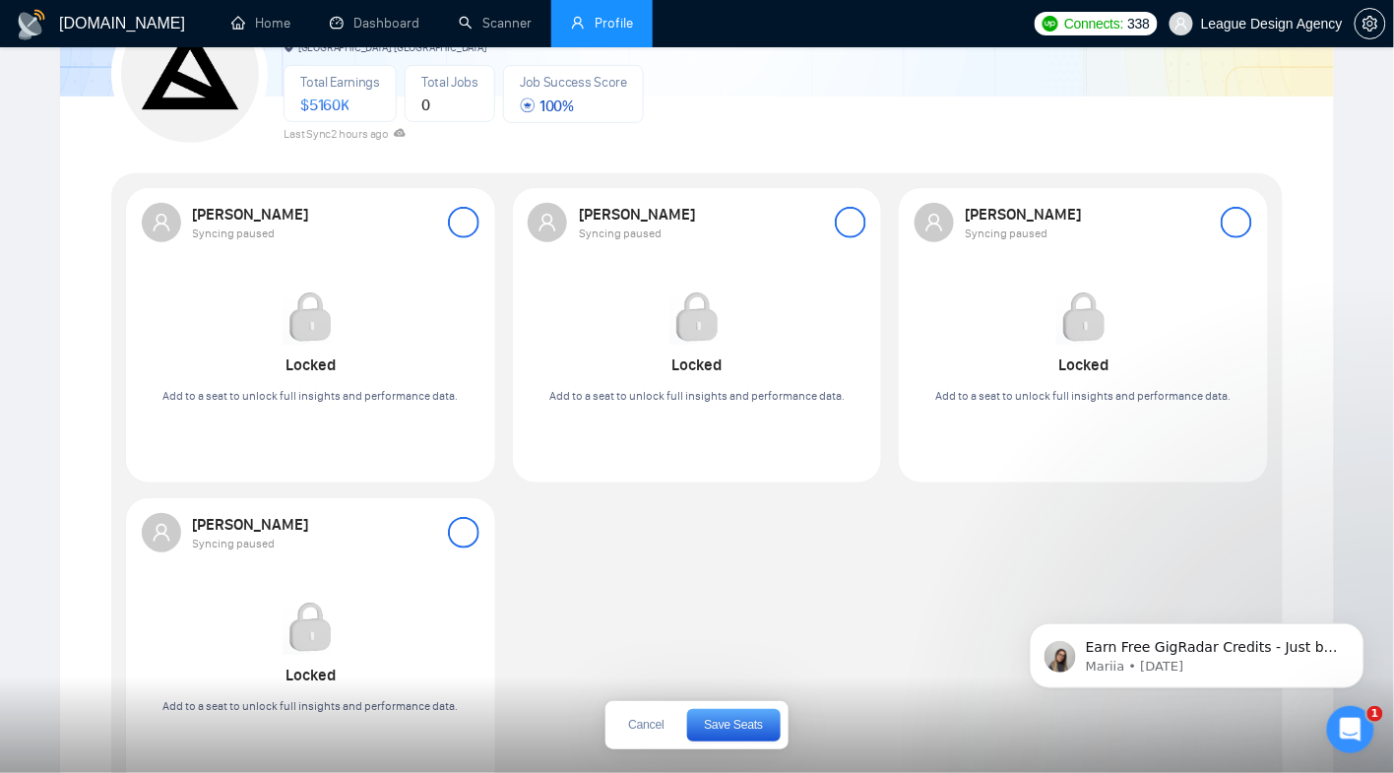
scroll to position [217, 0]
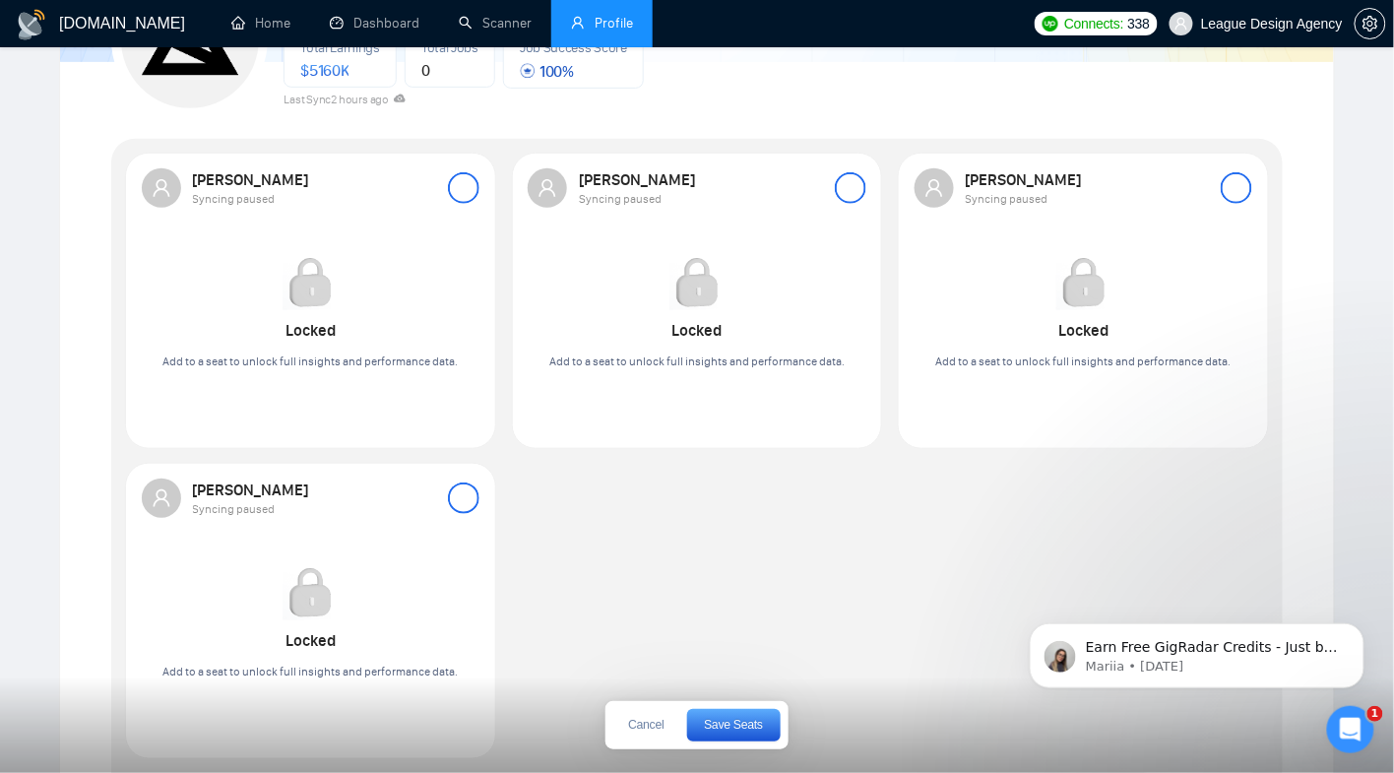
click at [472, 494] on div at bounding box center [464, 499] width 32 height 32
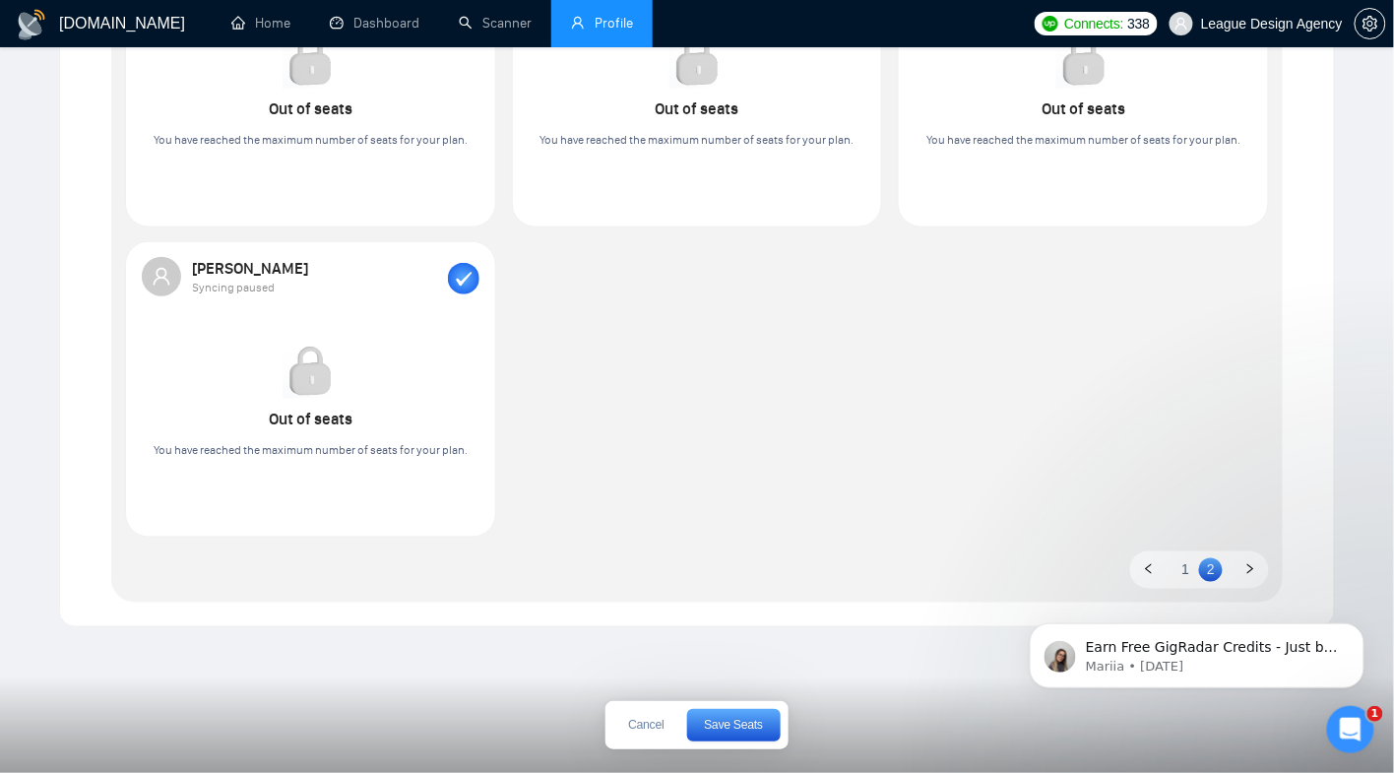
scroll to position [437, 0]
click at [774, 707] on div "Cancel Save Seats" at bounding box center [697, 725] width 182 height 48
click at [768, 720] on button "Save Seats" at bounding box center [734, 725] width 94 height 32
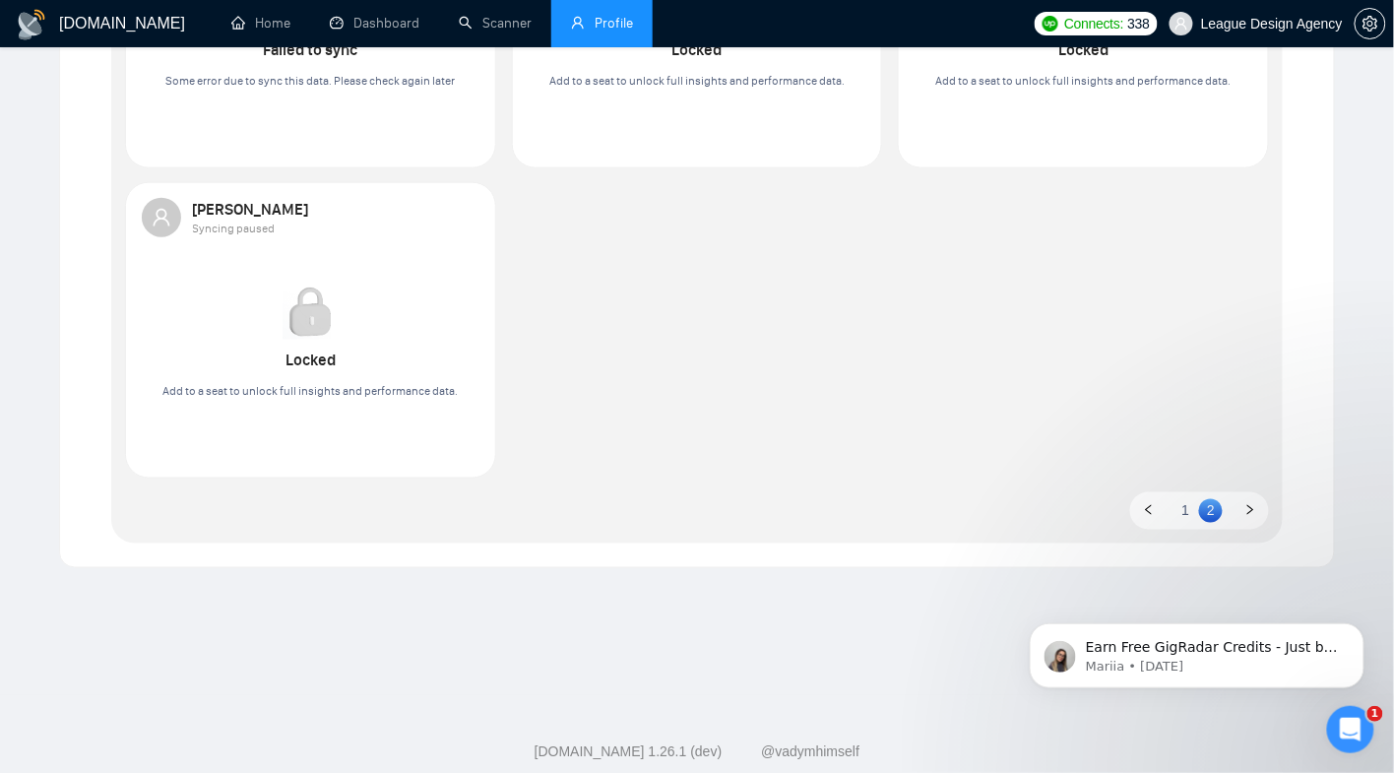
scroll to position [538, 0]
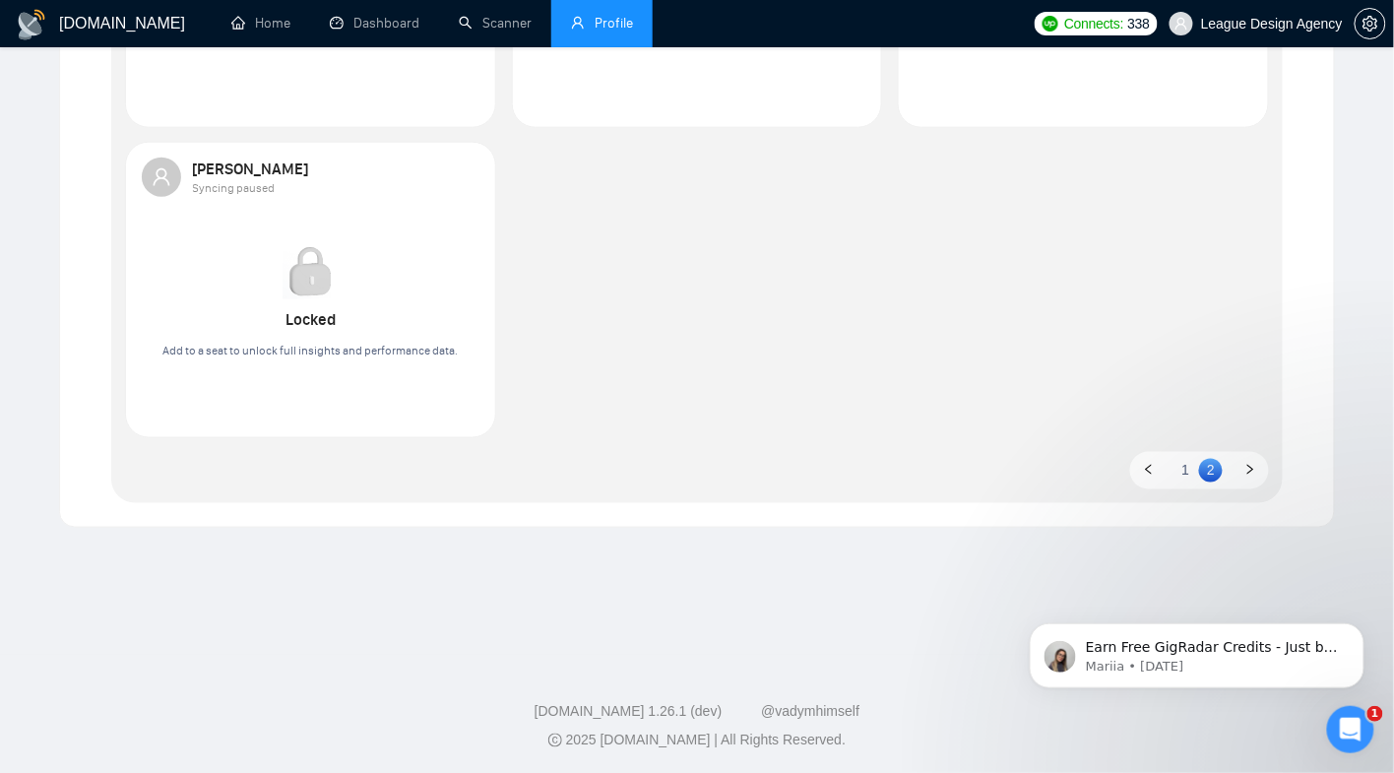
click at [1192, 474] on link "1" at bounding box center [1187, 470] width 24 height 22
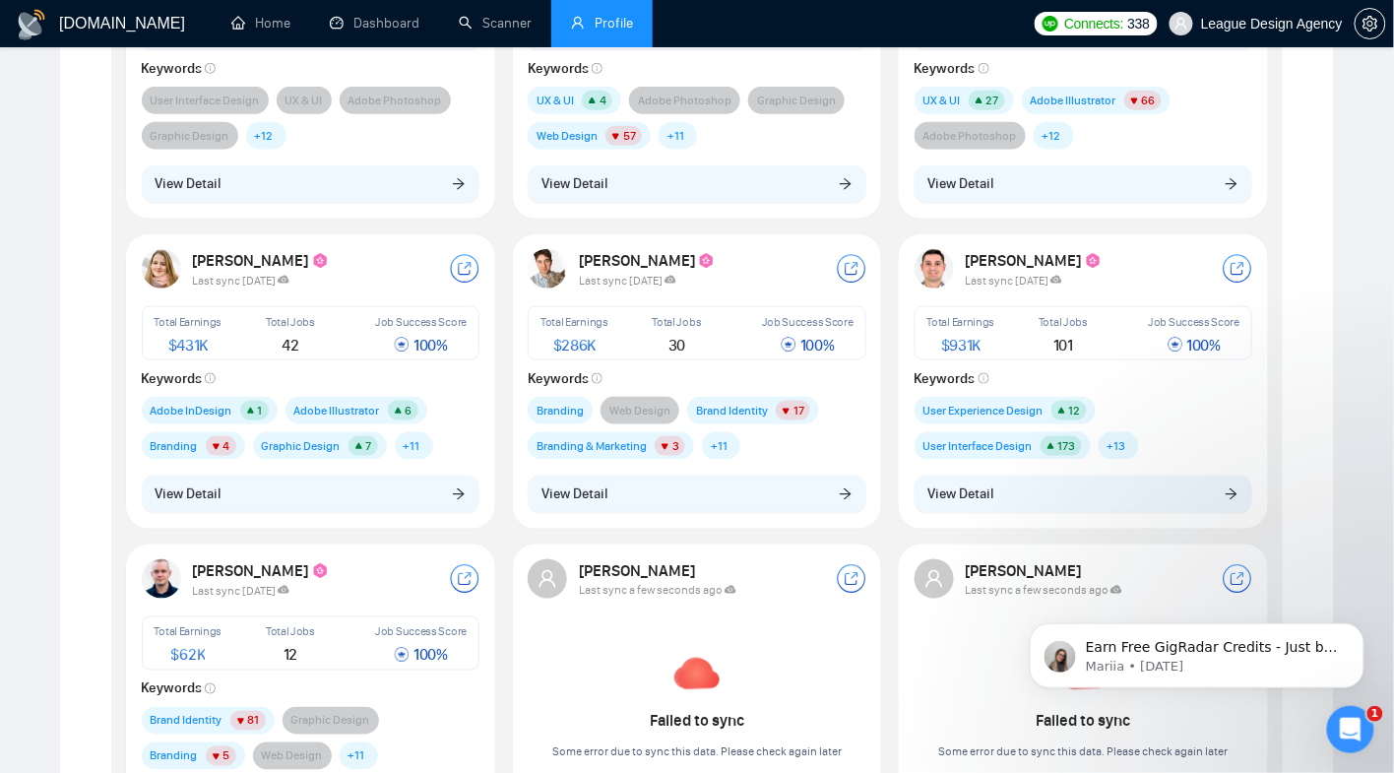
scroll to position [122, 0]
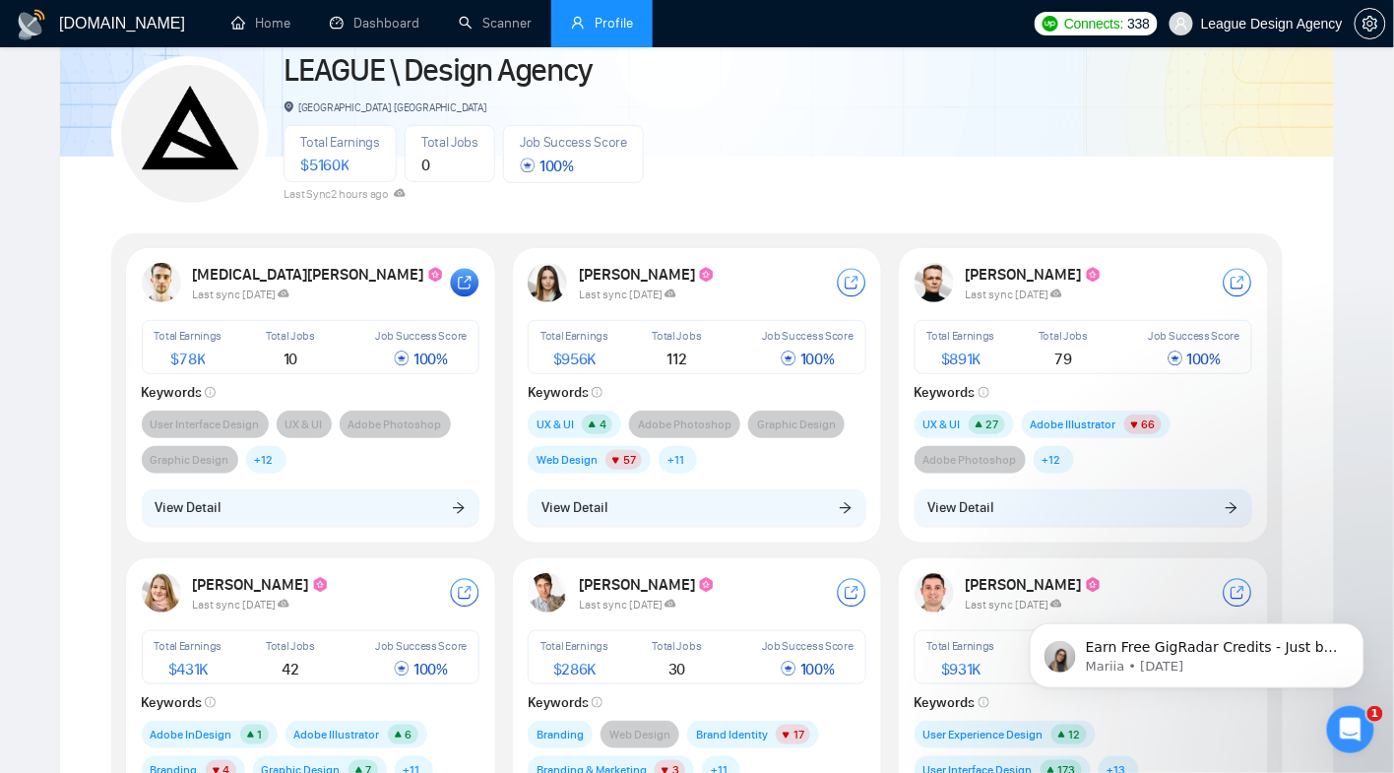
click at [454, 285] on rect at bounding box center [465, 283] width 29 height 29
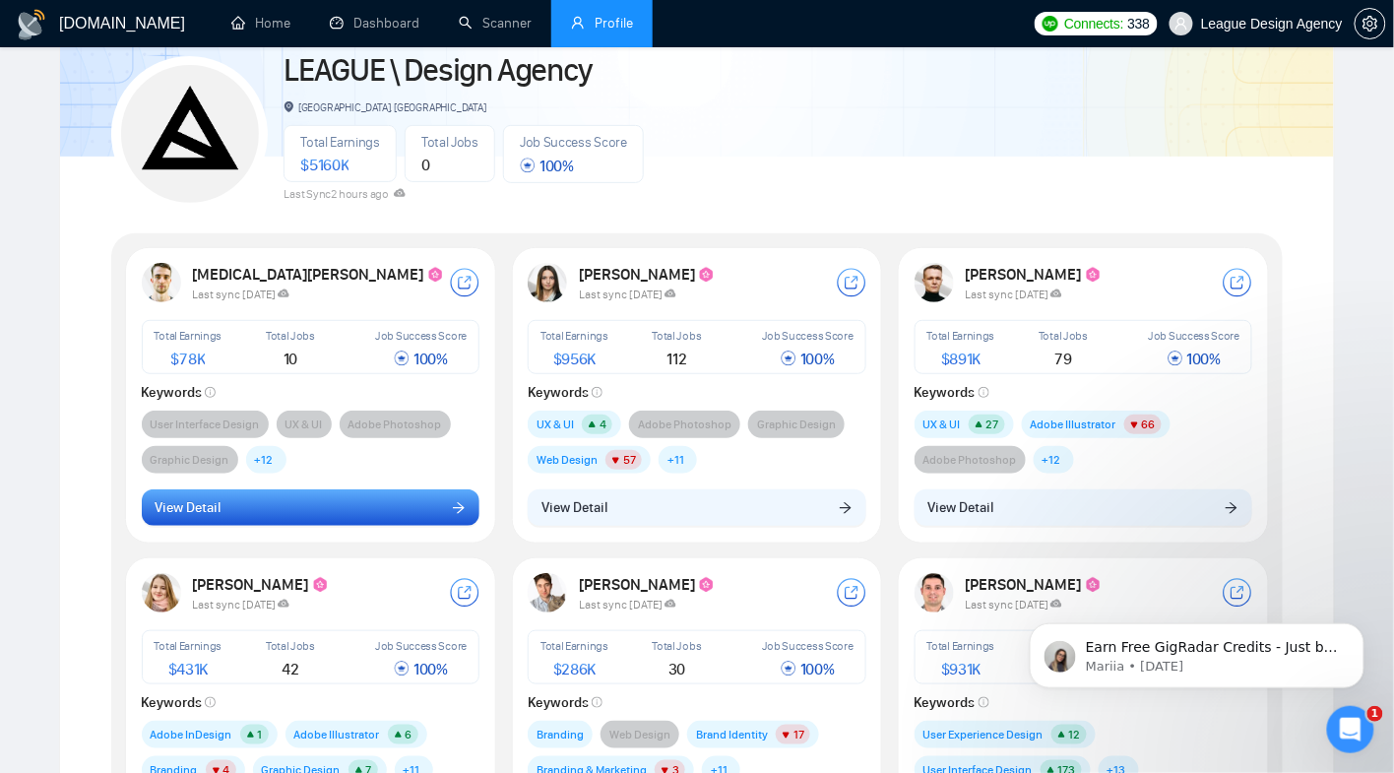
click at [415, 504] on button "View Detail" at bounding box center [311, 507] width 339 height 37
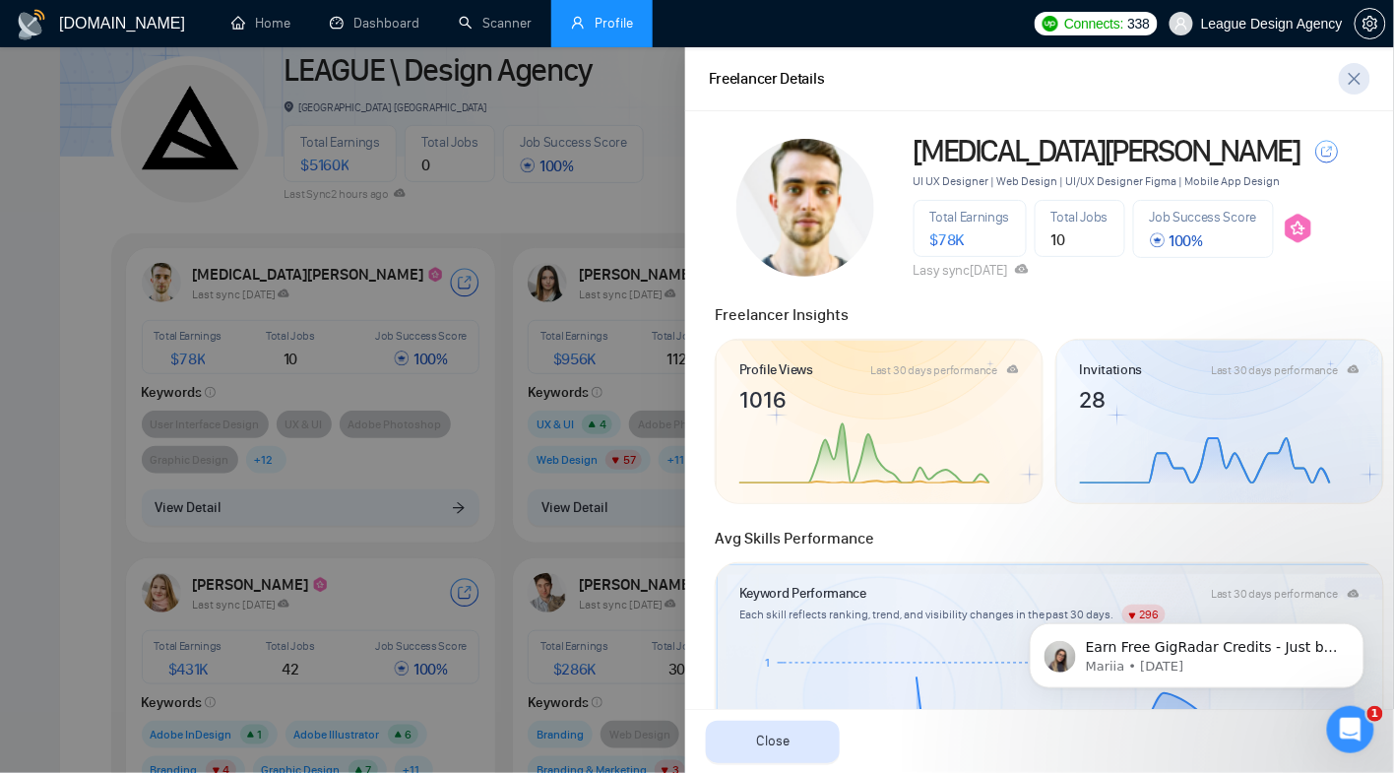
click at [1354, 81] on icon "close" at bounding box center [1355, 79] width 12 height 12
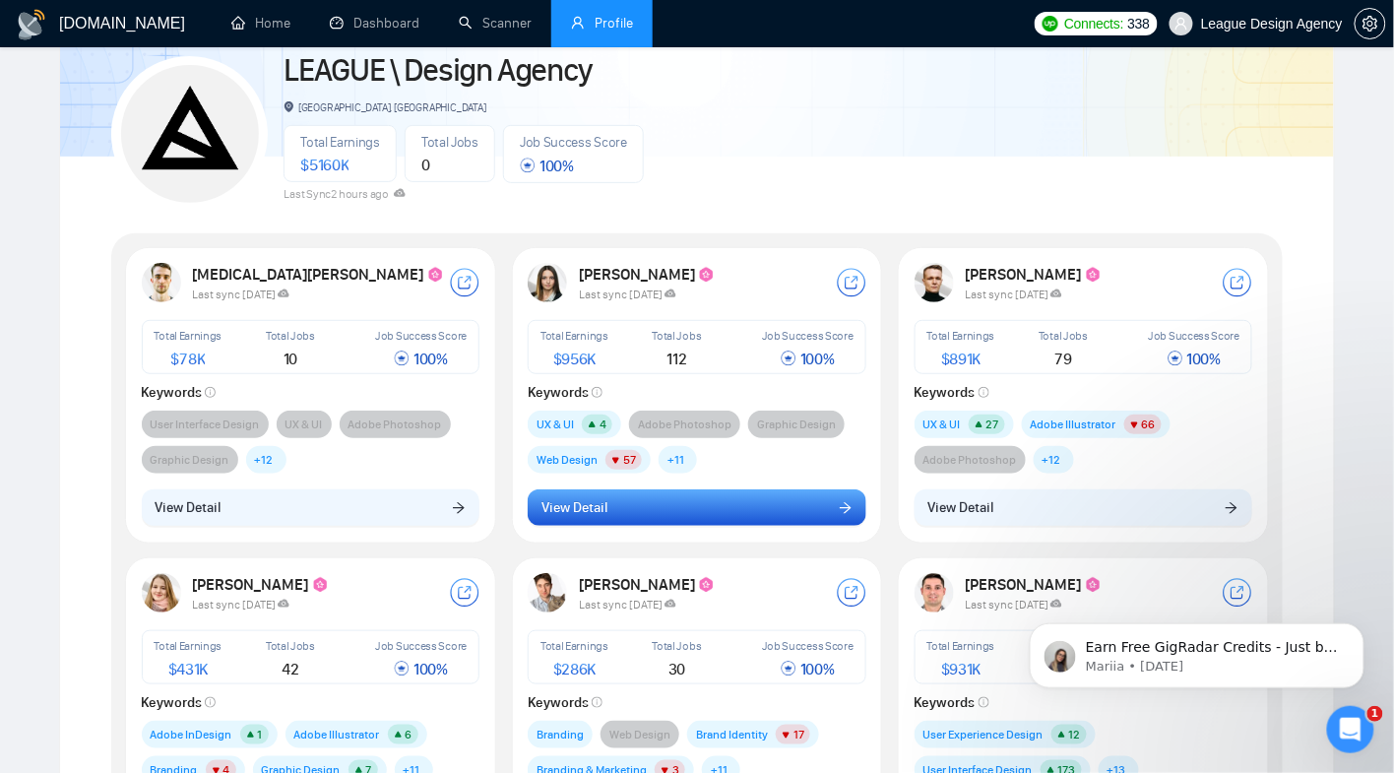
click at [632, 507] on button "View Detail" at bounding box center [697, 507] width 339 height 37
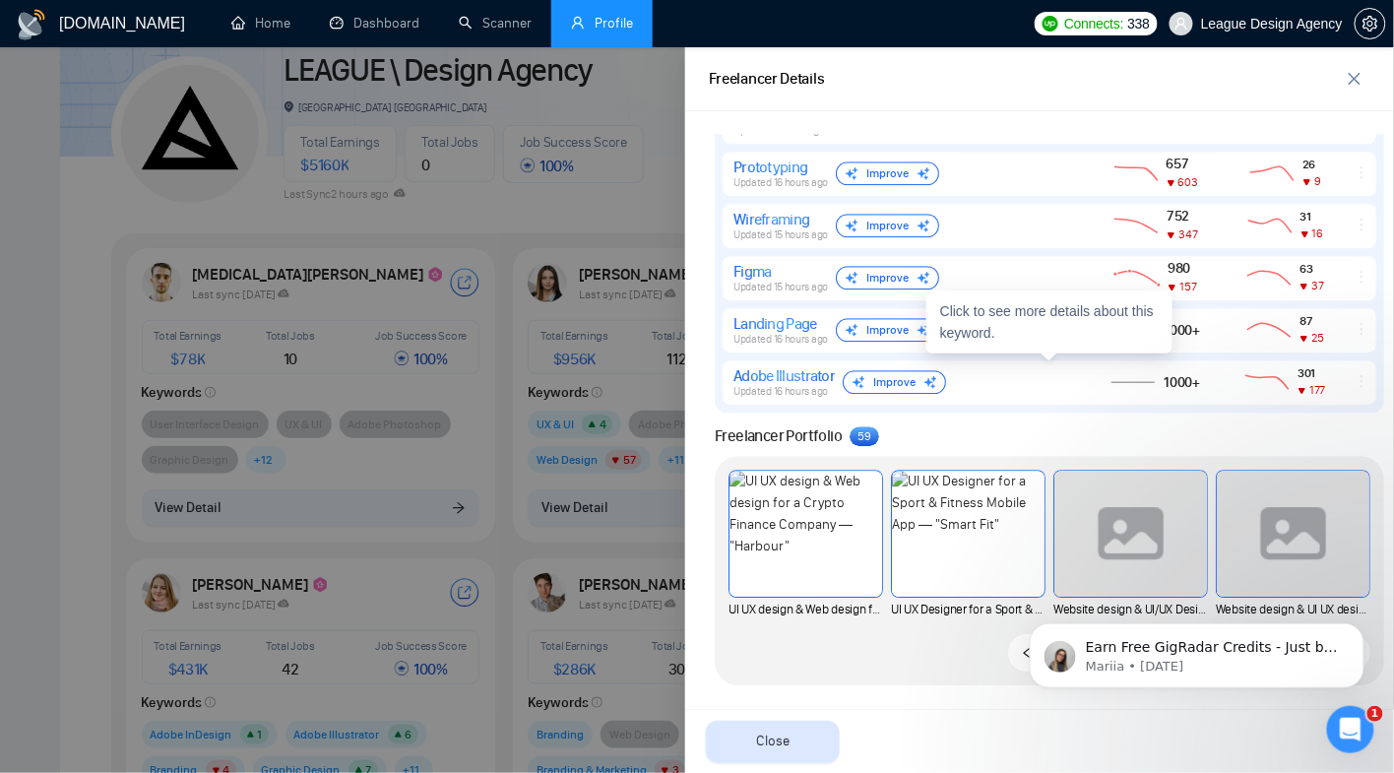
scroll to position [1454, 0]
click at [1344, 89] on button "button" at bounding box center [1355, 79] width 32 height 32
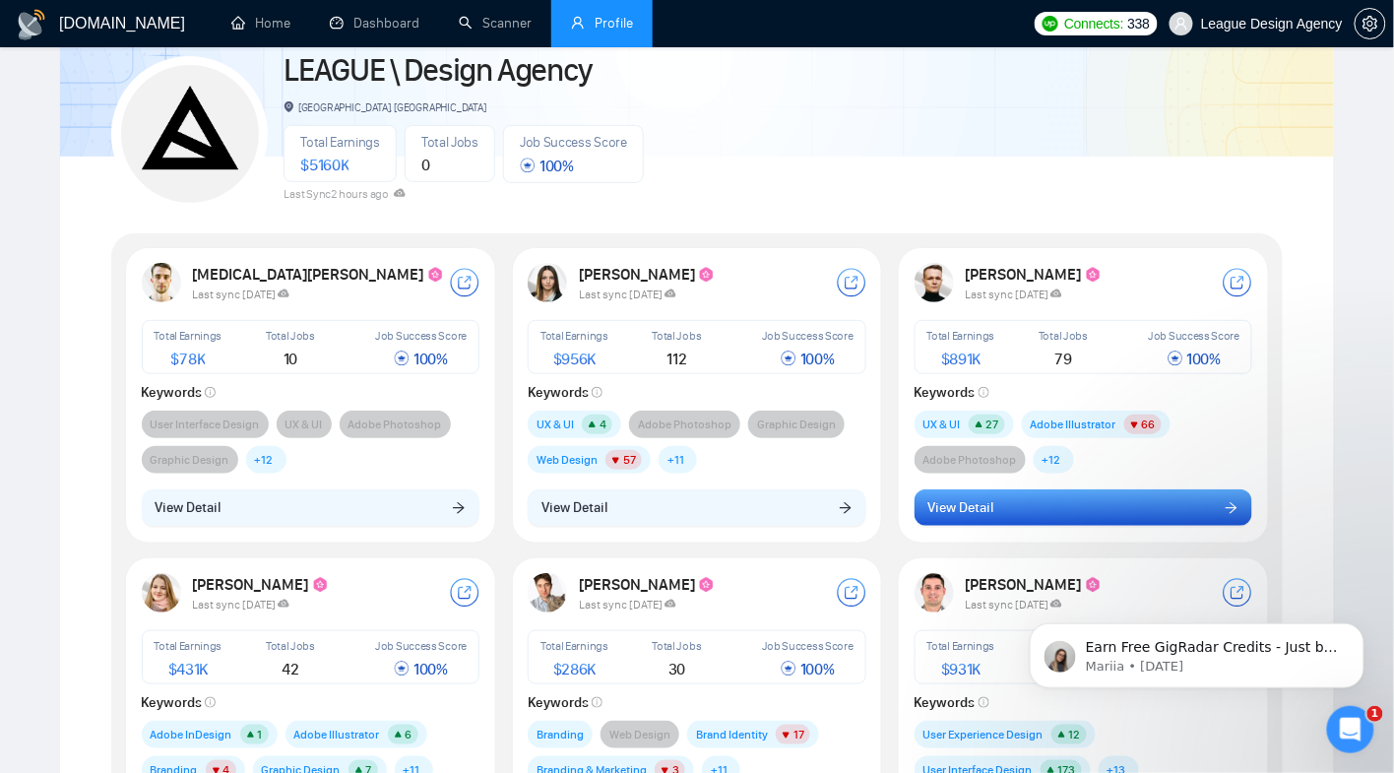
click at [997, 509] on button "View Detail" at bounding box center [1084, 507] width 339 height 37
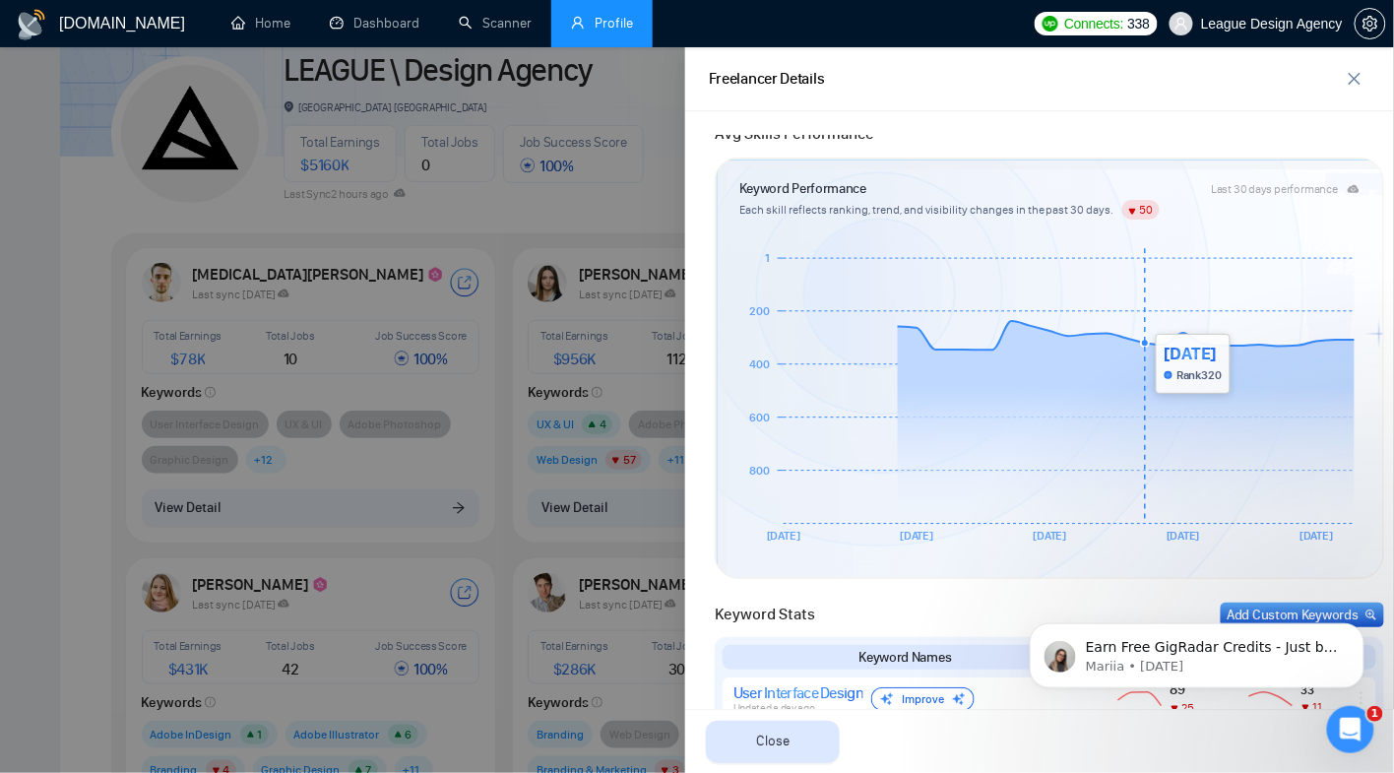
scroll to position [917, 0]
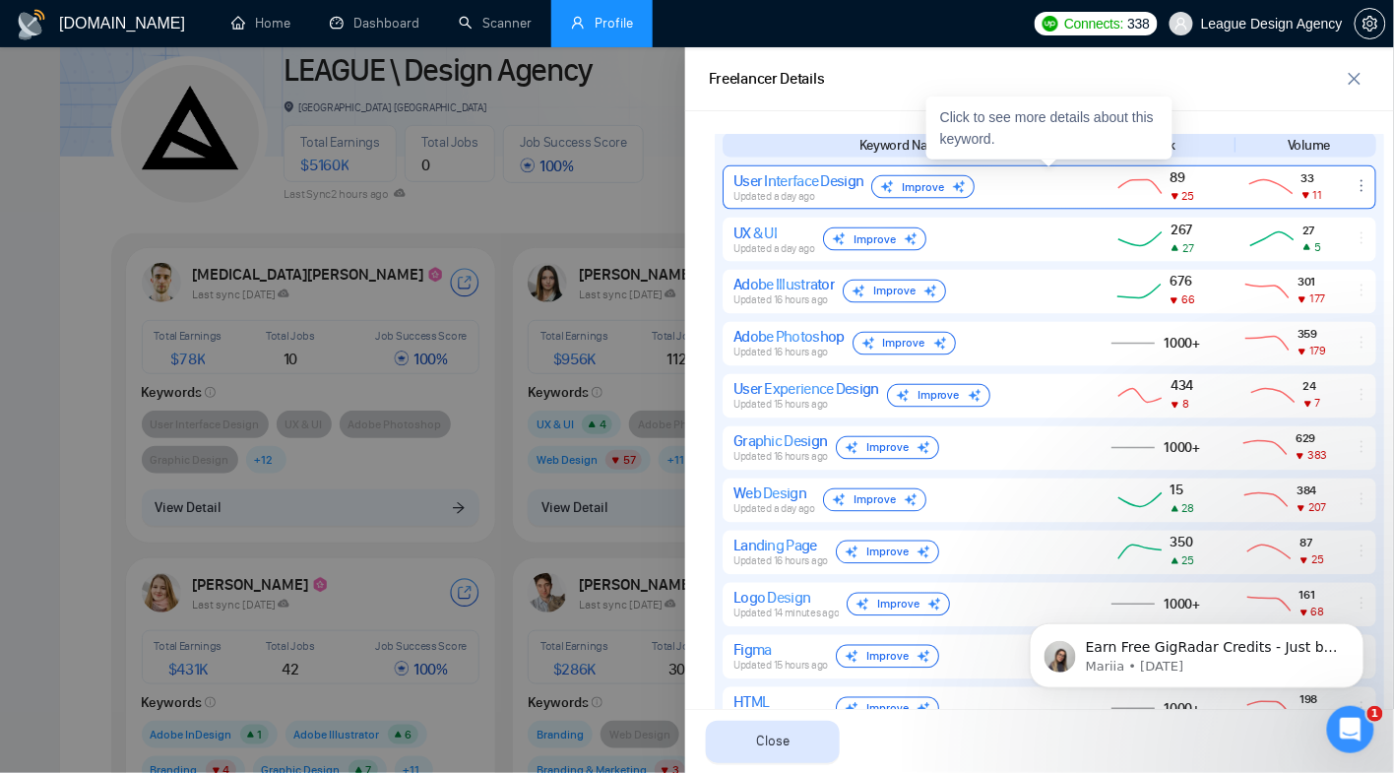
click at [928, 184] on div "Improve" at bounding box center [923, 187] width 103 height 24
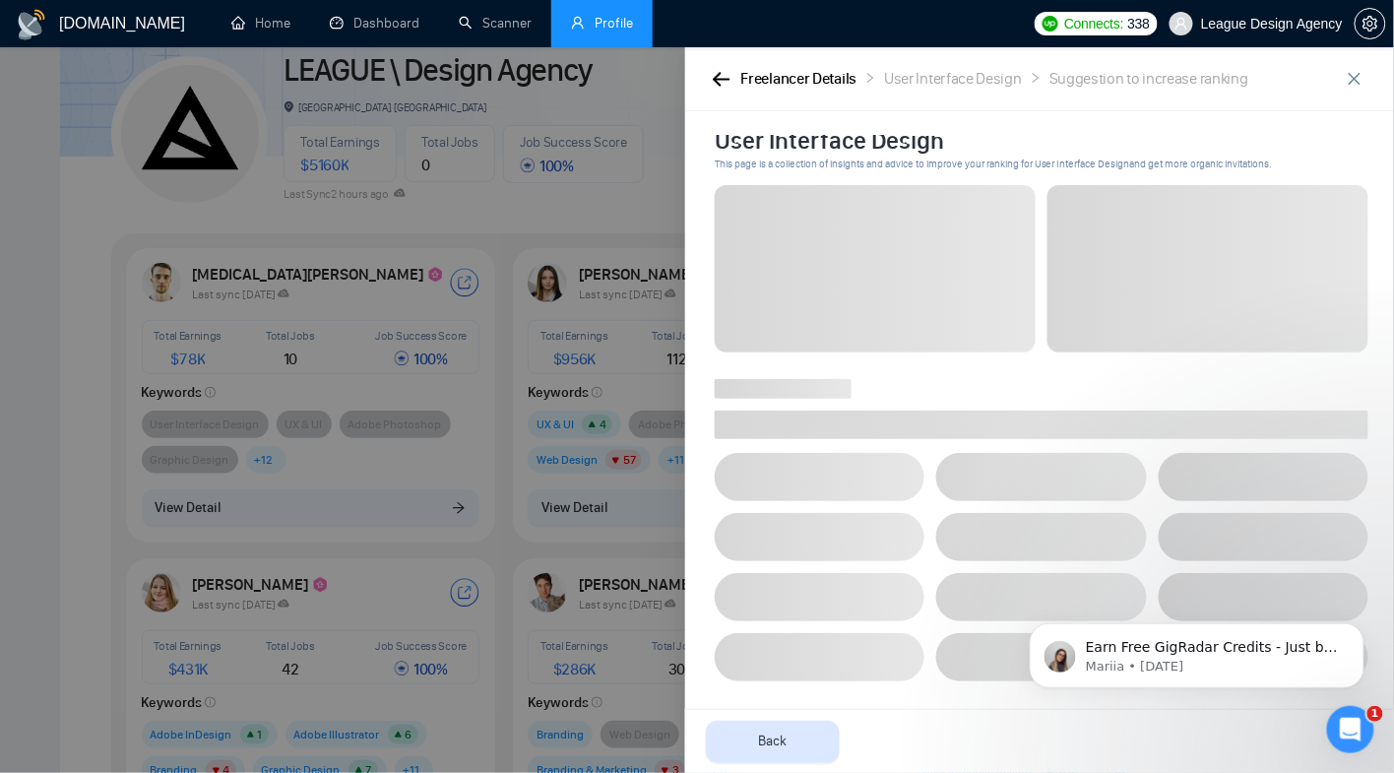
scroll to position [0, 0]
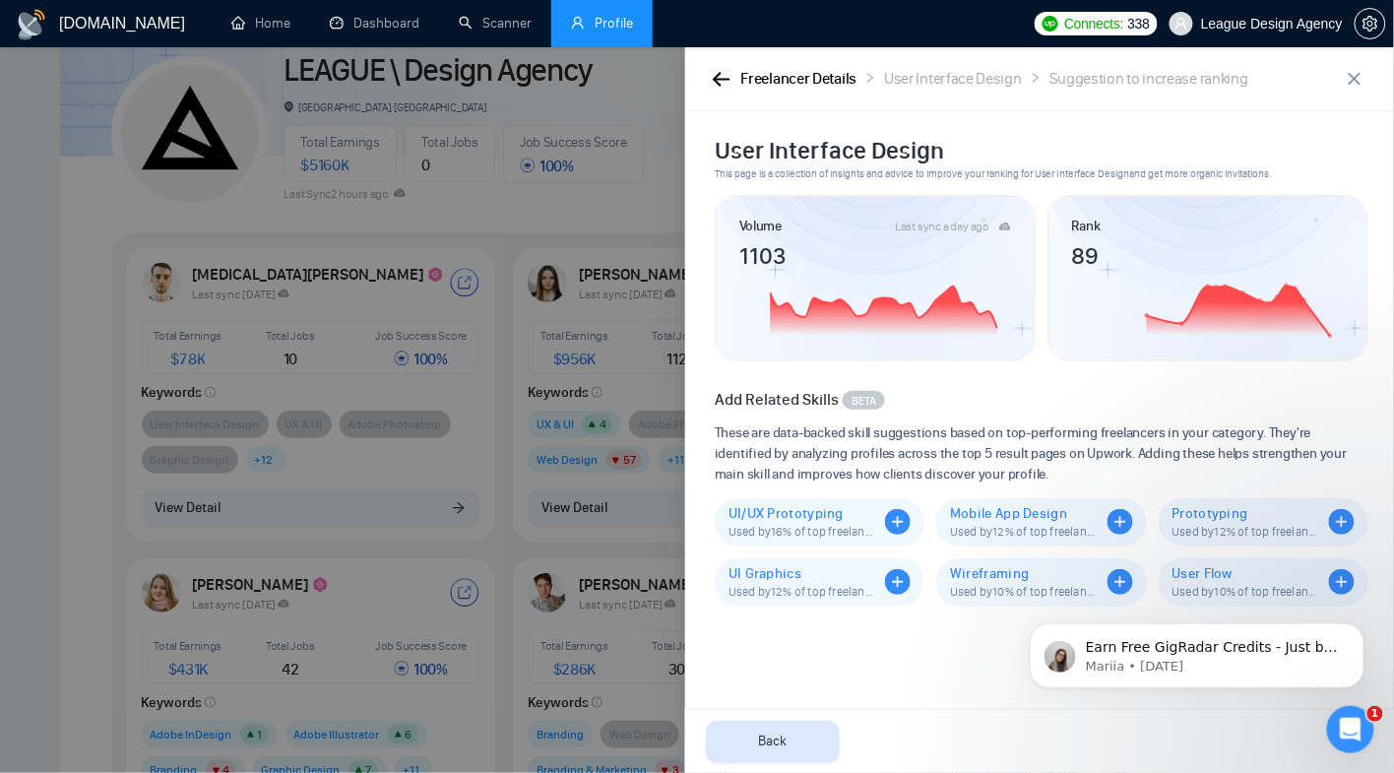
click at [715, 73] on icon "button" at bounding box center [722, 79] width 18 height 15
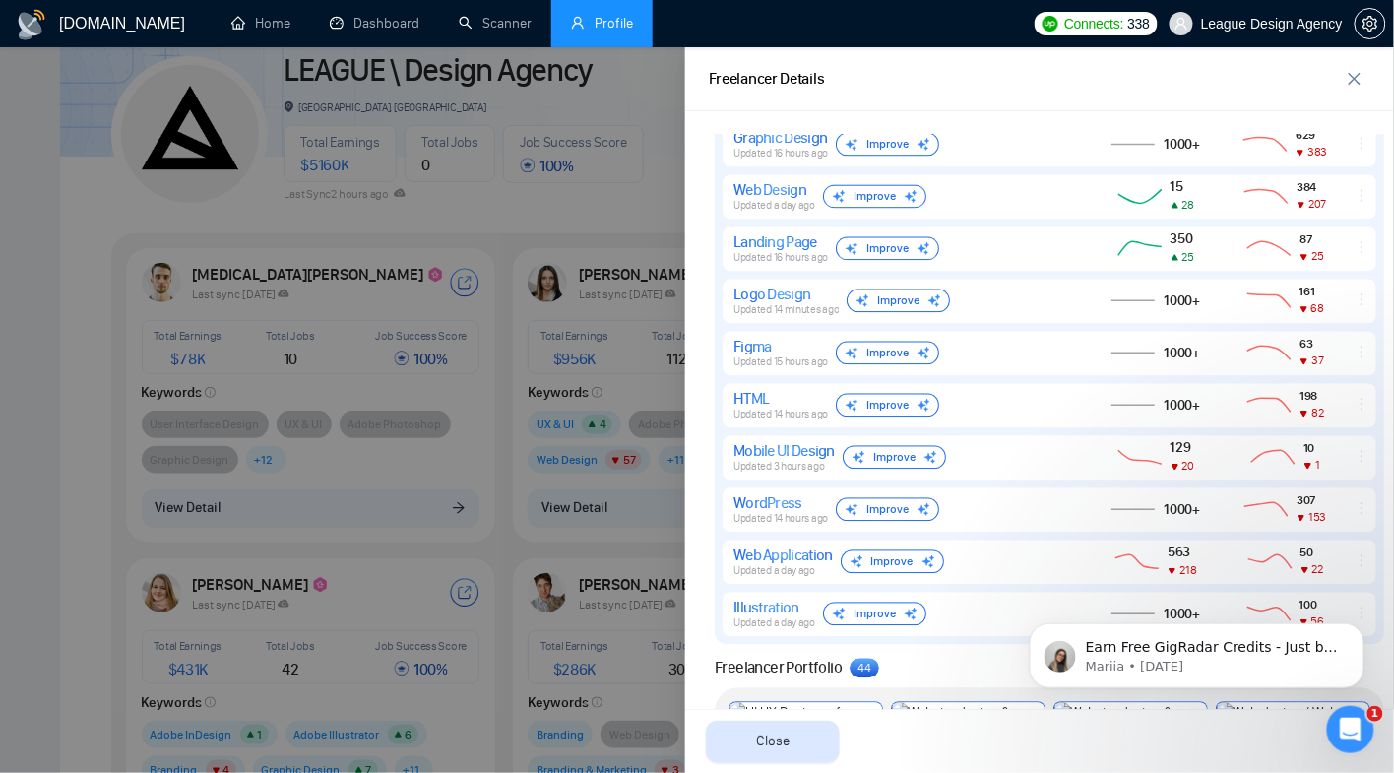
scroll to position [1454, 0]
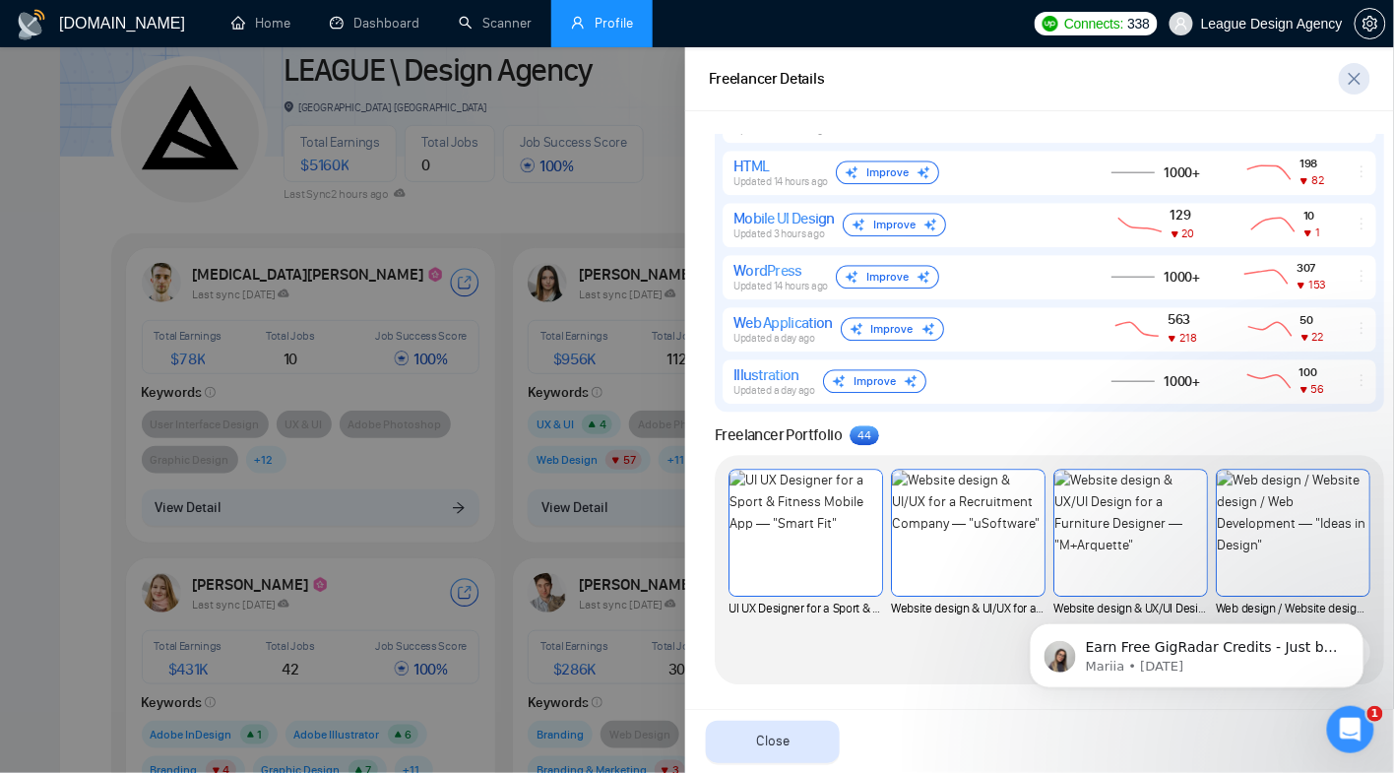
click at [1349, 87] on button "button" at bounding box center [1355, 79] width 32 height 32
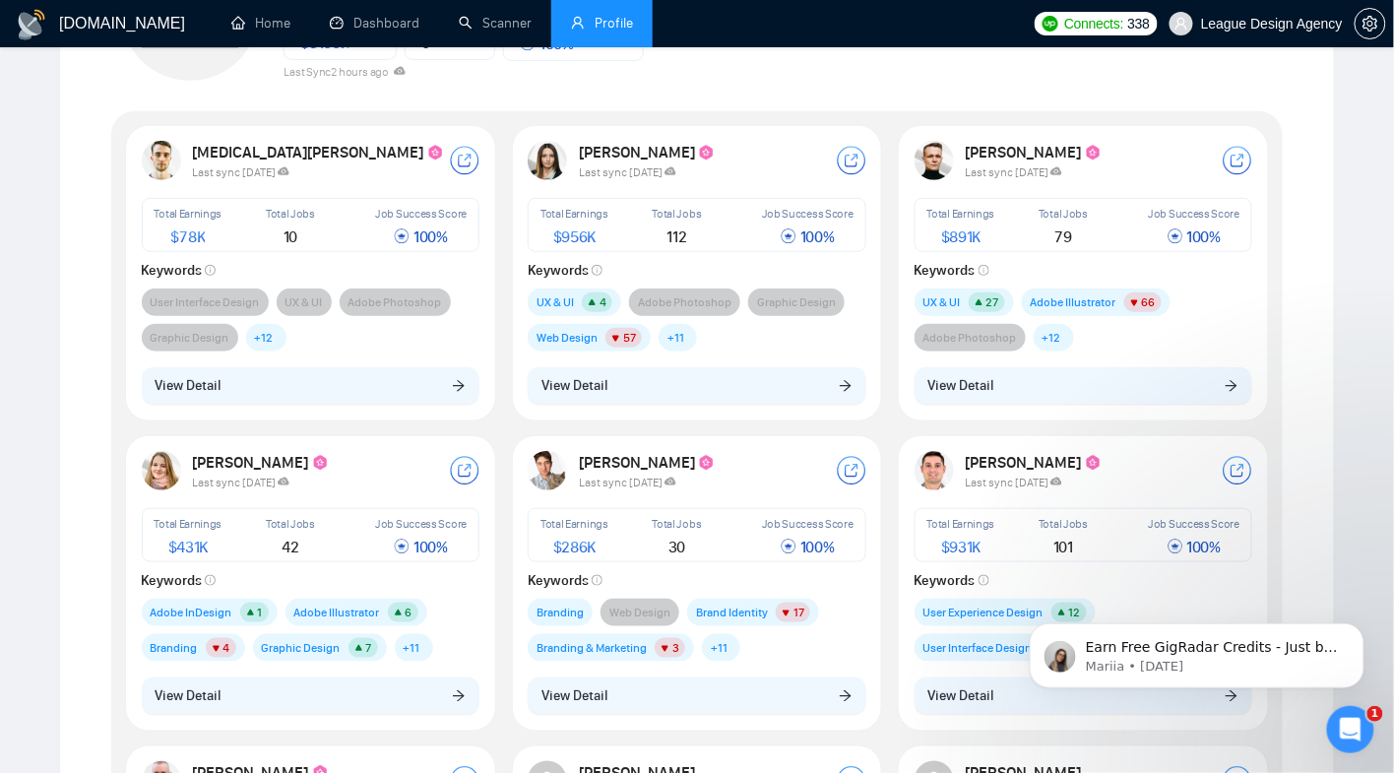
scroll to position [381, 0]
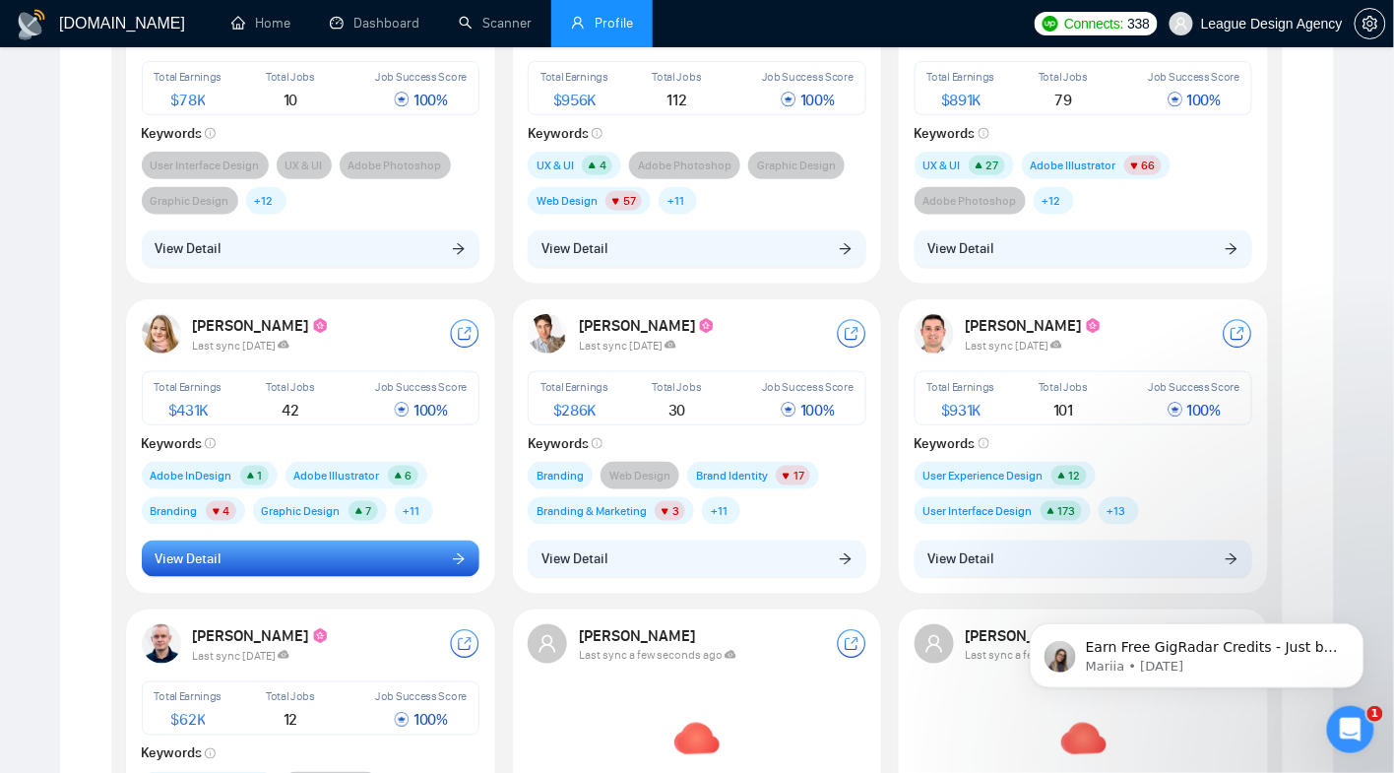
click at [323, 557] on button "View Detail" at bounding box center [311, 559] width 339 height 37
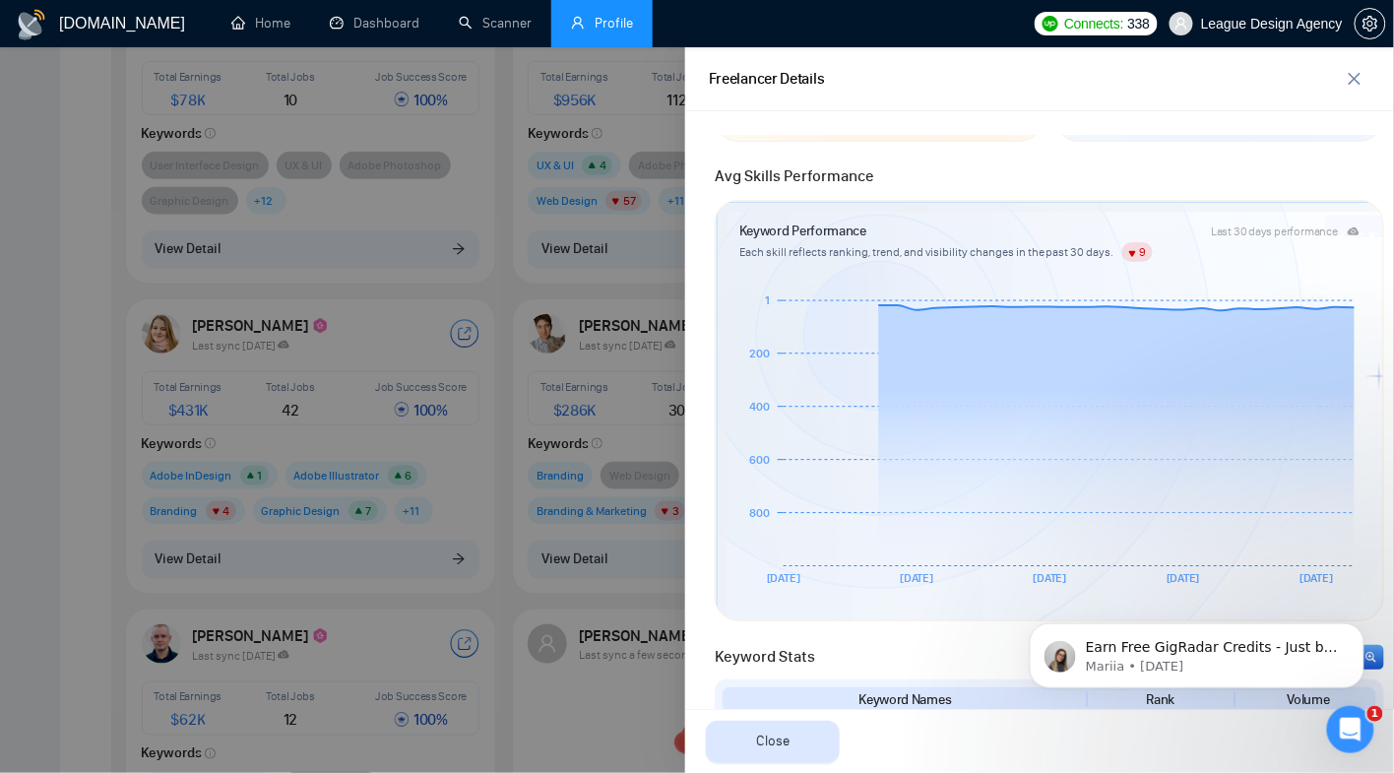
scroll to position [341, 0]
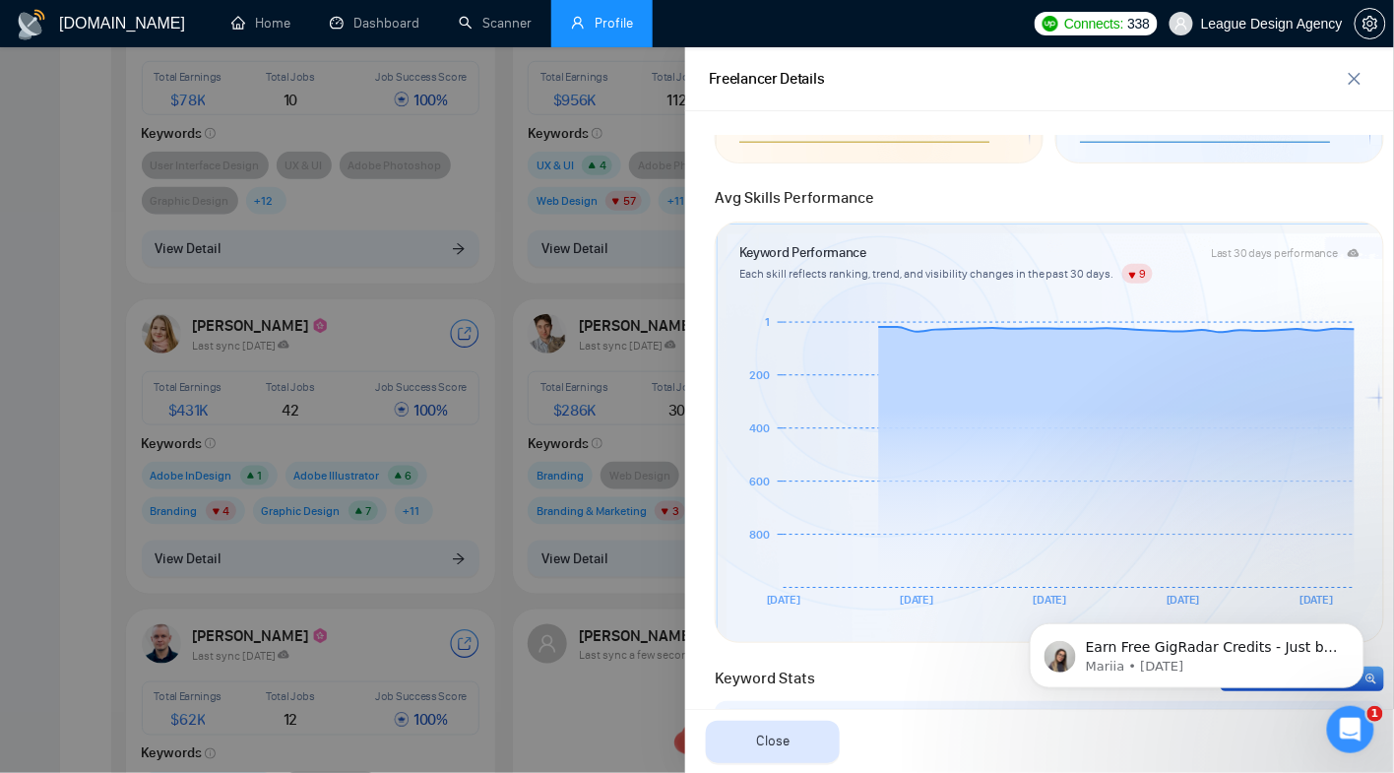
click at [533, 388] on div at bounding box center [697, 410] width 1394 height 726
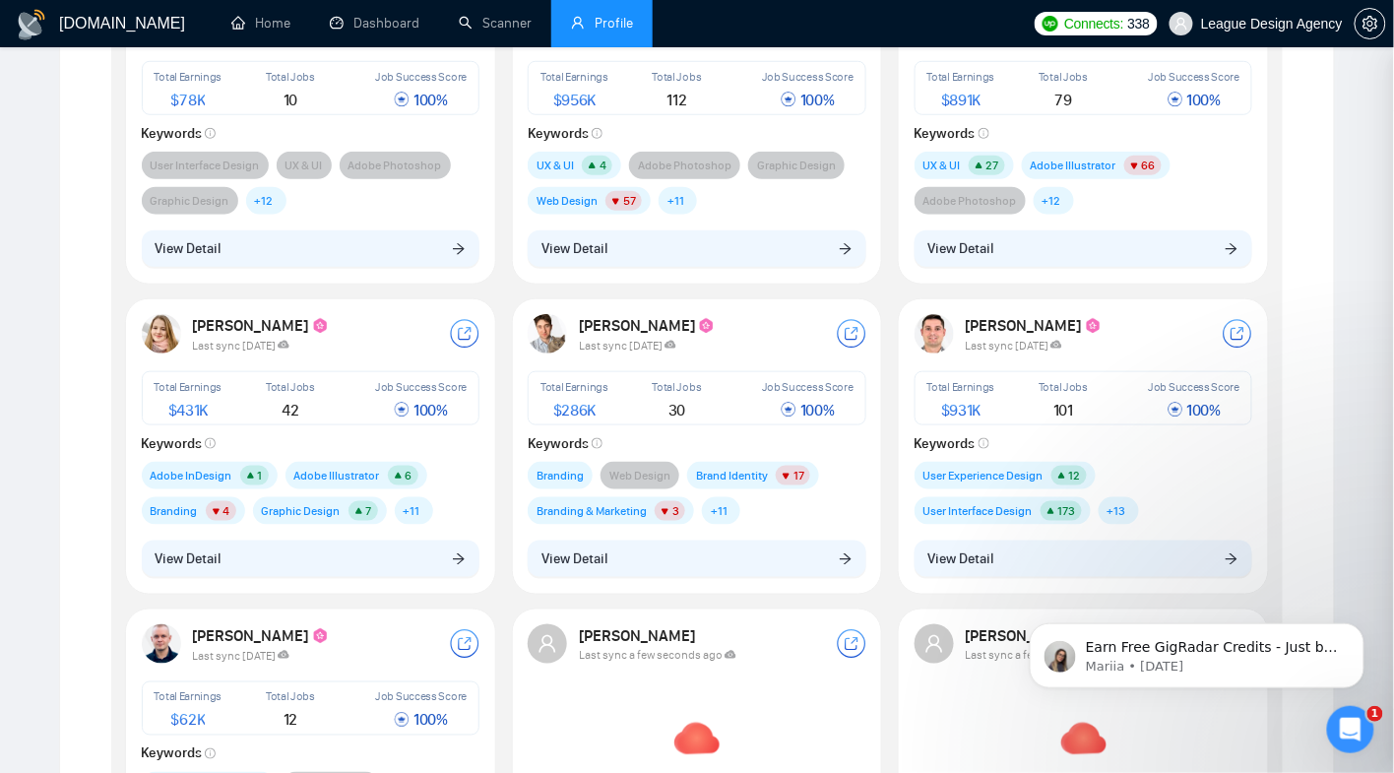
scroll to position [0, 0]
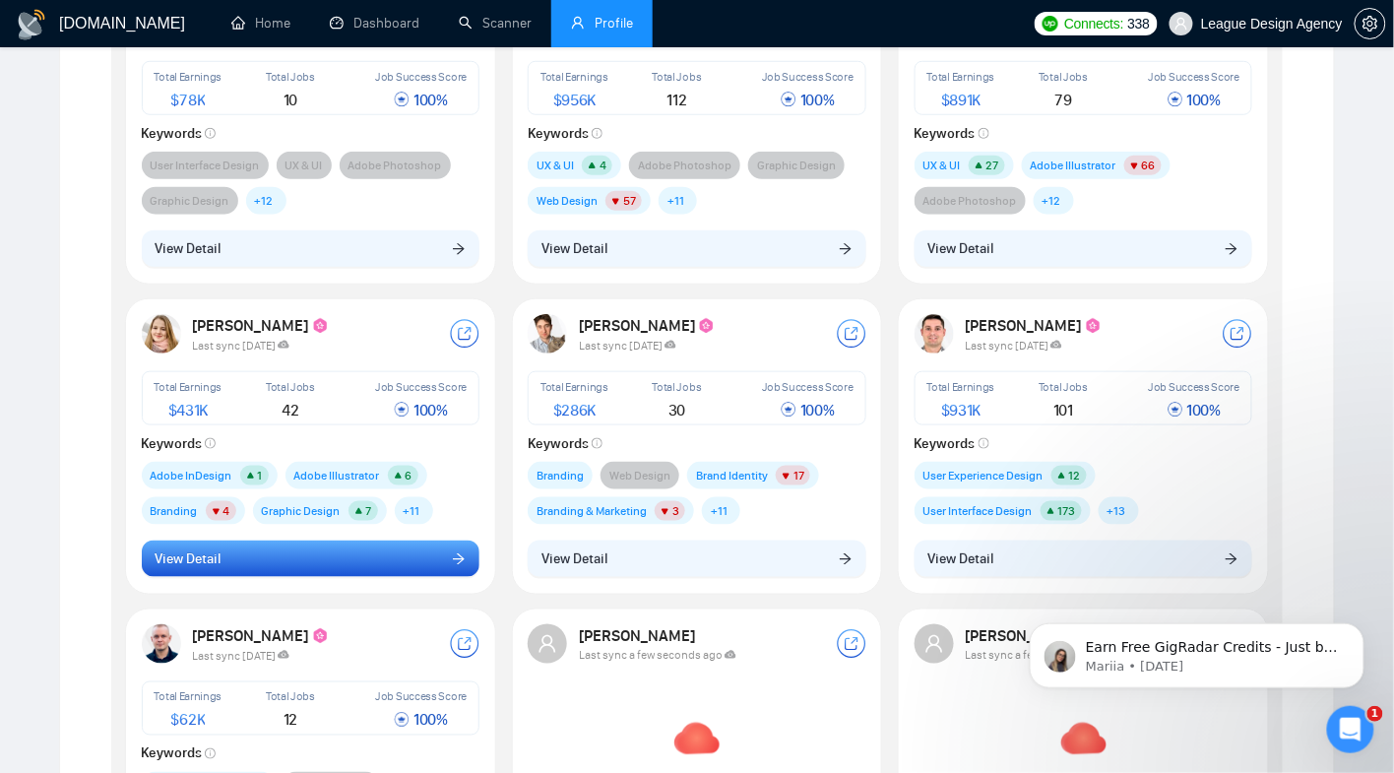
click at [335, 573] on button "View Detail" at bounding box center [311, 559] width 339 height 37
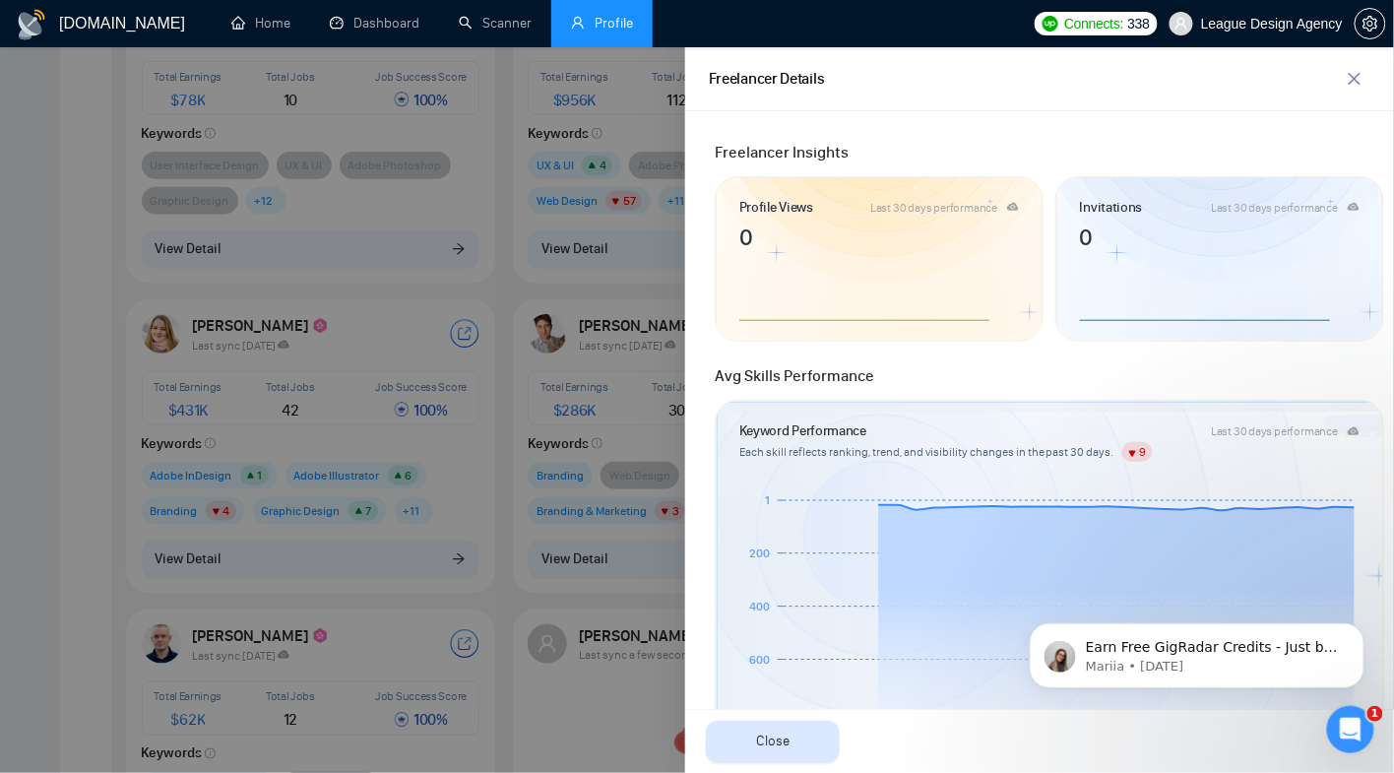
scroll to position [392, 0]
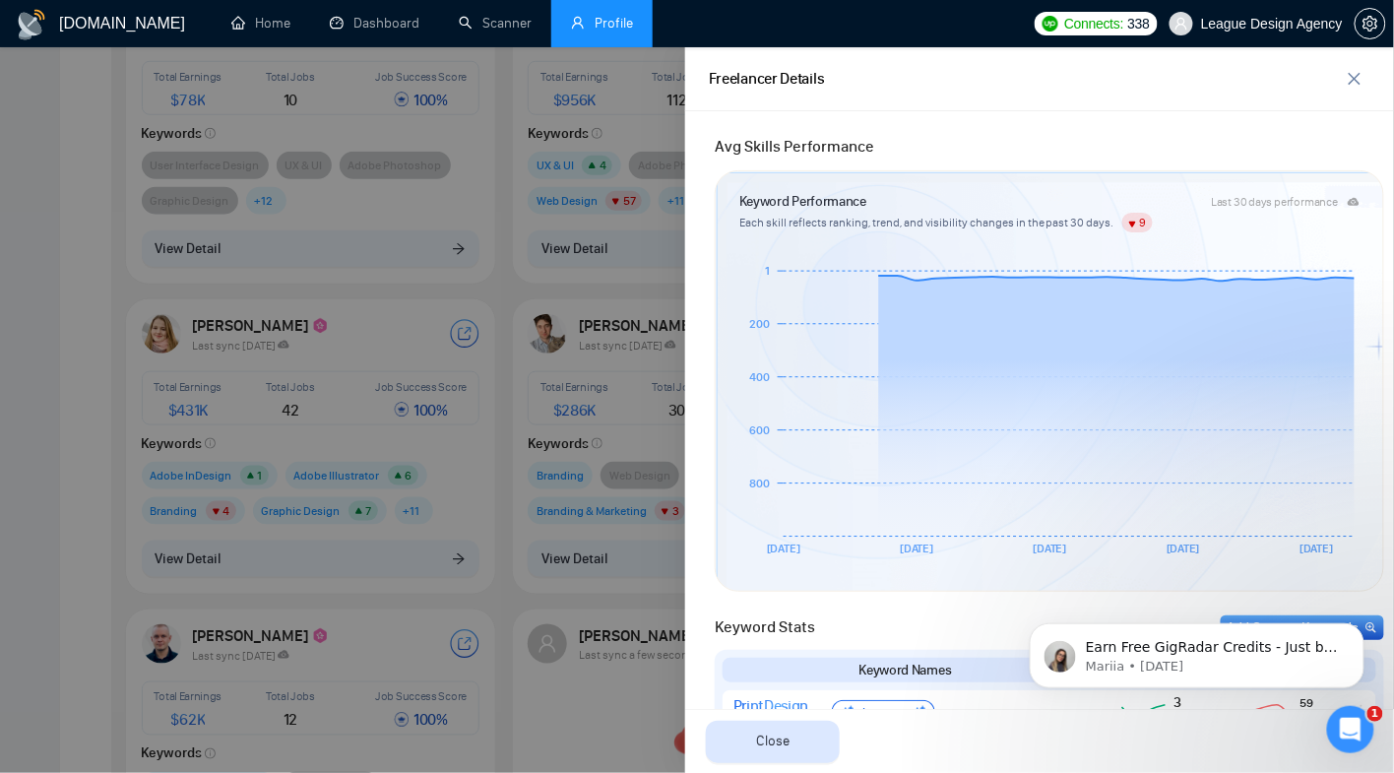
click at [770, 275] on icon "24 Aug 31 Aug 7 Sep 14 Sep 21 Sep 800 600 400 200 1" at bounding box center [1050, 413] width 620 height 315
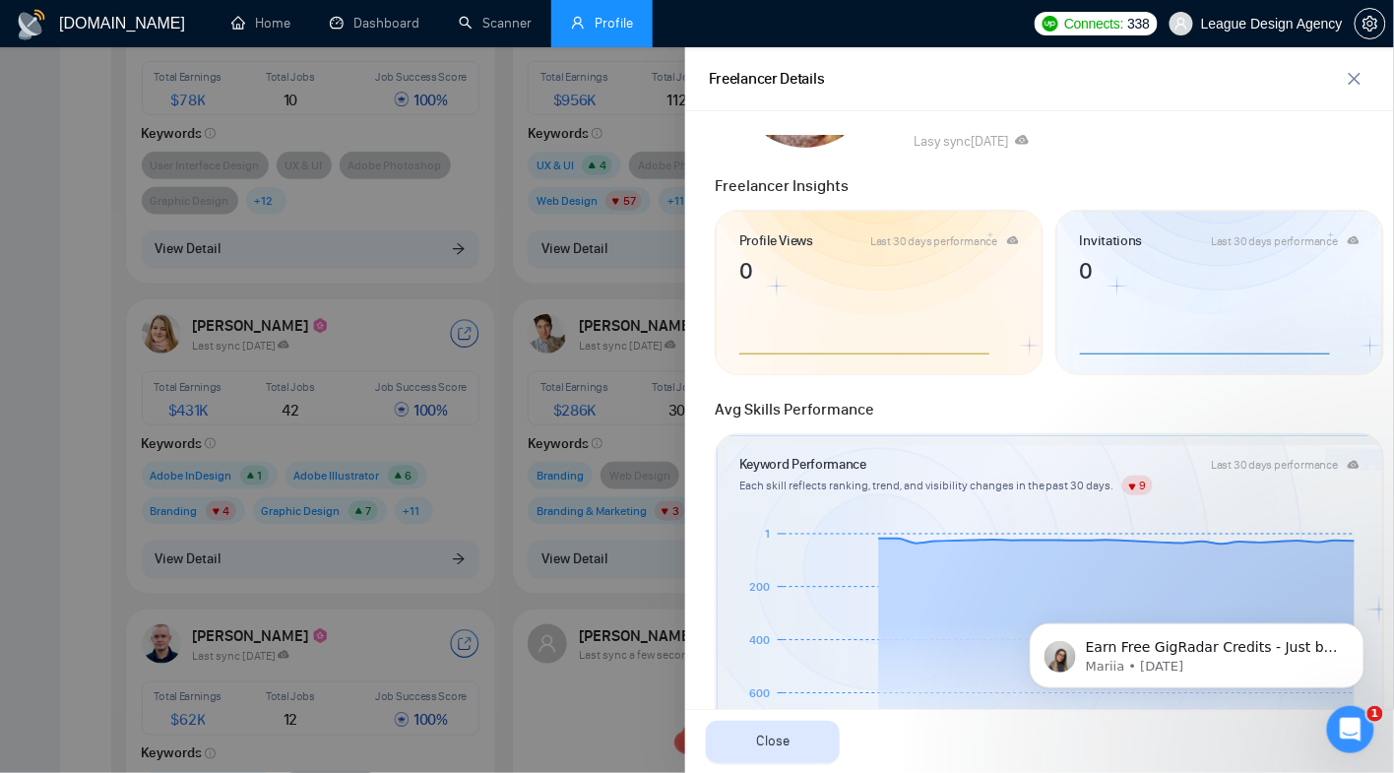
scroll to position [0, 0]
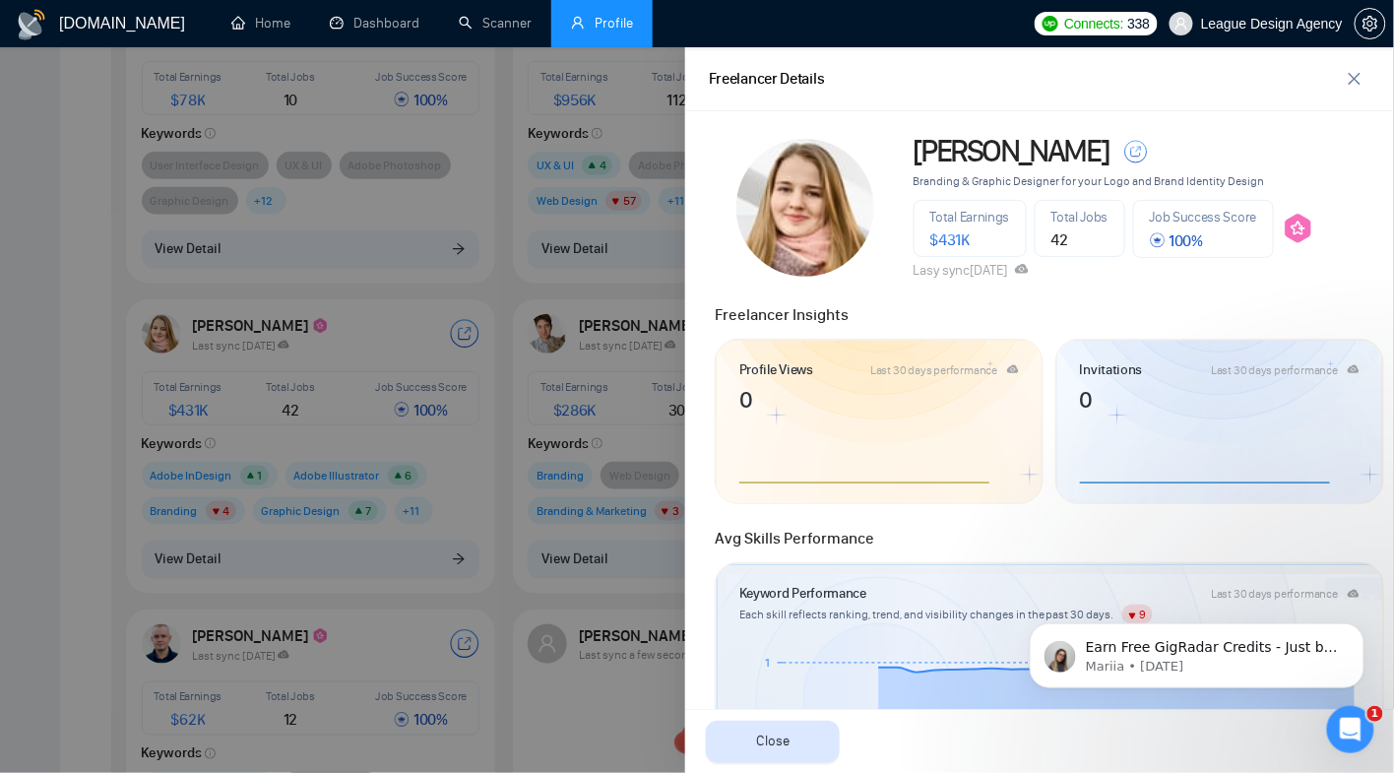
click at [561, 324] on div at bounding box center [697, 410] width 1394 height 726
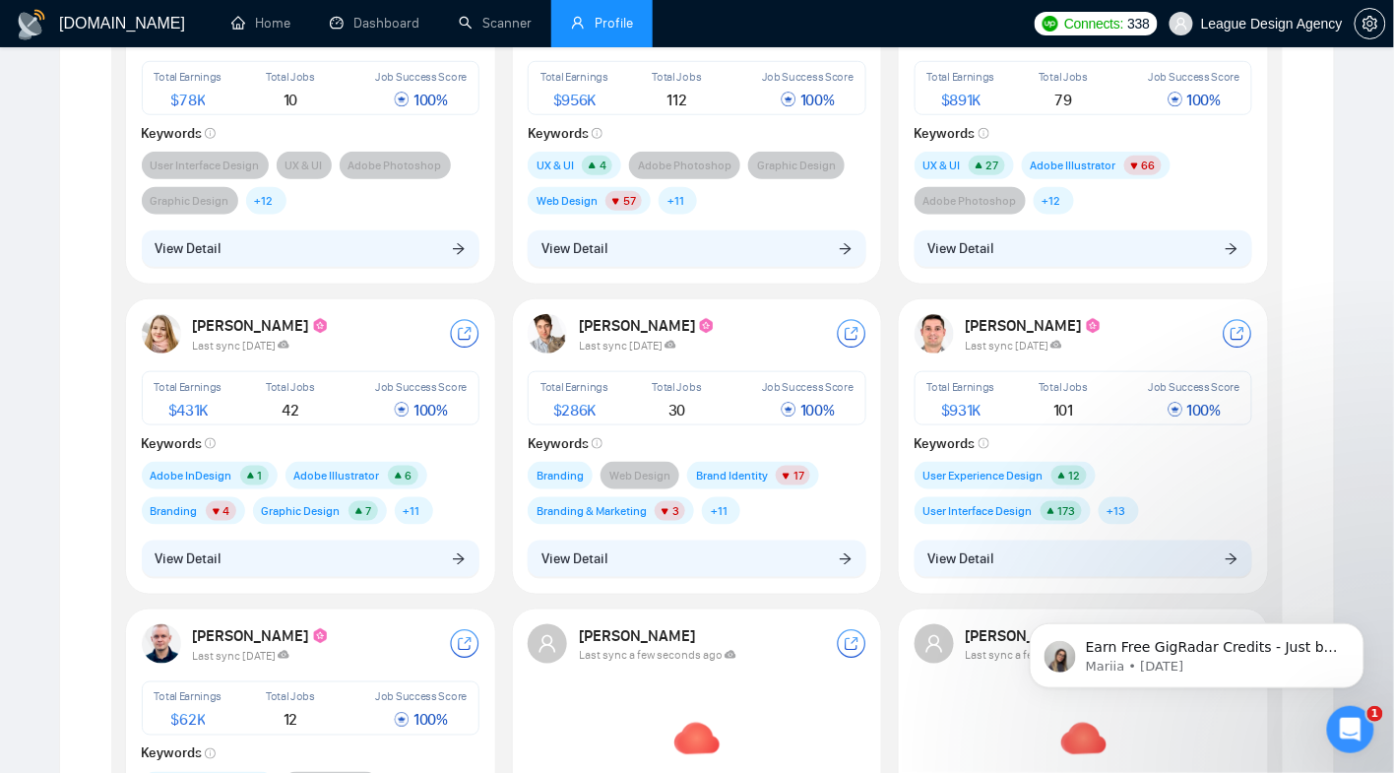
scroll to position [183, 0]
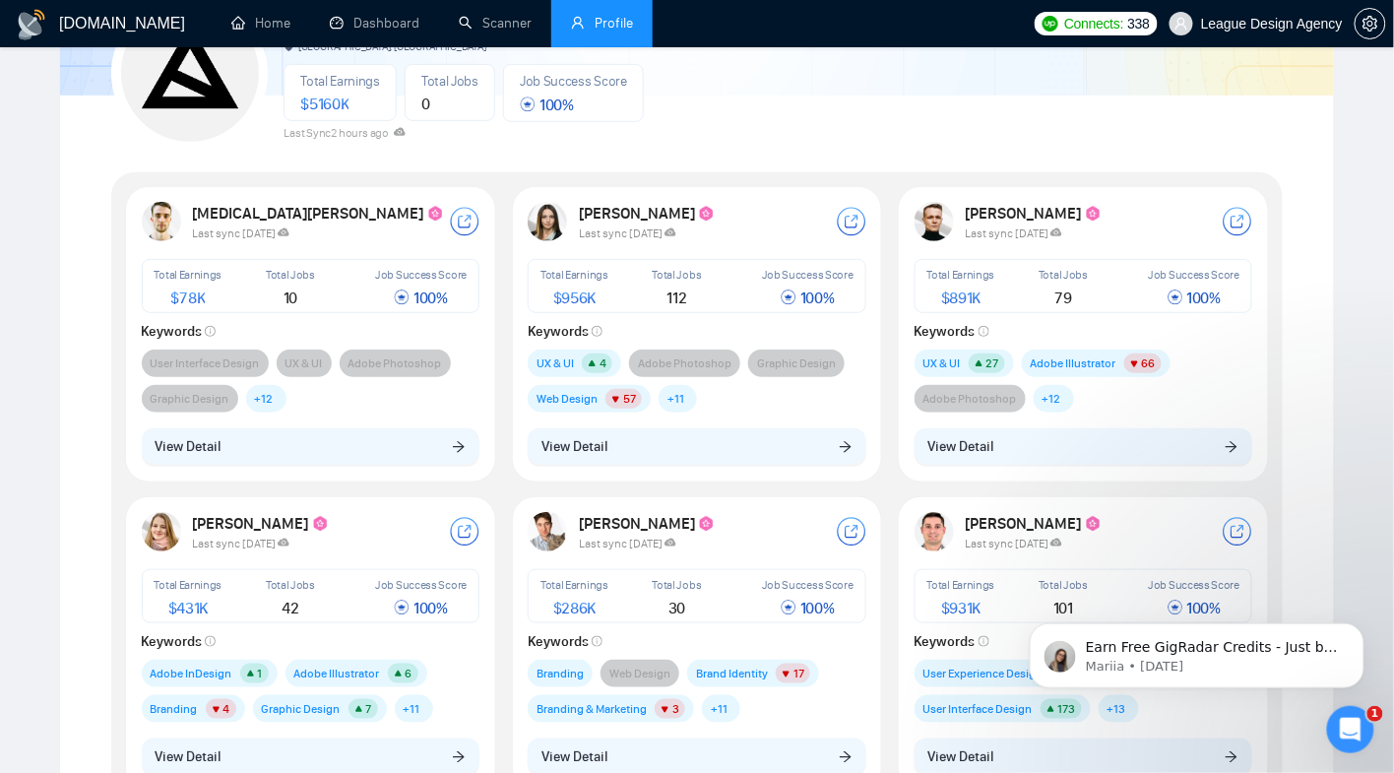
click at [1181, 225] on div "Last sync 11 days ago" at bounding box center [1094, 232] width 257 height 17
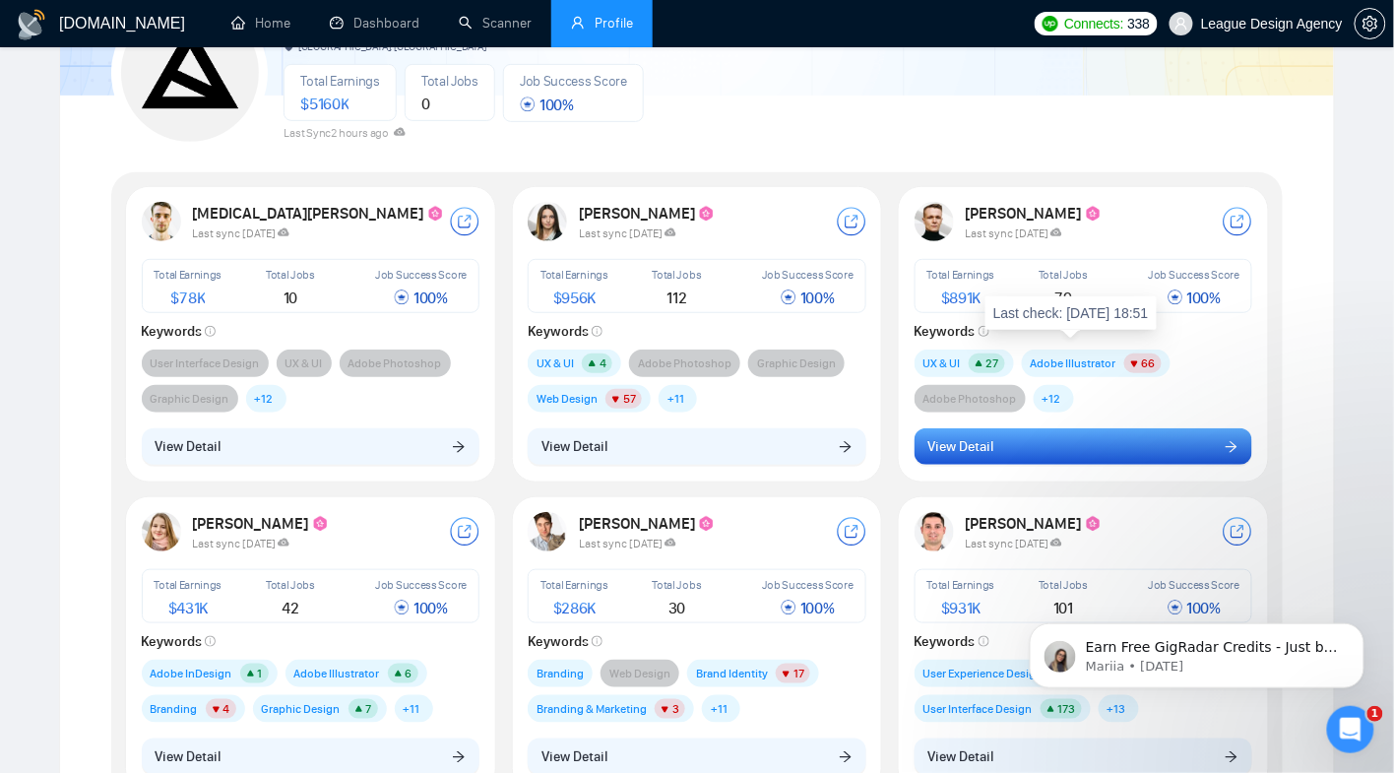
click at [1049, 432] on button "View Detail" at bounding box center [1084, 446] width 339 height 37
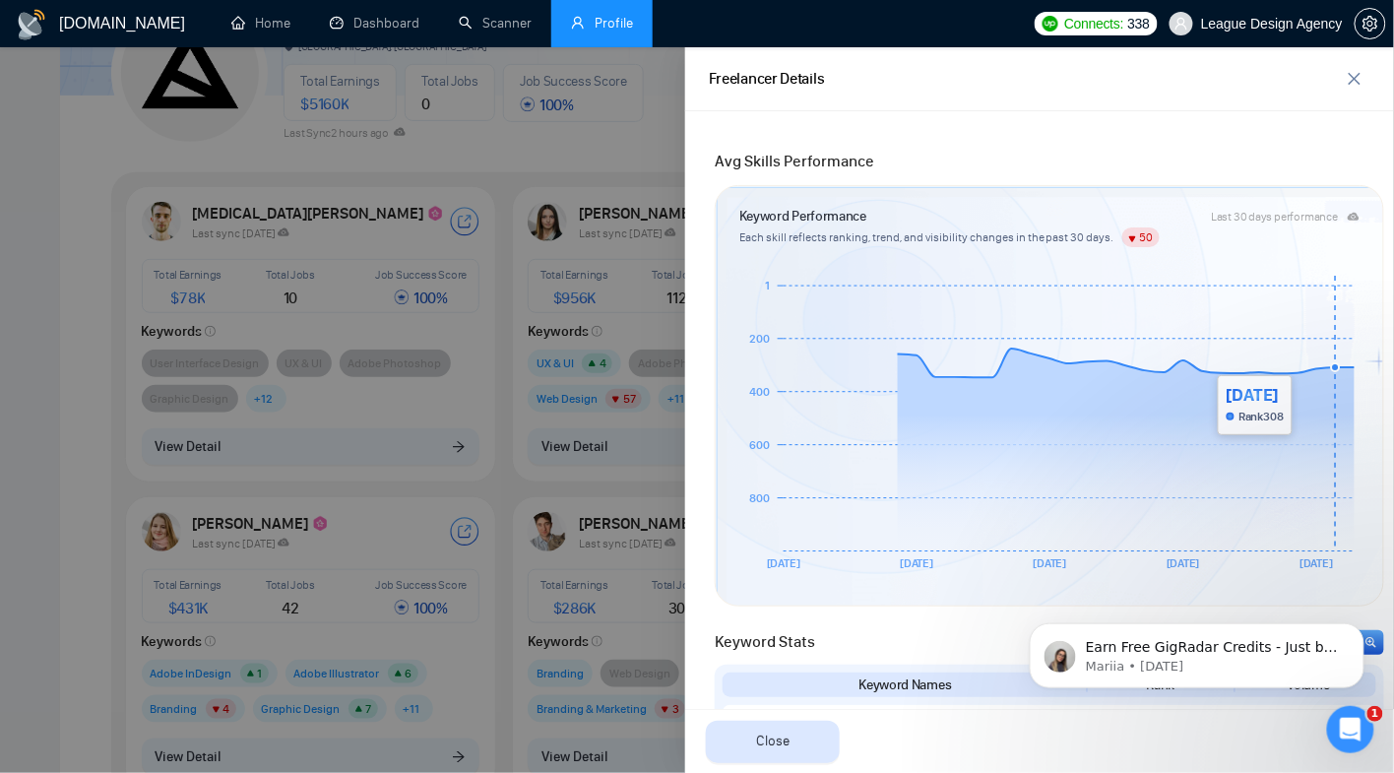
scroll to position [378, 0]
click at [777, 152] on span "Avg Skills Performance" at bounding box center [795, 160] width 160 height 19
click at [979, 141] on div "Avg Skills Performance" at bounding box center [1049, 155] width 681 height 34
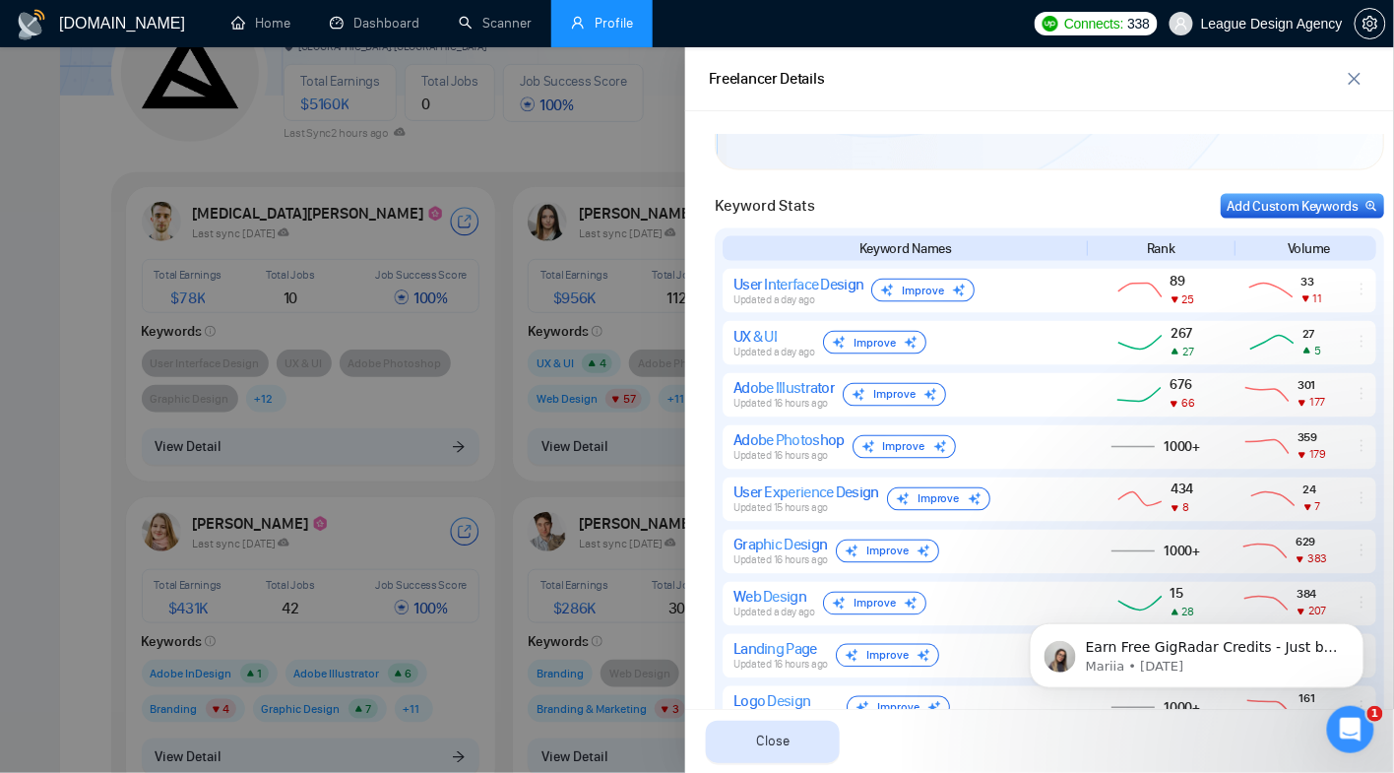
scroll to position [0, 0]
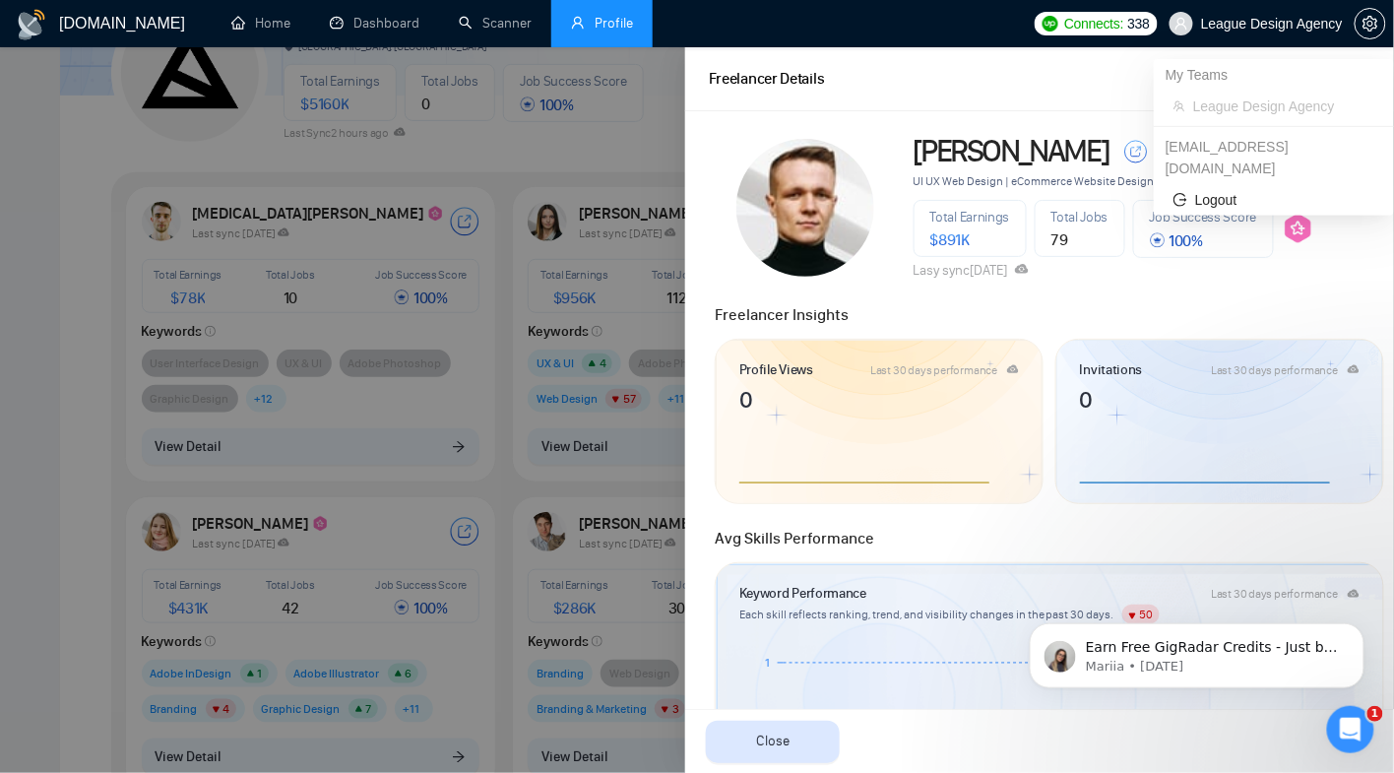
click at [1355, 80] on div "My Teams" at bounding box center [1274, 75] width 240 height 32
